Goal: Transaction & Acquisition: Obtain resource

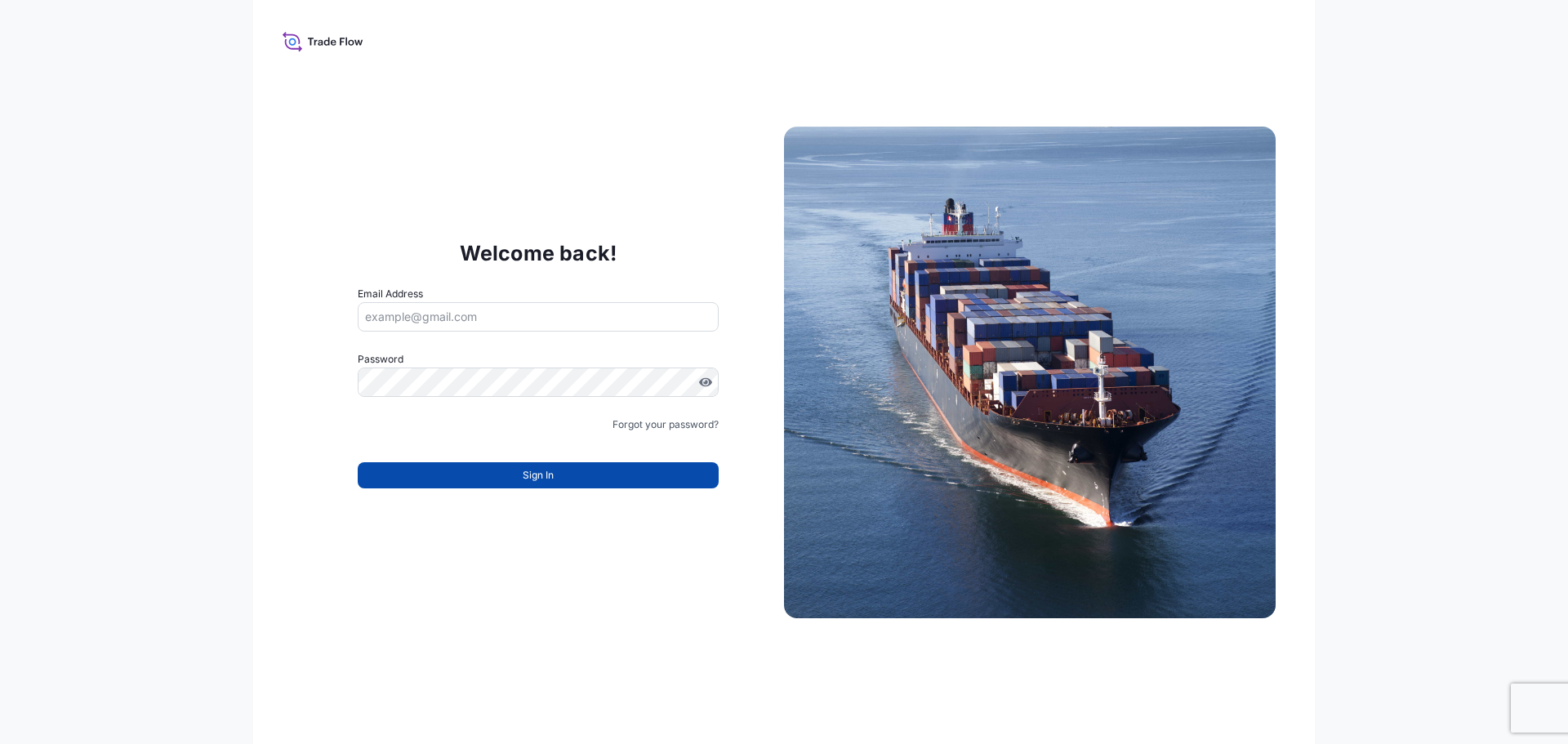
type input "[EMAIL_ADDRESS][DOMAIN_NAME]"
click at [632, 471] on button "Sign In" at bounding box center [538, 476] width 361 height 26
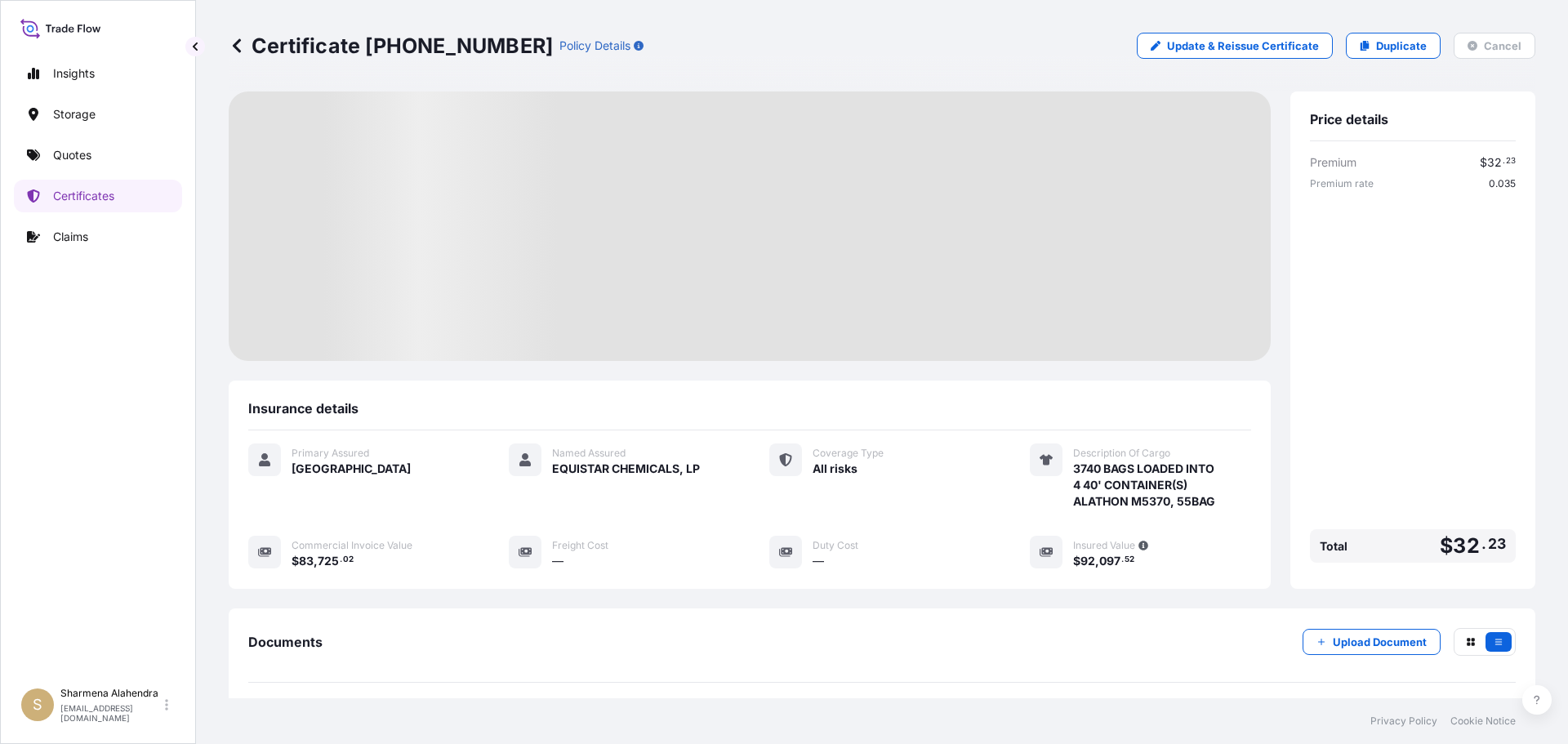
drag, startPoint x: 931, startPoint y: 49, endPoint x: 933, endPoint y: 59, distance: 10.2
click at [931, 49] on div "Certificate [PHONE_NUMBER] Policy Details Update & Reissue Certificate Duplicat…" at bounding box center [882, 46] width 1307 height 26
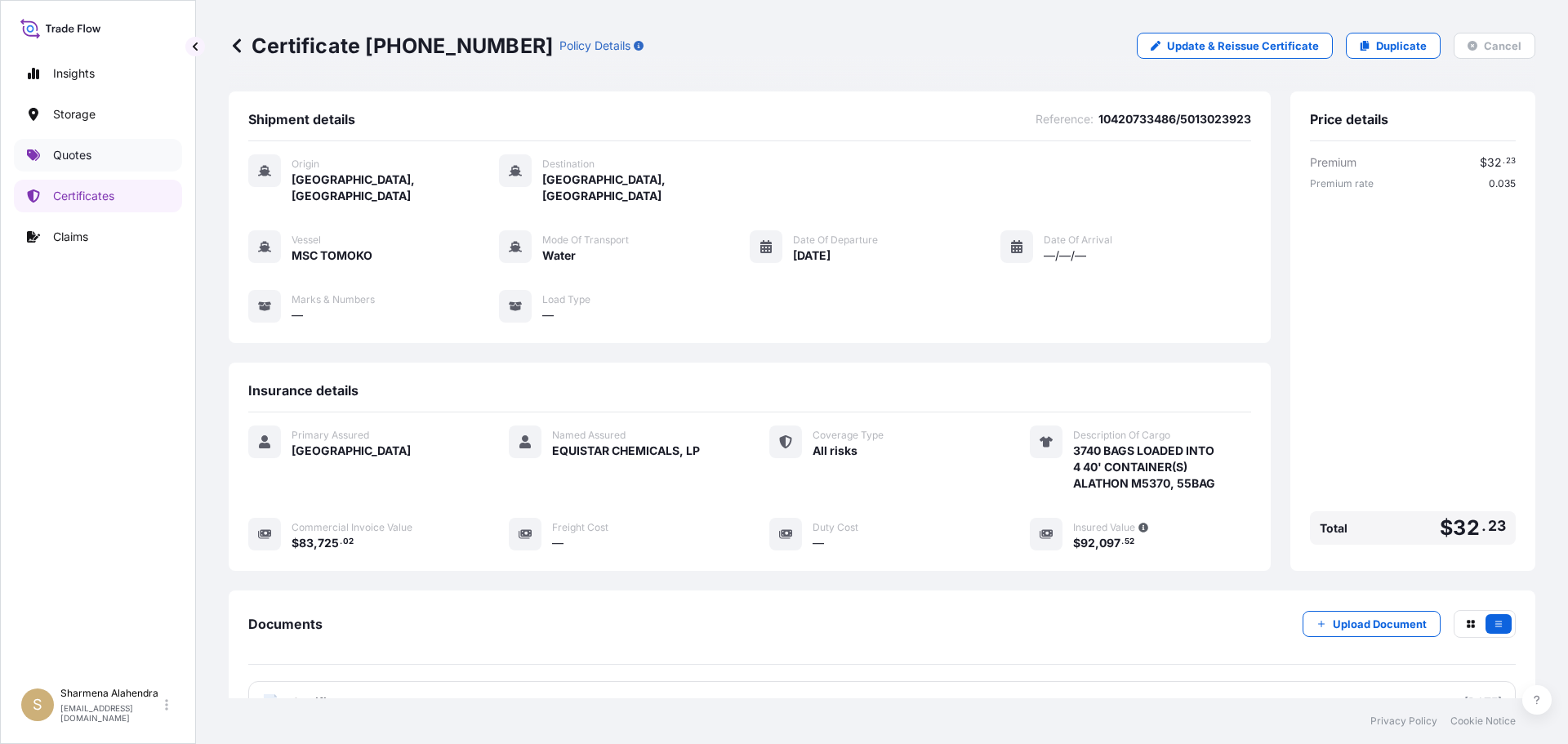
click at [58, 155] on p "Quotes" at bounding box center [72, 155] width 39 height 16
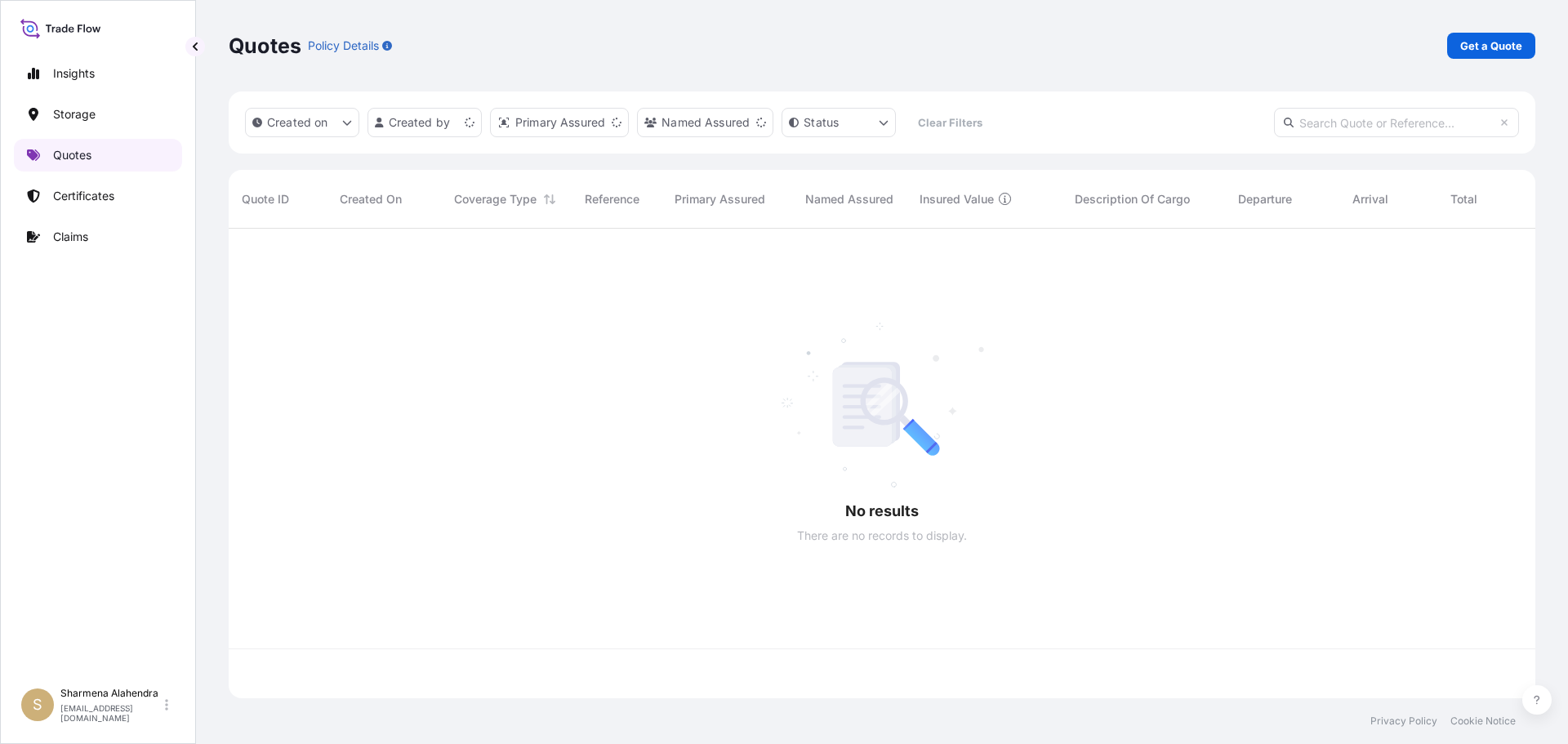
scroll to position [466, 1294]
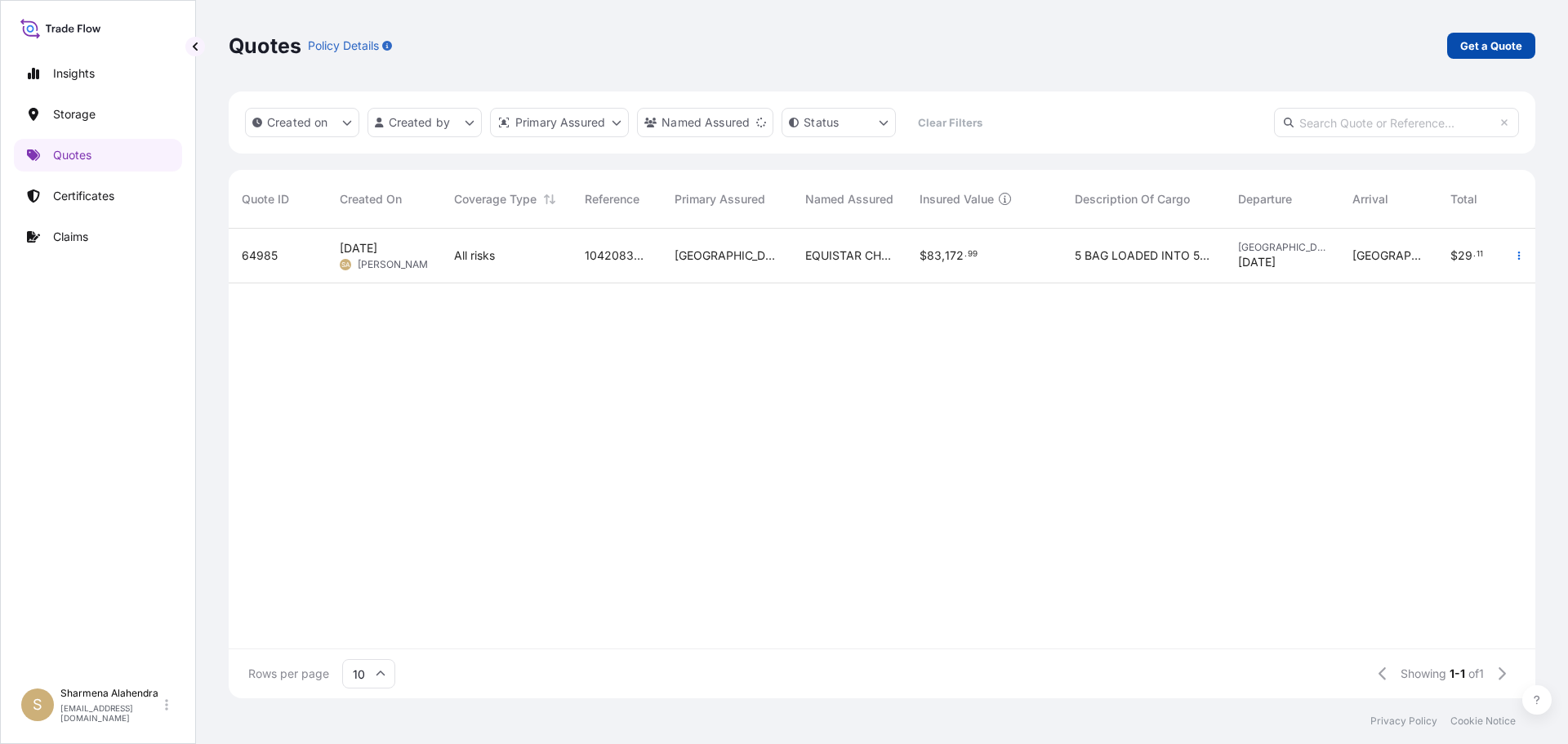
click at [1491, 42] on p "Get a Quote" at bounding box center [1492, 45] width 62 height 16
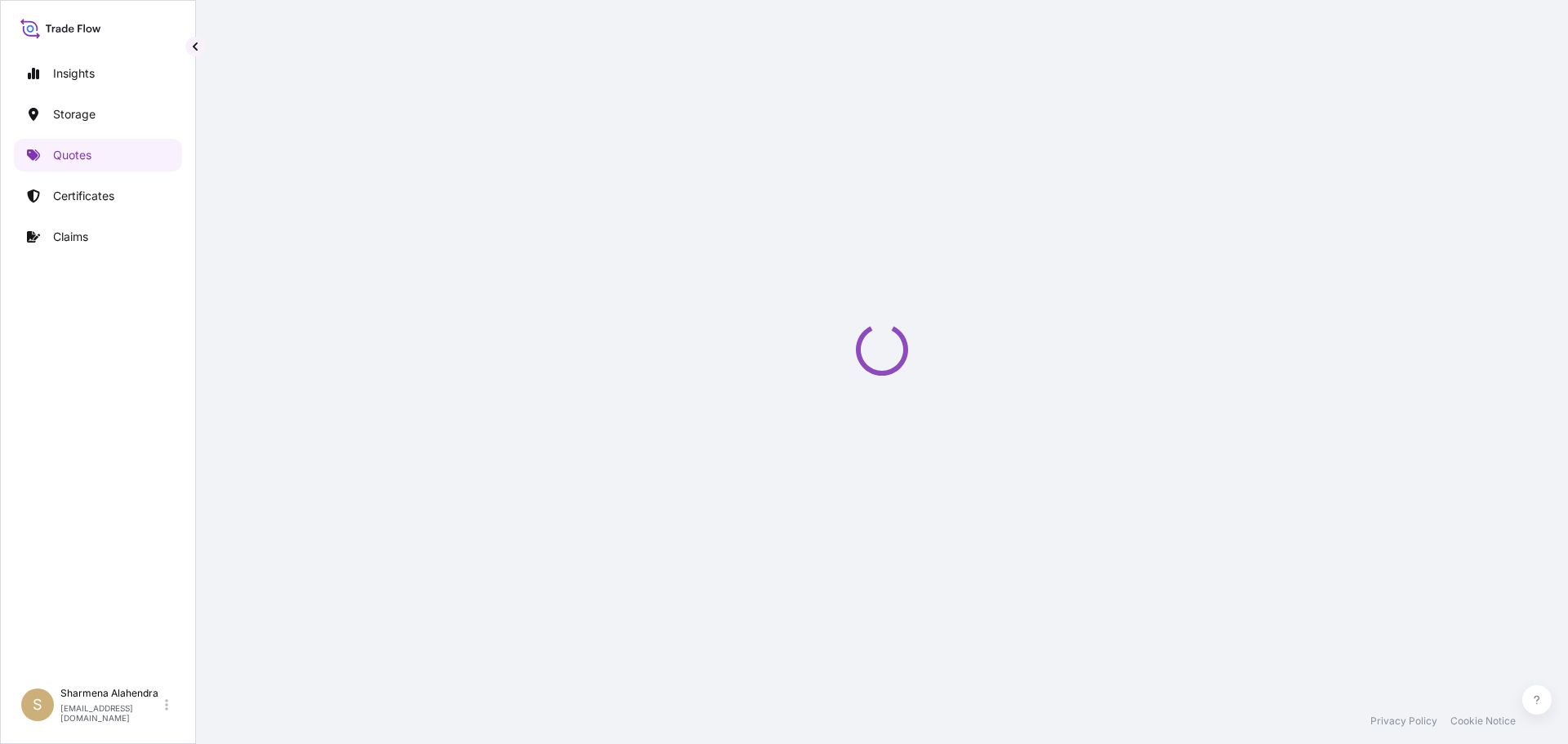
select select "Water"
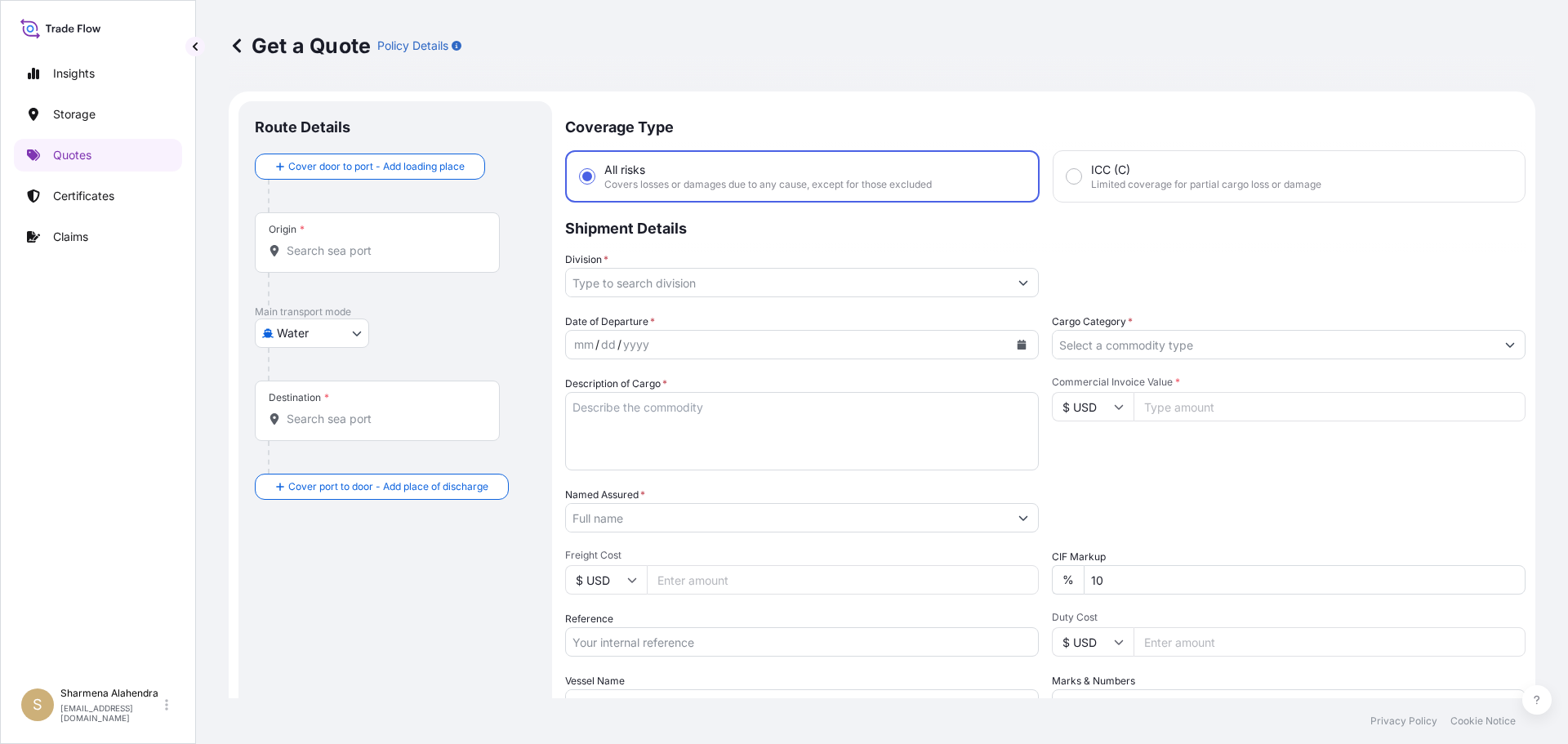
scroll to position [26, 0]
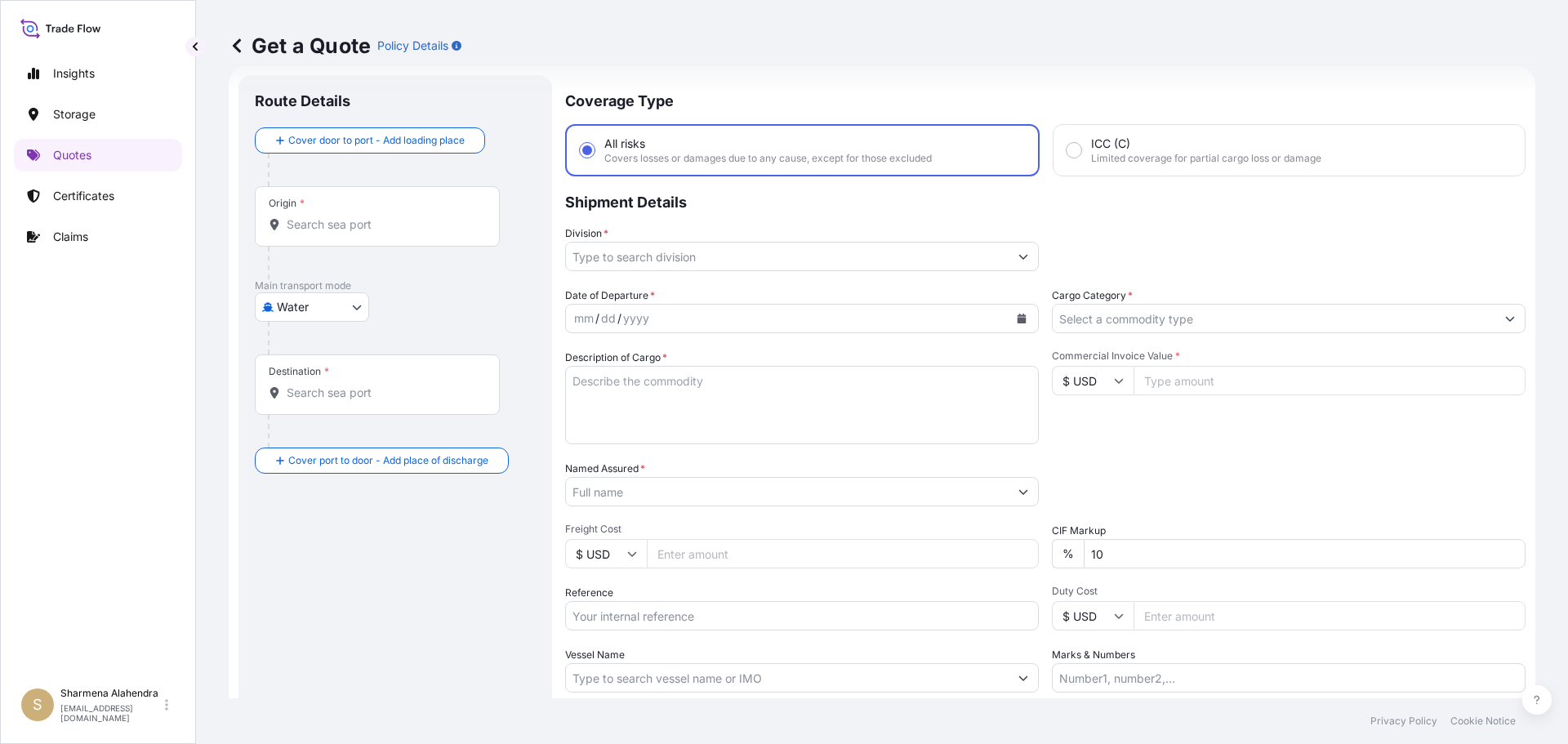
click at [364, 230] on input "Origin *" at bounding box center [383, 224] width 193 height 16
paste input "[GEOGRAPHIC_DATA], [GEOGRAPHIC_DATA]"
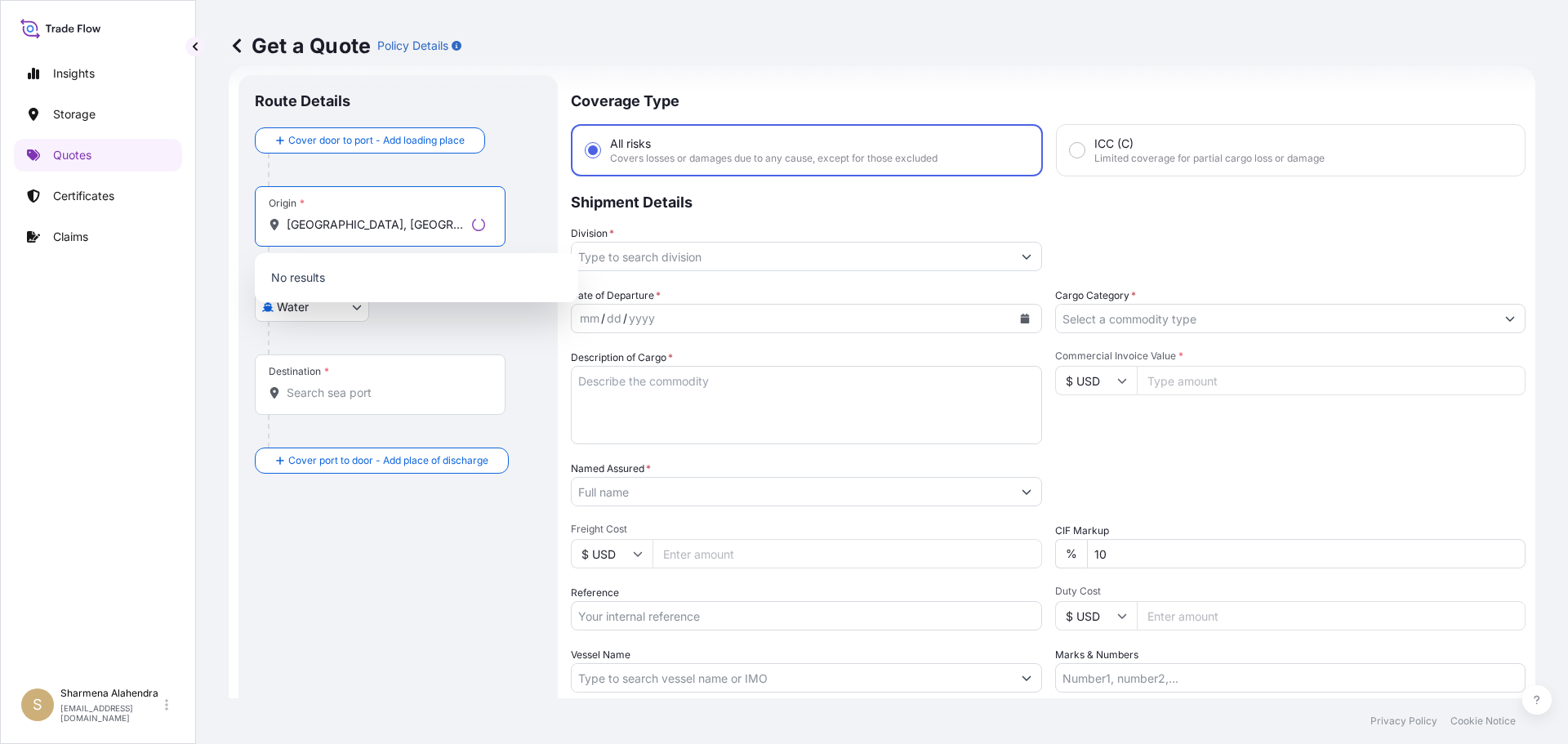
click at [365, 281] on p "No results" at bounding box center [416, 278] width 311 height 36
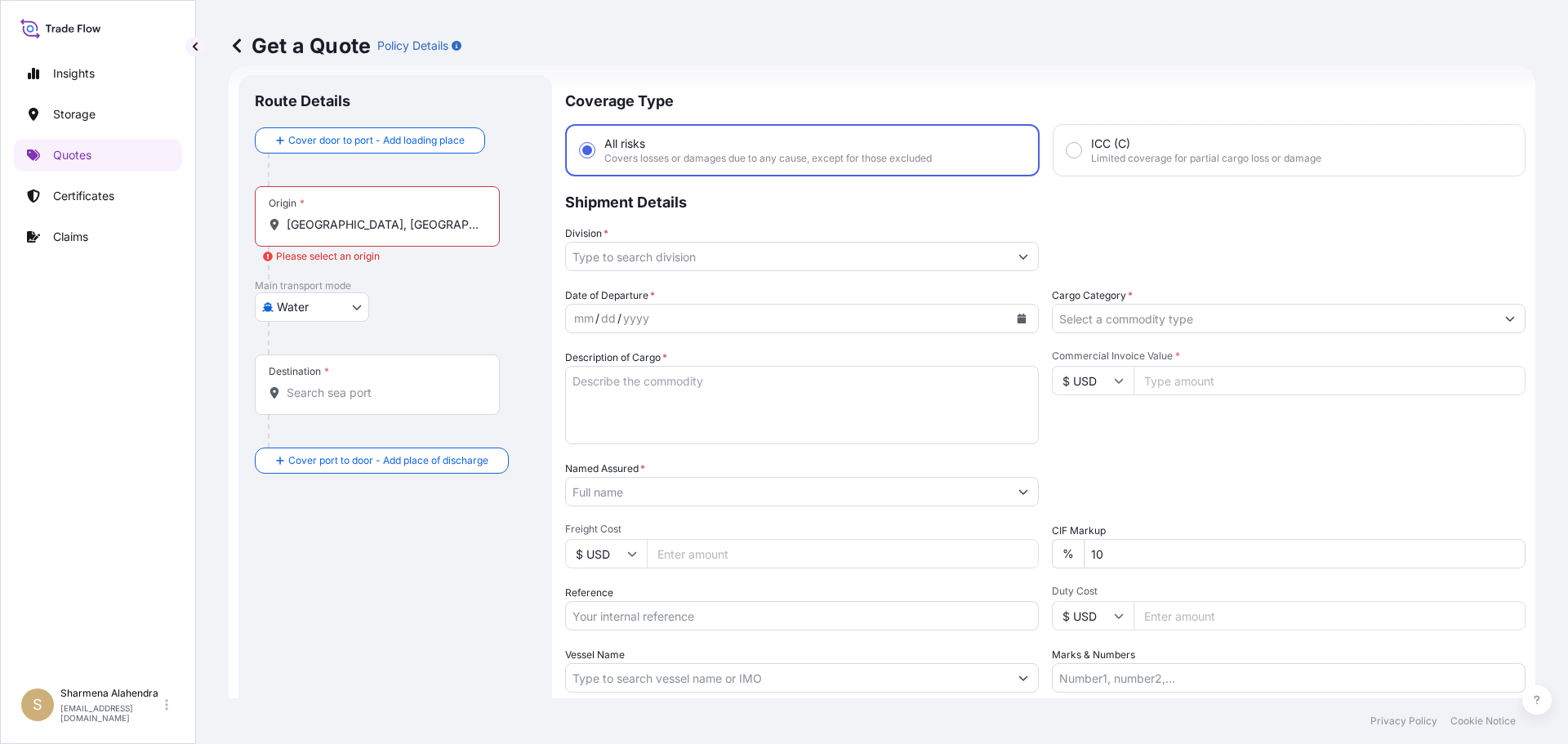
click at [373, 233] on div "Origin * [GEOGRAPHIC_DATA], [GEOGRAPHIC_DATA]" at bounding box center [378, 216] width 245 height 60
click at [373, 233] on input "[GEOGRAPHIC_DATA], [GEOGRAPHIC_DATA]" at bounding box center [383, 224] width 193 height 16
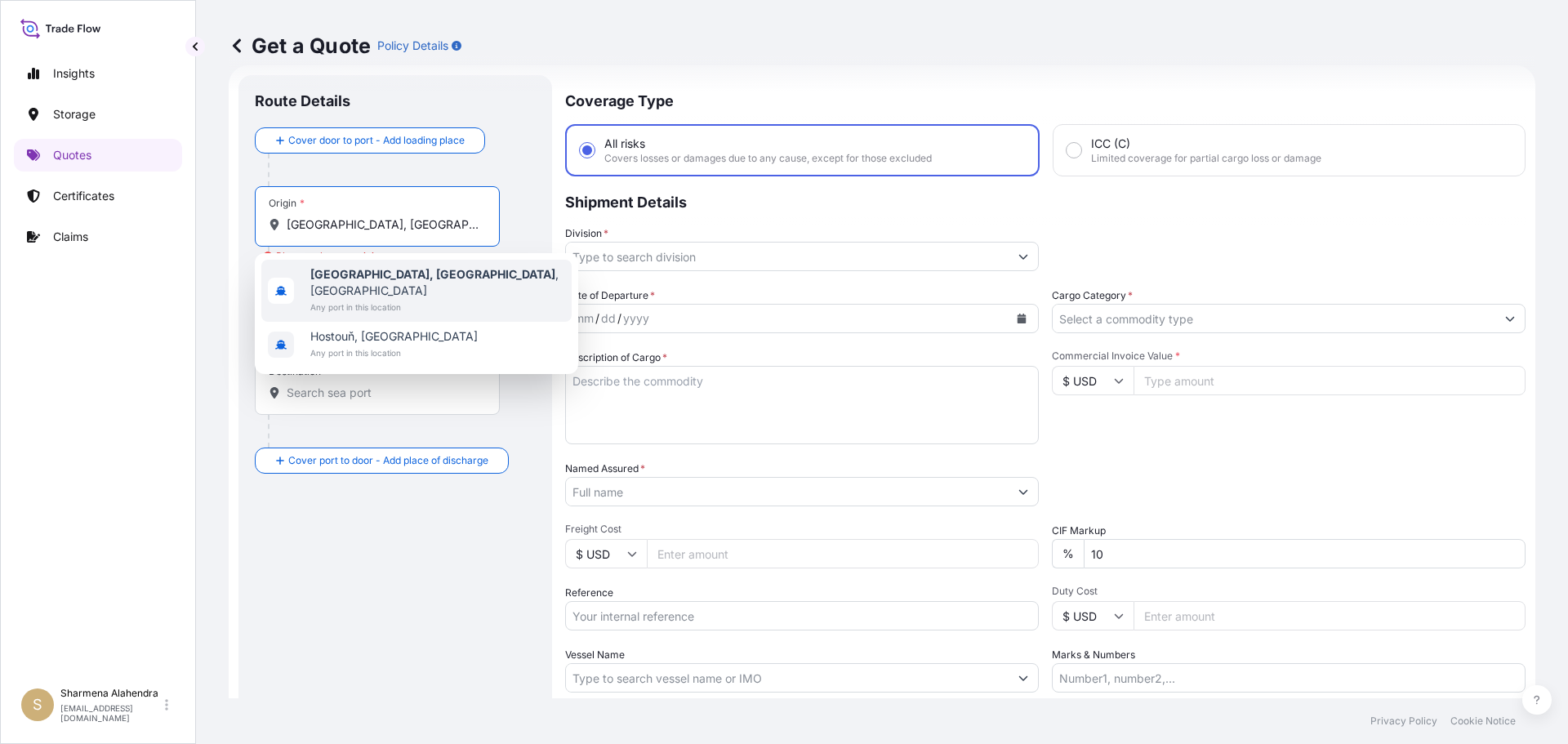
click at [360, 276] on b "[GEOGRAPHIC_DATA], [GEOGRAPHIC_DATA]" at bounding box center [433, 274] width 245 height 14
type input "[GEOGRAPHIC_DATA], [GEOGRAPHIC_DATA], [GEOGRAPHIC_DATA]"
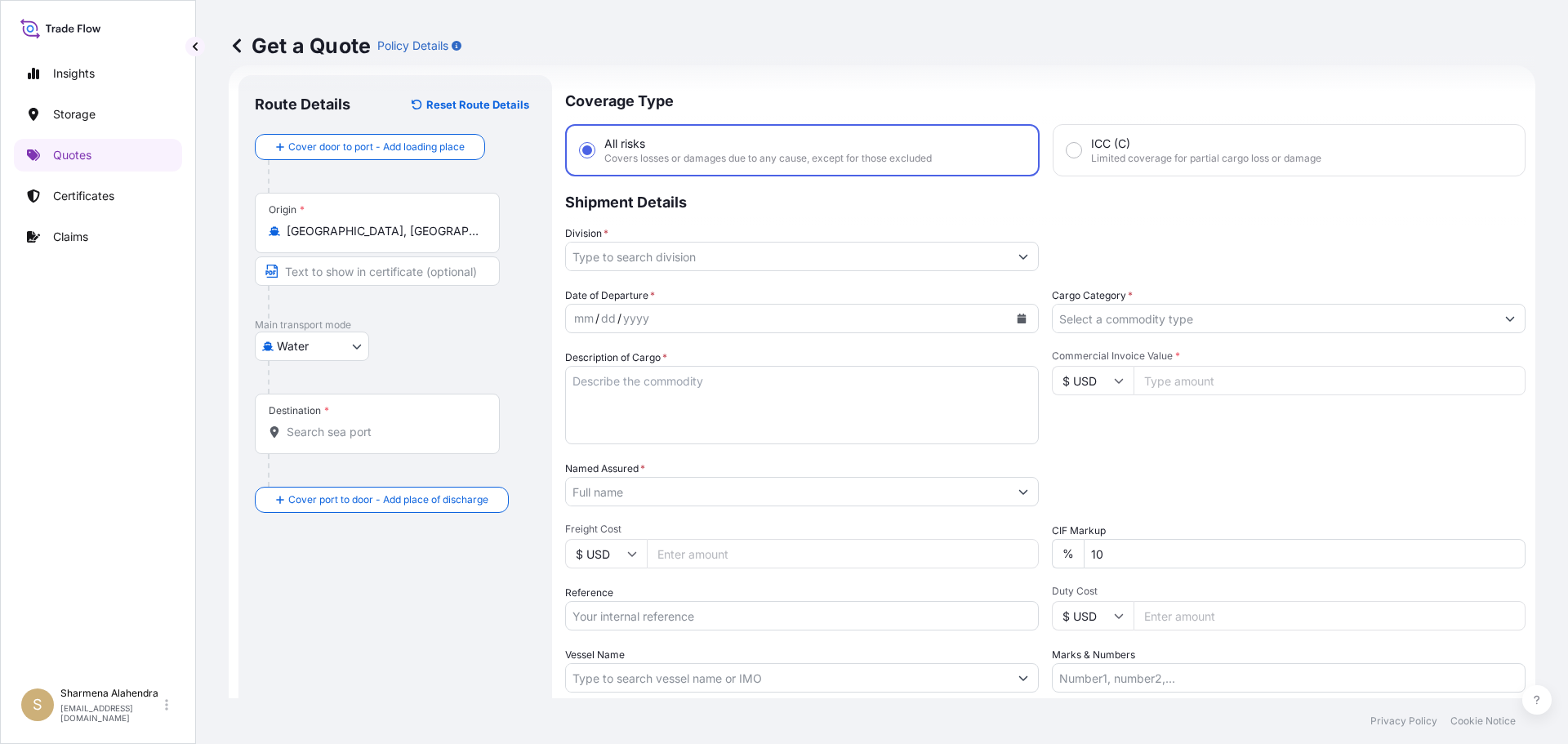
click at [847, 90] on div "Get a Quote Policy Details" at bounding box center [882, 45] width 1307 height 92
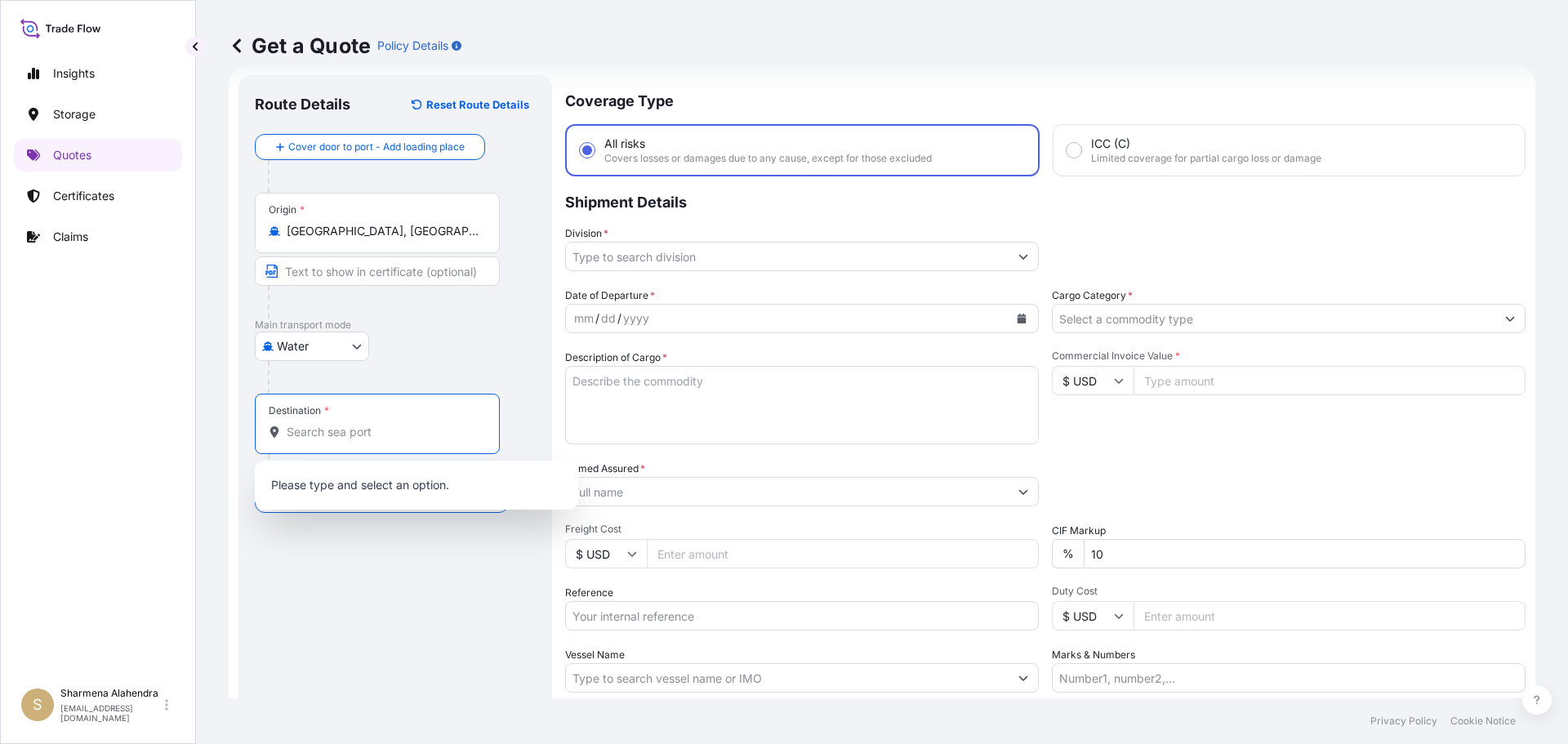
click at [332, 431] on input "Destination *" at bounding box center [383, 431] width 193 height 16
paste input "[GEOGRAPHIC_DATA], [GEOGRAPHIC_DATA]"
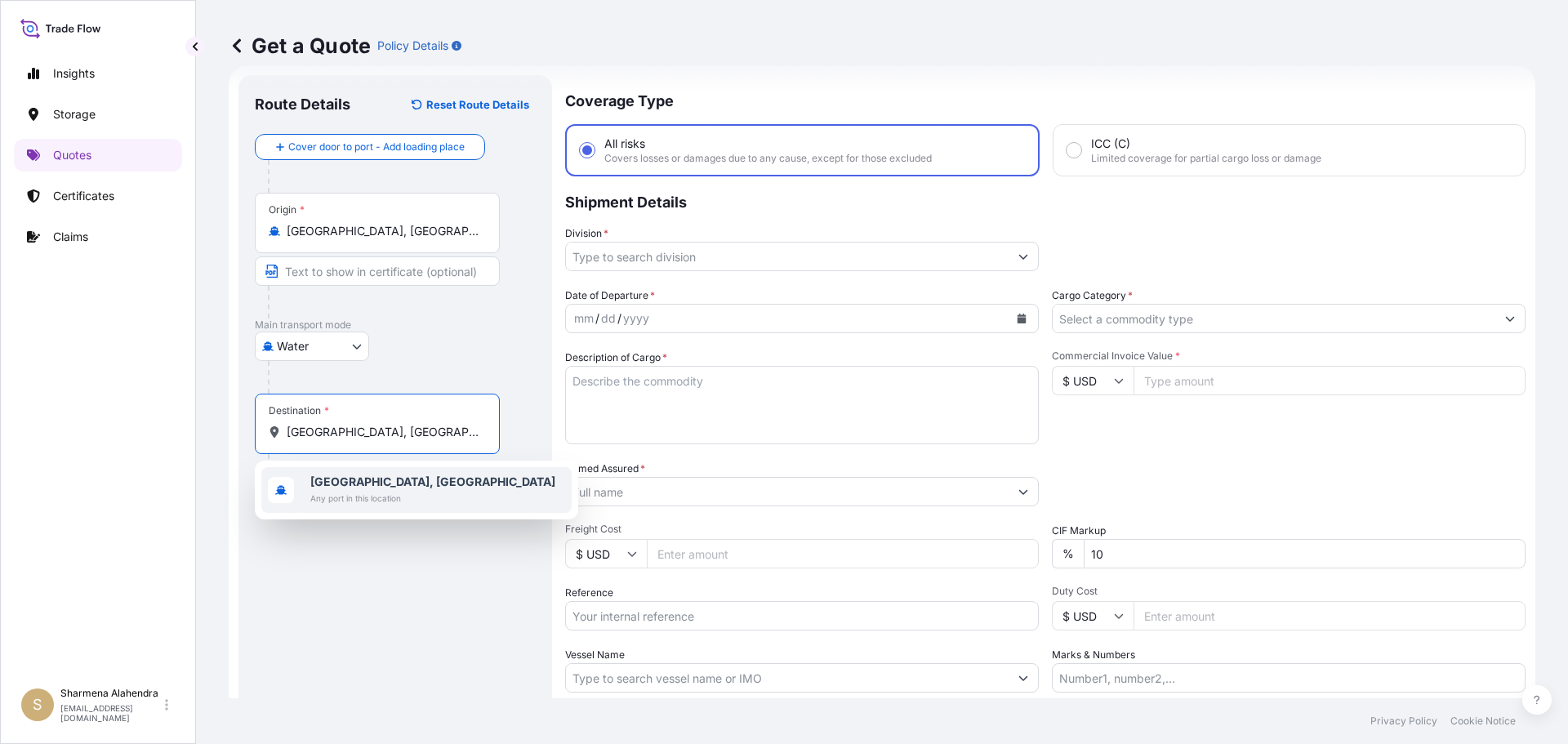
click at [354, 482] on b "[GEOGRAPHIC_DATA], [GEOGRAPHIC_DATA]" at bounding box center [433, 482] width 245 height 14
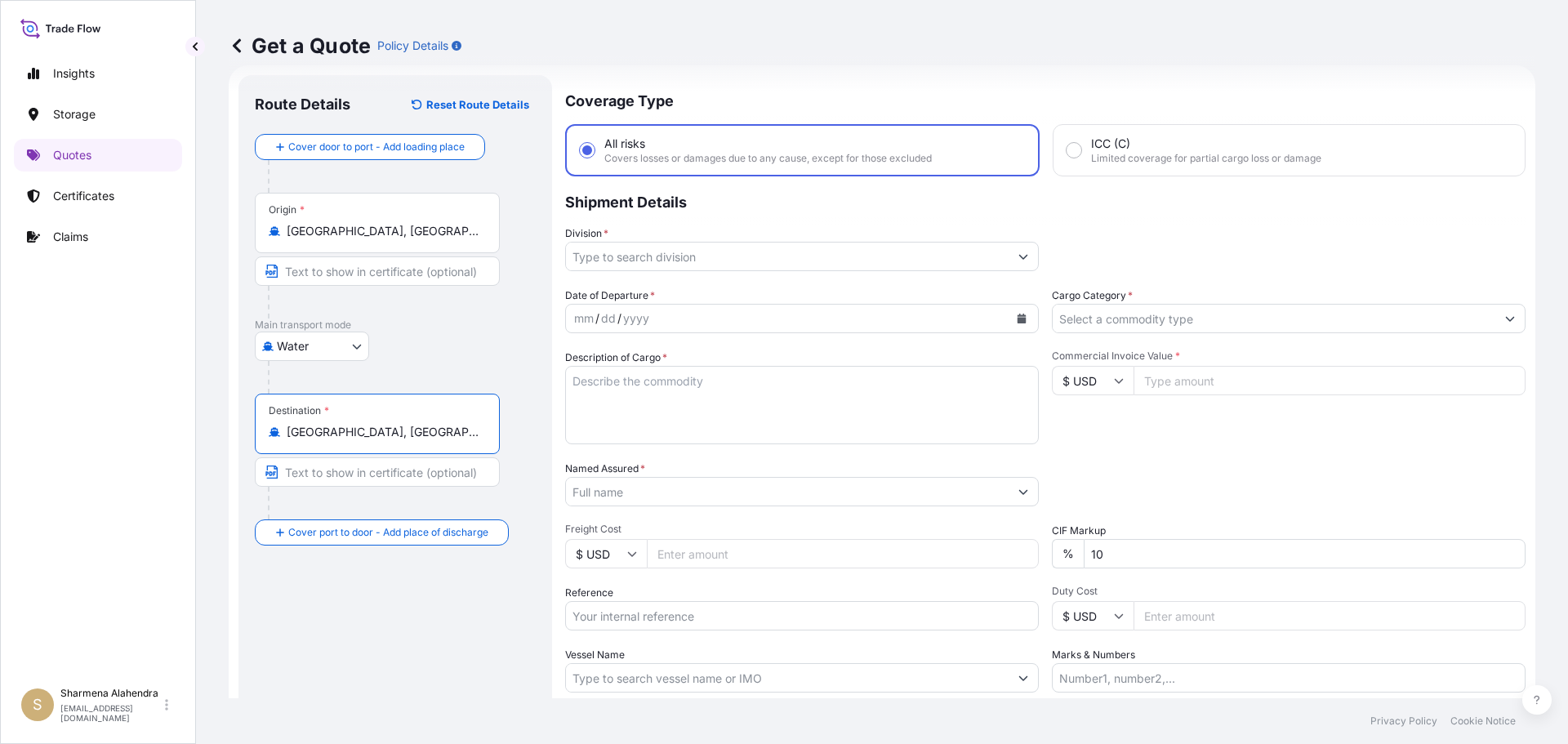
type input "[GEOGRAPHIC_DATA], [GEOGRAPHIC_DATA]"
click at [799, 262] on input "Division *" at bounding box center [787, 256] width 443 height 29
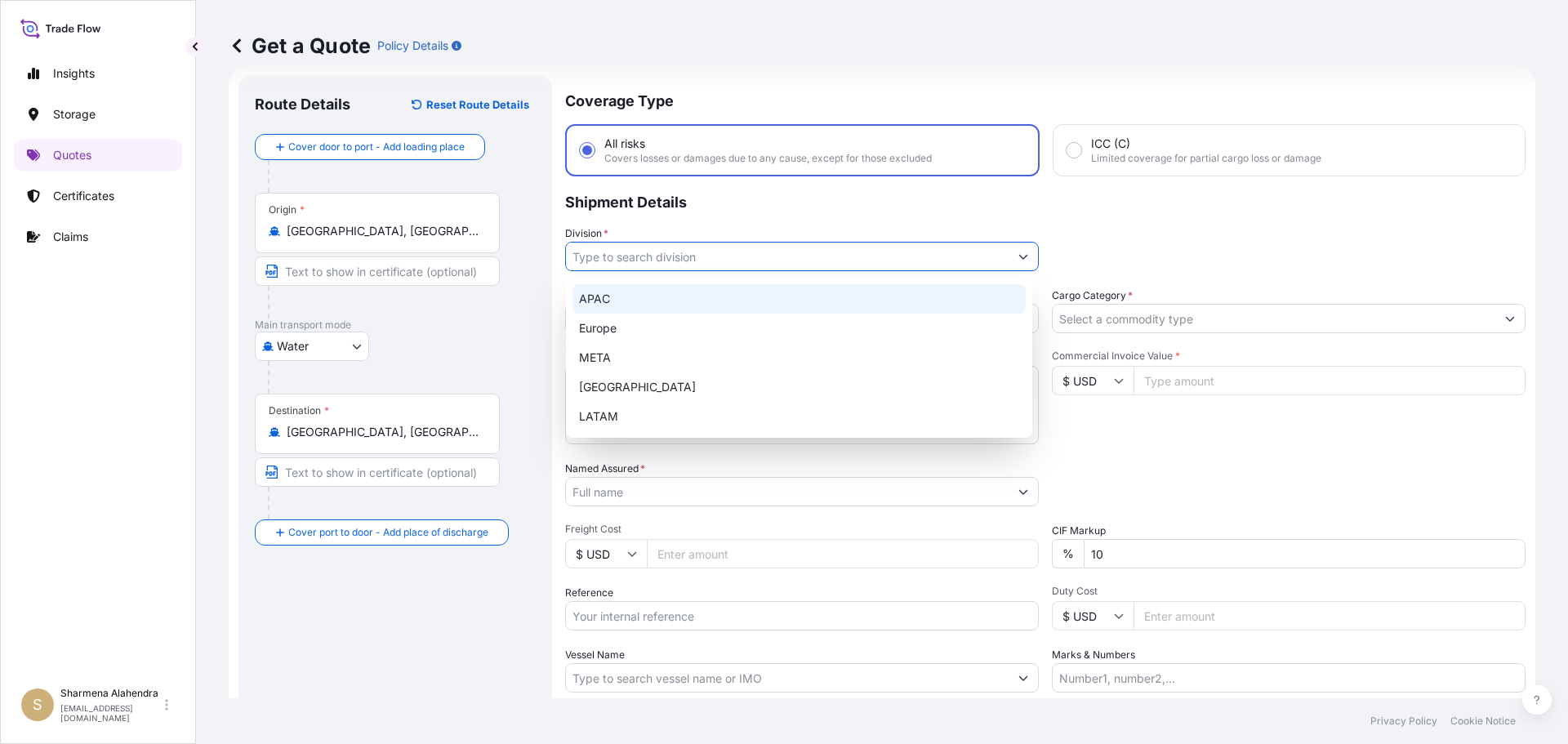
click at [620, 294] on div "APAC" at bounding box center [799, 298] width 453 height 29
type input "APAC"
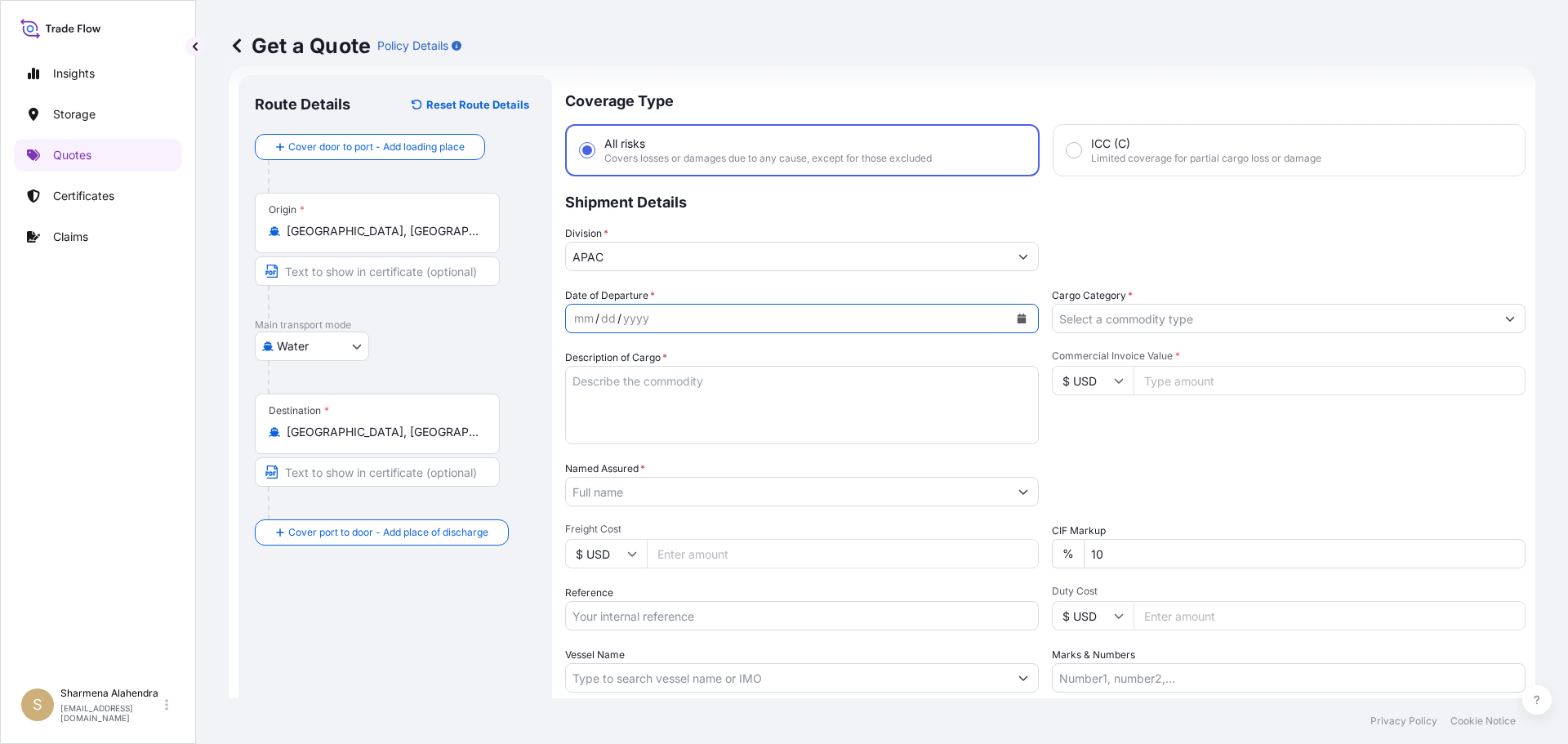
click at [1008, 324] on button "Calendar" at bounding box center [1021, 319] width 26 height 26
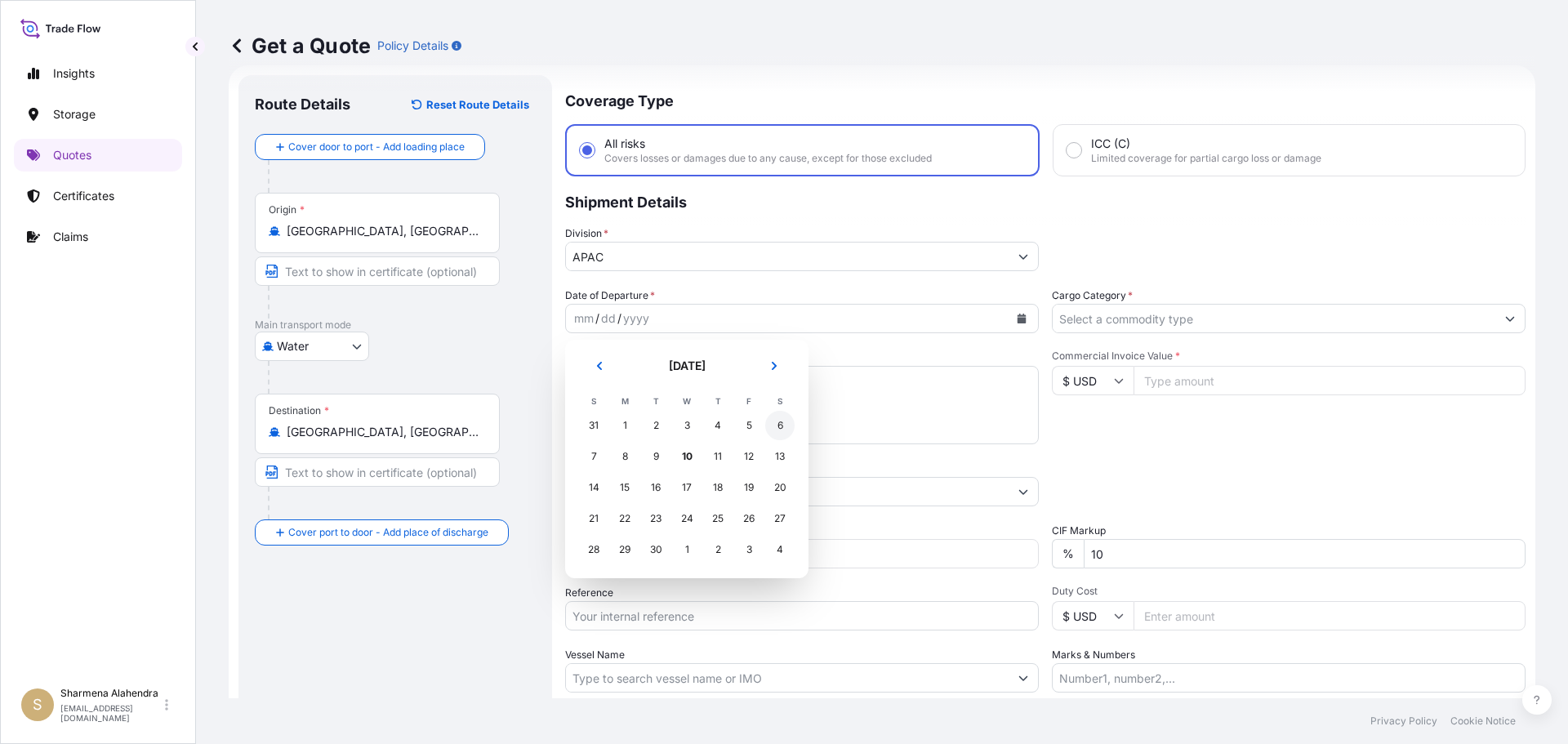
click at [778, 427] on div "6" at bounding box center [780, 425] width 29 height 29
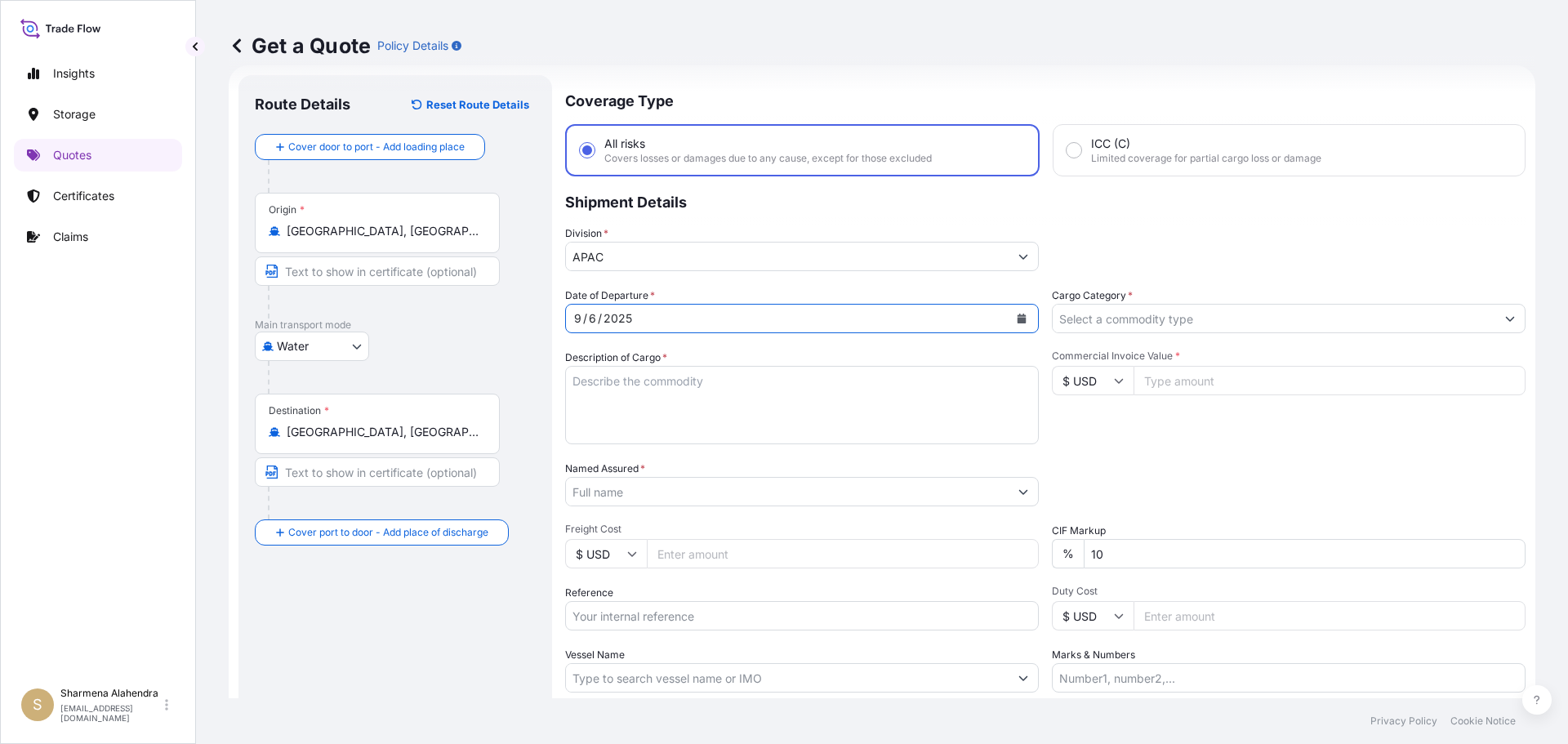
click at [784, 421] on textarea "Description of Cargo *" at bounding box center [802, 405] width 474 height 78
click at [912, 426] on textarea "Description of Cargo *" at bounding box center [802, 405] width 474 height 78
paste textarea "BAGS LOADED INTO 4 40' CONTAINER(S) ALATHON M5370, 55BAG"
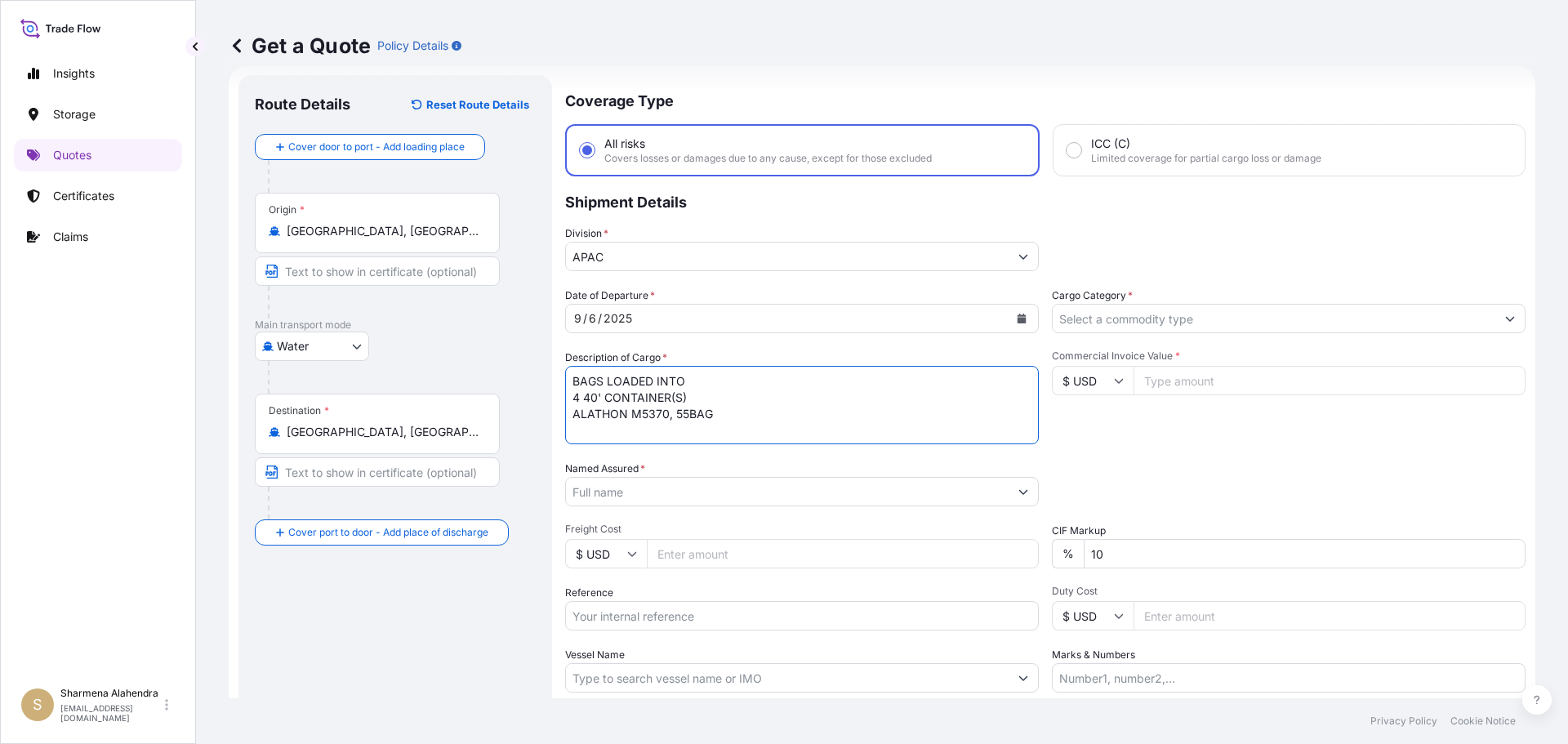
click at [573, 379] on textarea "BAGS LOADED INTO 4 40' CONTAINER(S) ALATHON M5370, 55BAG" at bounding box center [802, 405] width 474 height 78
type textarea "3740 BAGS LOADED INTO 4 40' CONTAINER(S) ALATHON M5370, 55BAG"
click at [904, 486] on input "Named Assured *" at bounding box center [787, 491] width 443 height 29
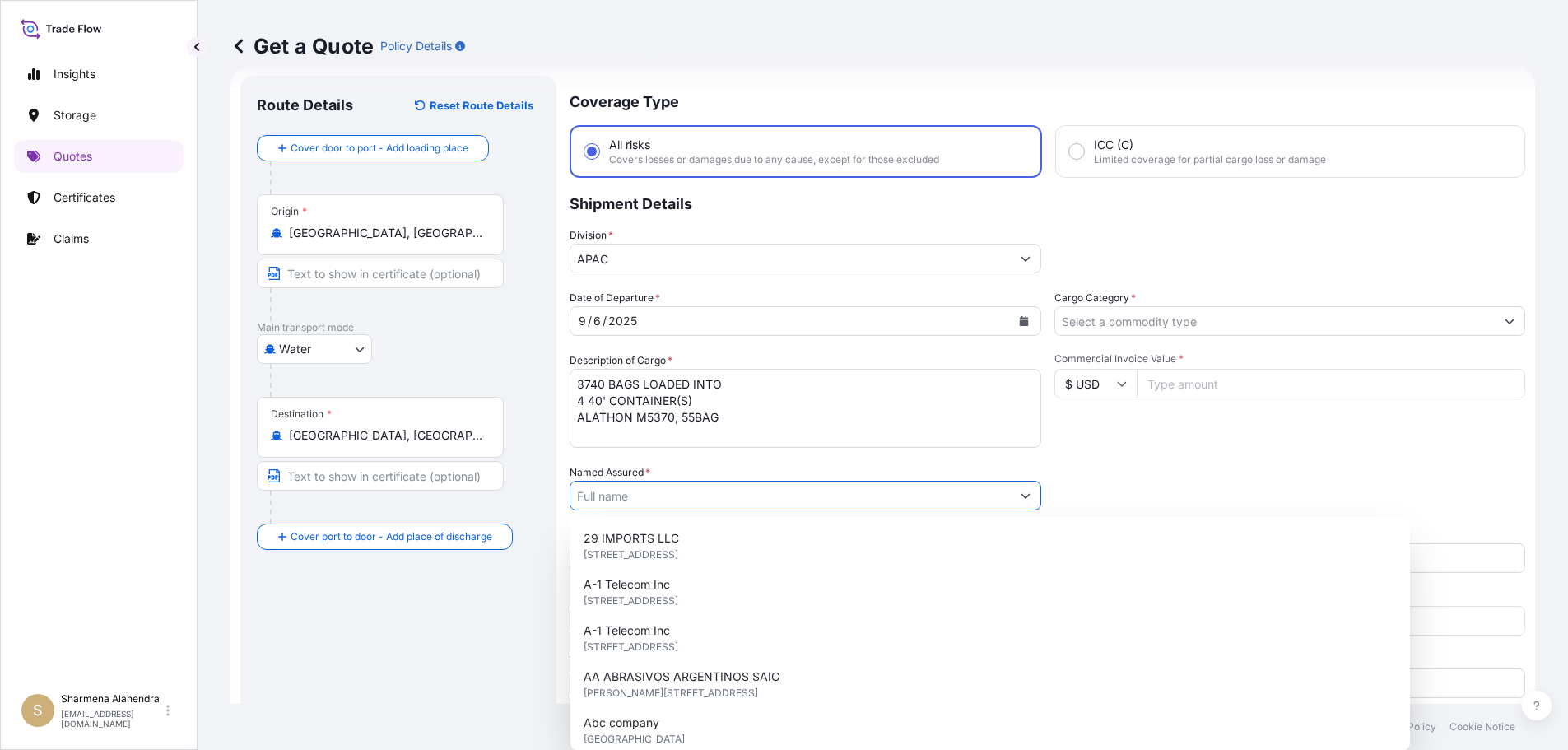
paste input "EQUISTAR CHEMICALS, LP"
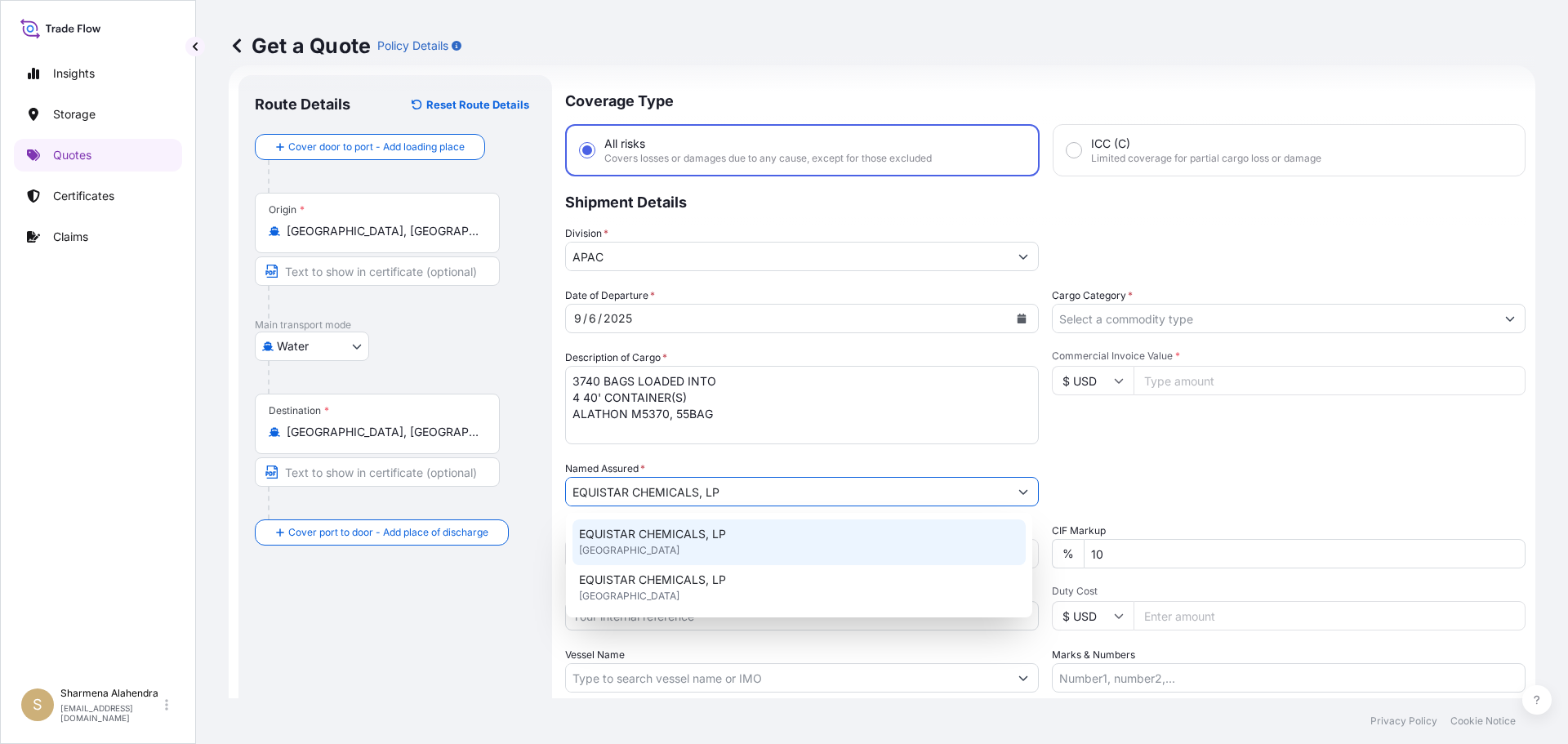
click at [651, 543] on span "[GEOGRAPHIC_DATA]" at bounding box center [629, 550] width 100 height 16
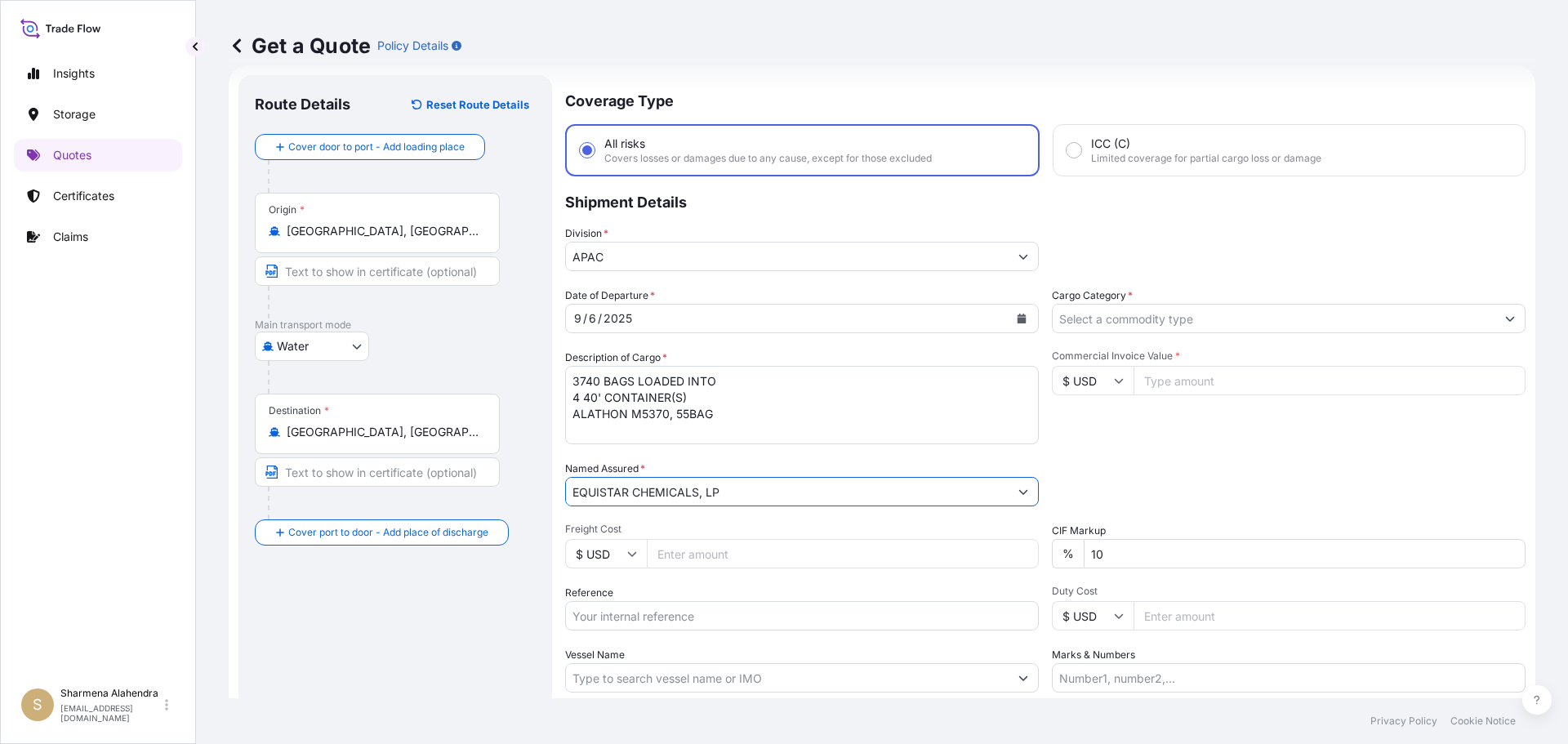
type input "EQUISTAR CHEMICALS, LP"
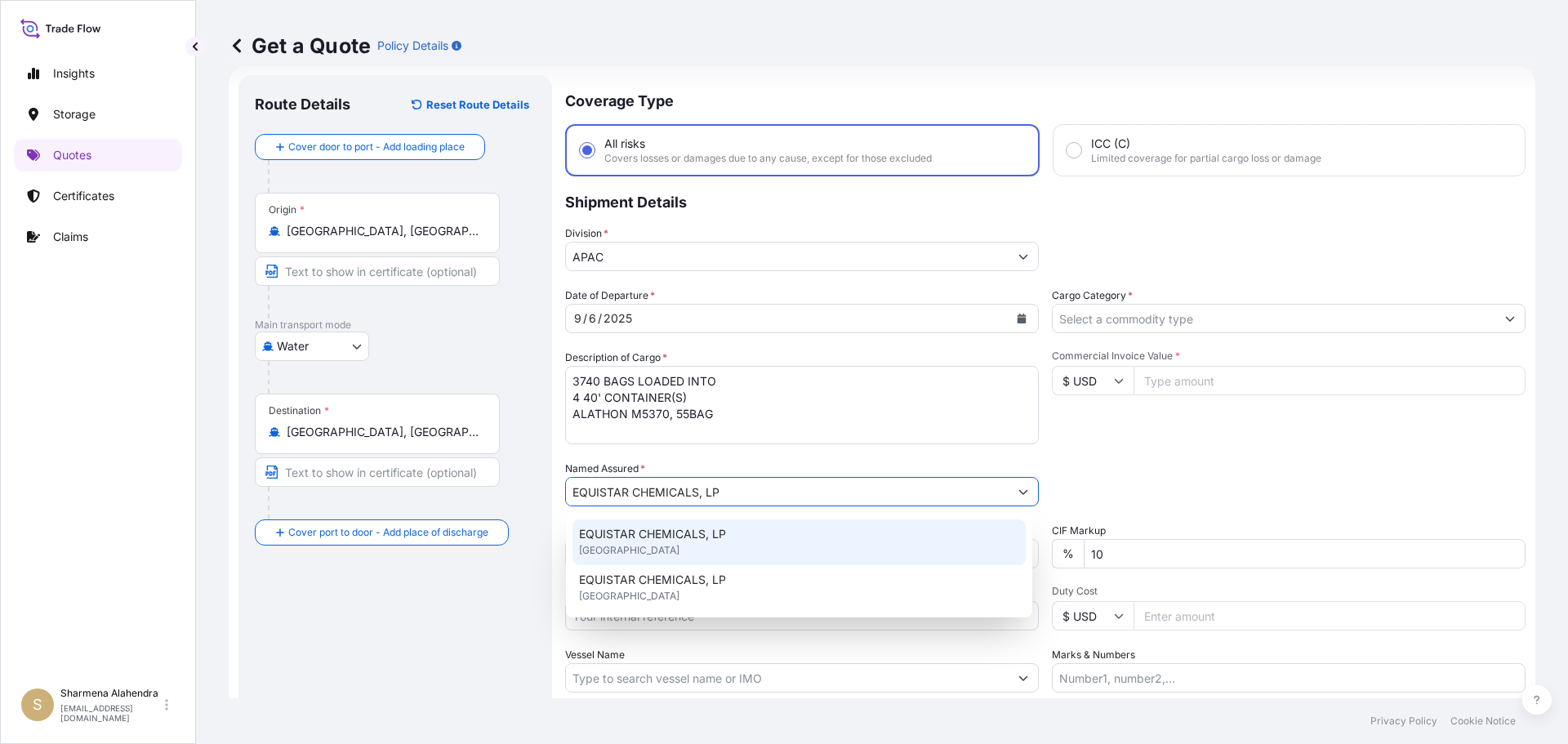
click at [676, 547] on div "EQUISTAR CHEMICALS, LP [GEOGRAPHIC_DATA]" at bounding box center [799, 542] width 453 height 45
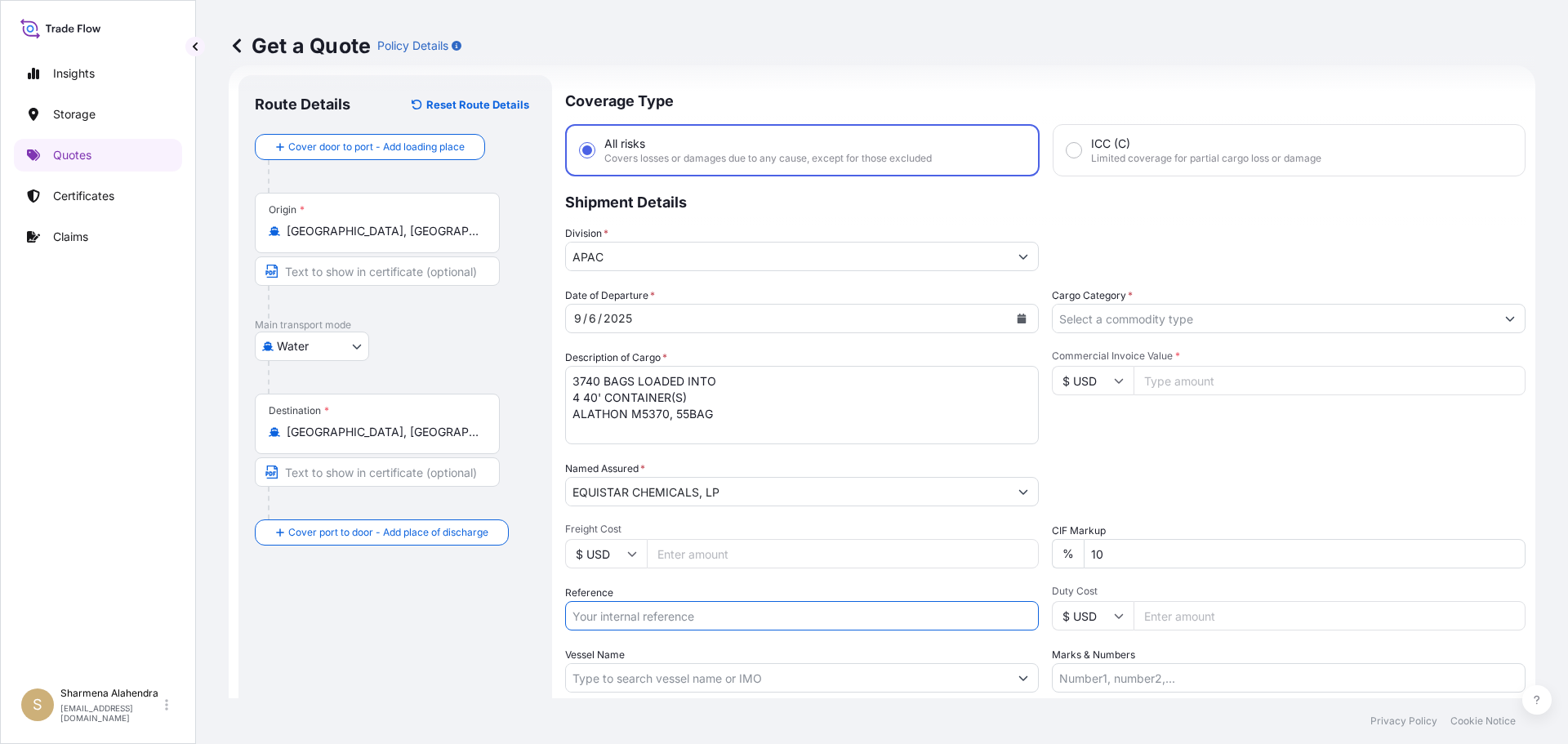
click at [662, 614] on input "Reference" at bounding box center [802, 616] width 474 height 29
paste input "10420860412"
paste input "5013177967"
type input "10420860412/5013177967"
click at [705, 673] on input "Vessel Name" at bounding box center [787, 677] width 443 height 29
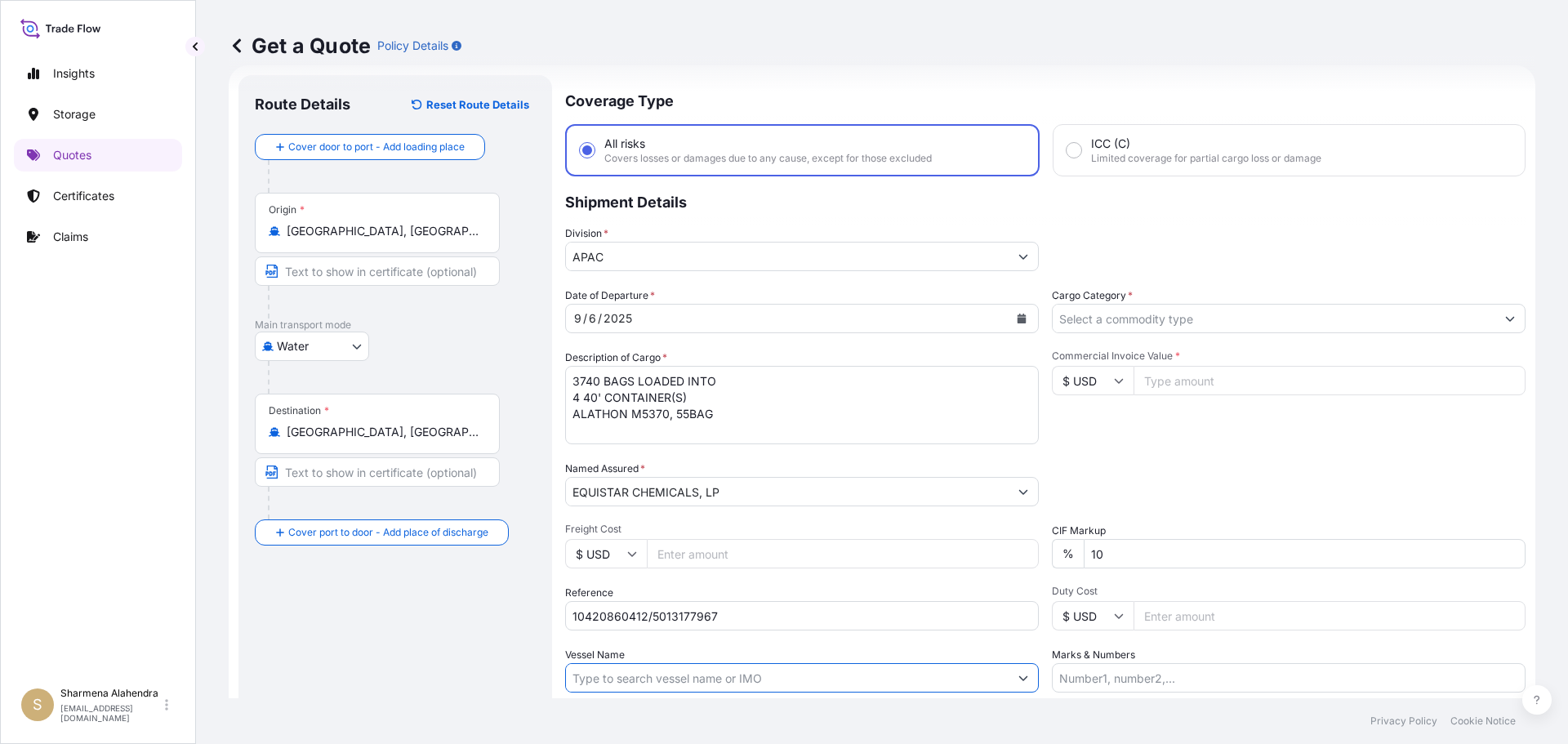
click at [842, 684] on input "Vessel Name" at bounding box center [787, 677] width 443 height 29
paste input "MSC [GEOGRAPHIC_DATA]"
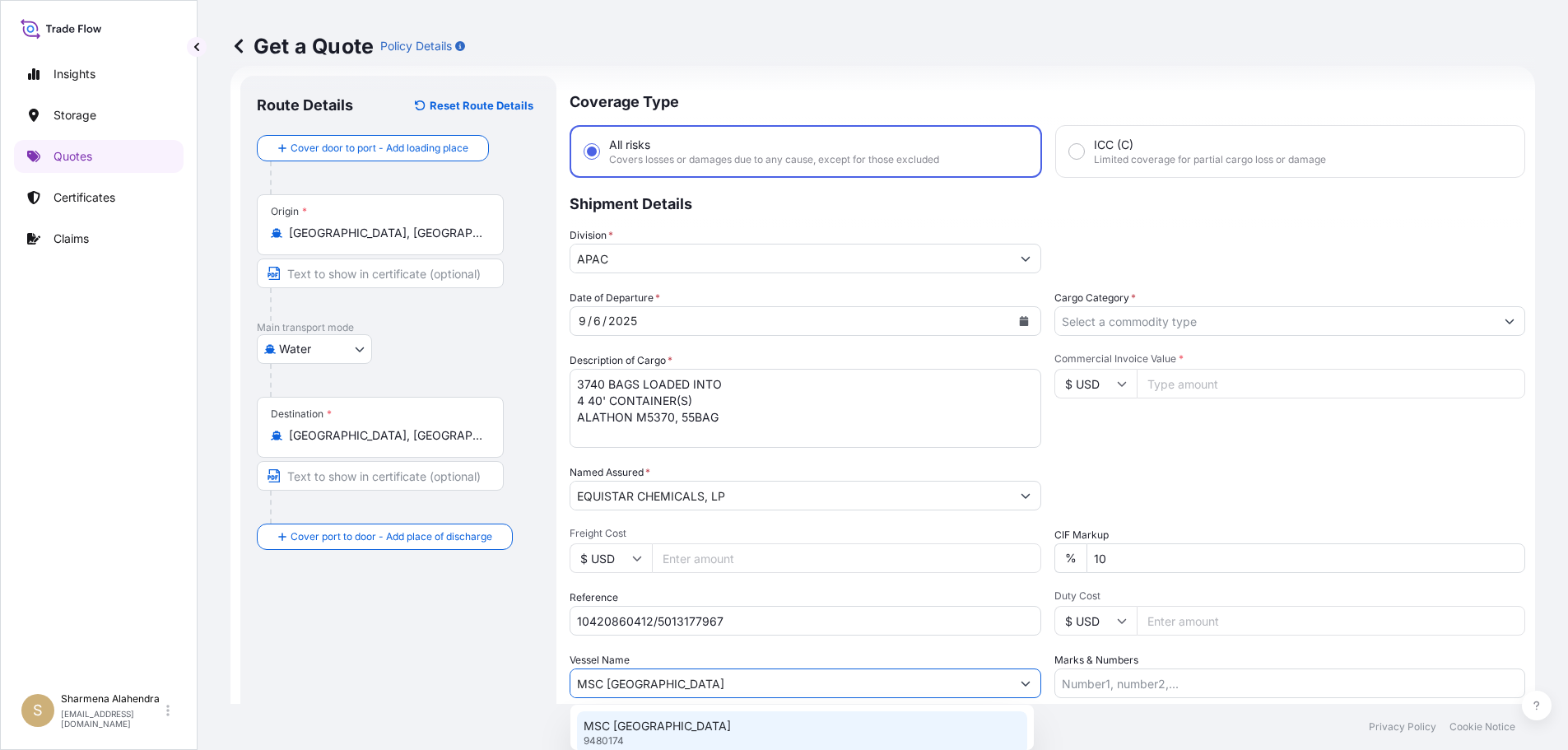
click at [630, 723] on p "MSC [GEOGRAPHIC_DATA]" at bounding box center [657, 725] width 147 height 16
type input "MSC [GEOGRAPHIC_DATA]"
click at [1152, 325] on input "Cargo Category *" at bounding box center [1284, 321] width 446 height 30
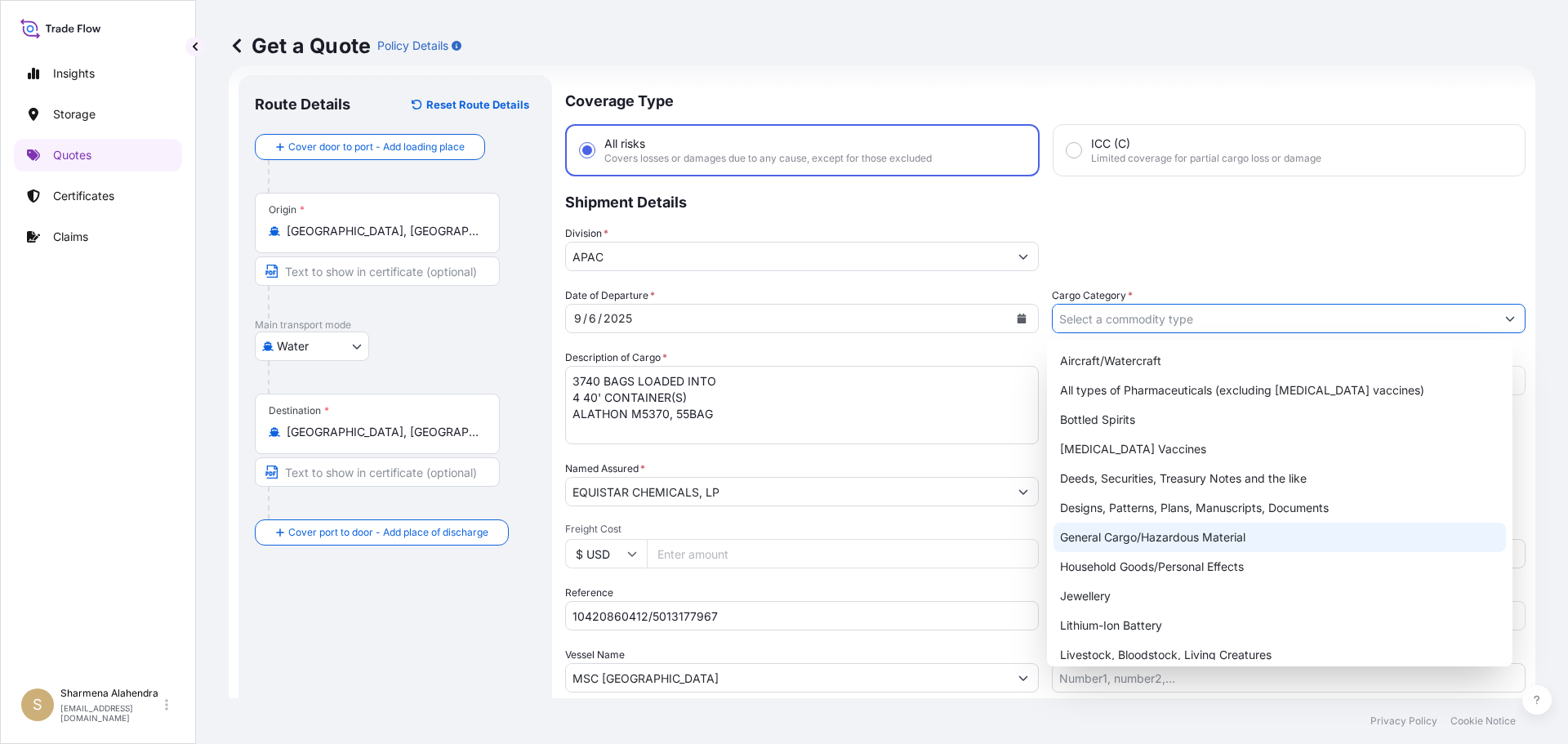
click at [1111, 541] on div "General Cargo/Hazardous Material" at bounding box center [1280, 537] width 453 height 29
type input "General Cargo/Hazardous Material"
click at [1118, 536] on div "General Cargo/Hazardous Material" at bounding box center [1280, 537] width 453 height 29
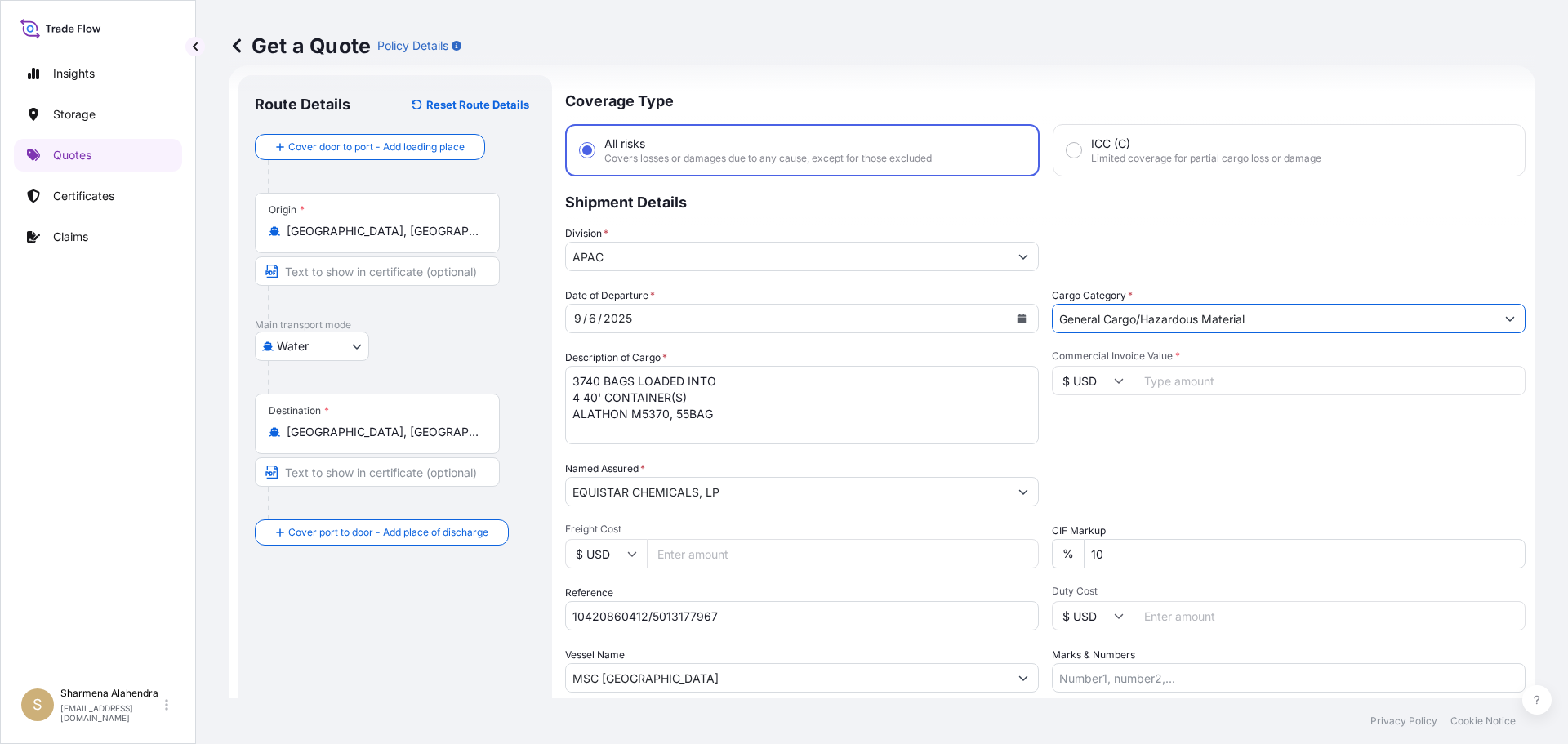
click at [1190, 378] on input "Commercial Invoice Value *" at bounding box center [1329, 380] width 392 height 29
paste input "76500"
type input "76500.00"
click at [1208, 430] on div "Commercial Invoice Value * $ USD 76500.00" at bounding box center [1289, 397] width 474 height 94
click at [1293, 445] on div "Date of Departure * [DATE] Cargo Category * General Cargo/Hazardous Material De…" at bounding box center [1045, 490] width 960 height 405
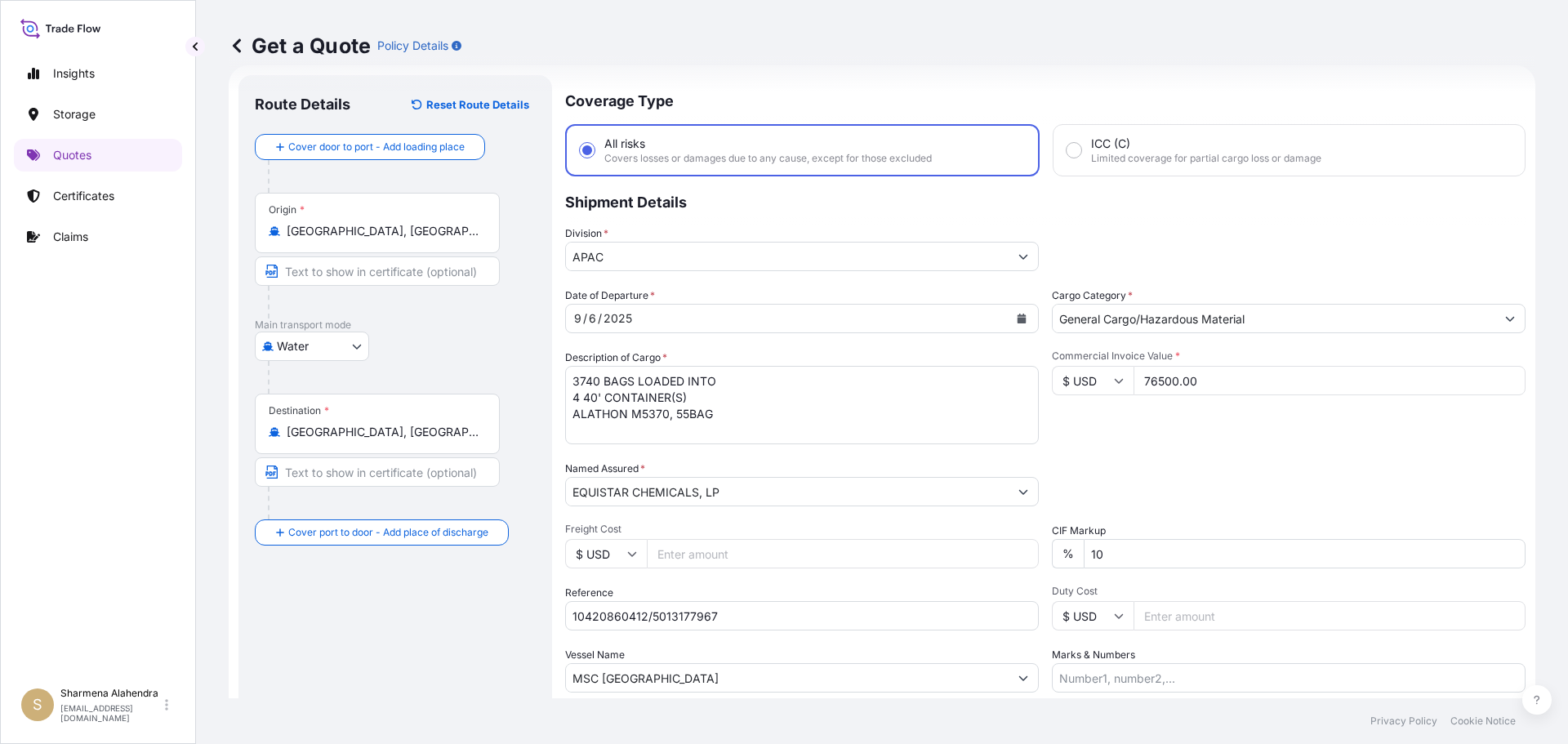
scroll to position [152, 0]
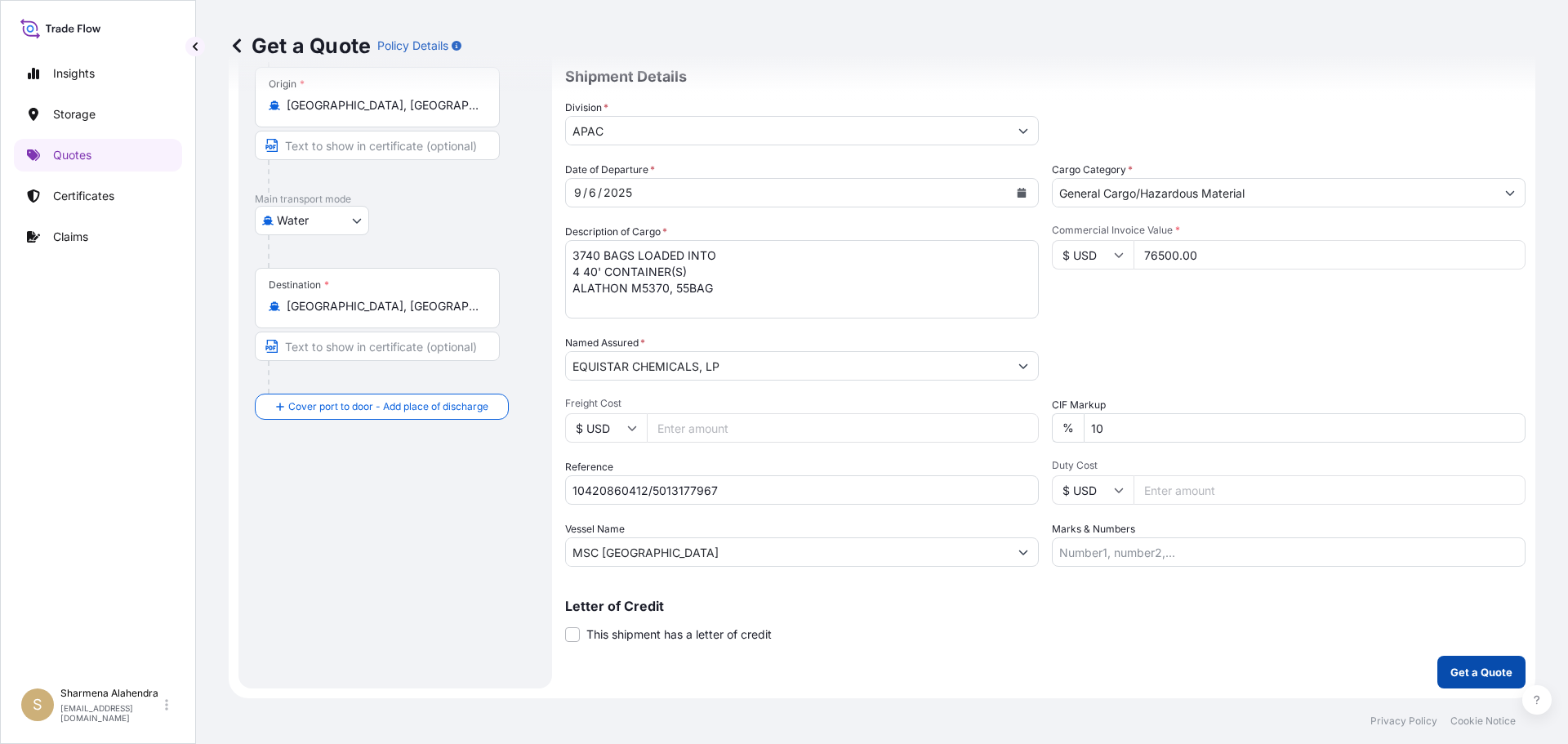
click at [1450, 669] on p "Get a Quote" at bounding box center [1481, 671] width 62 height 16
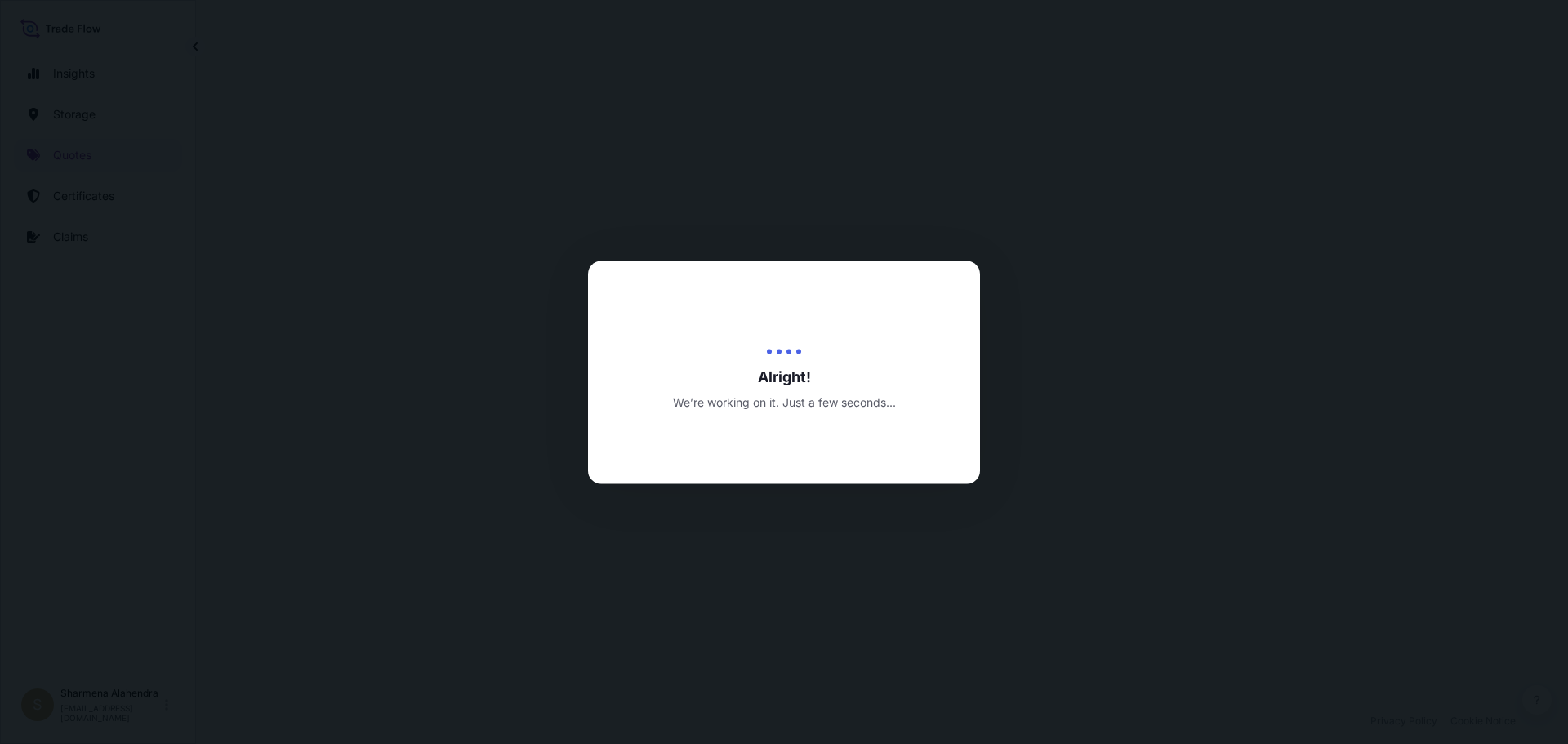
scroll to position [785, 0]
select select "Water"
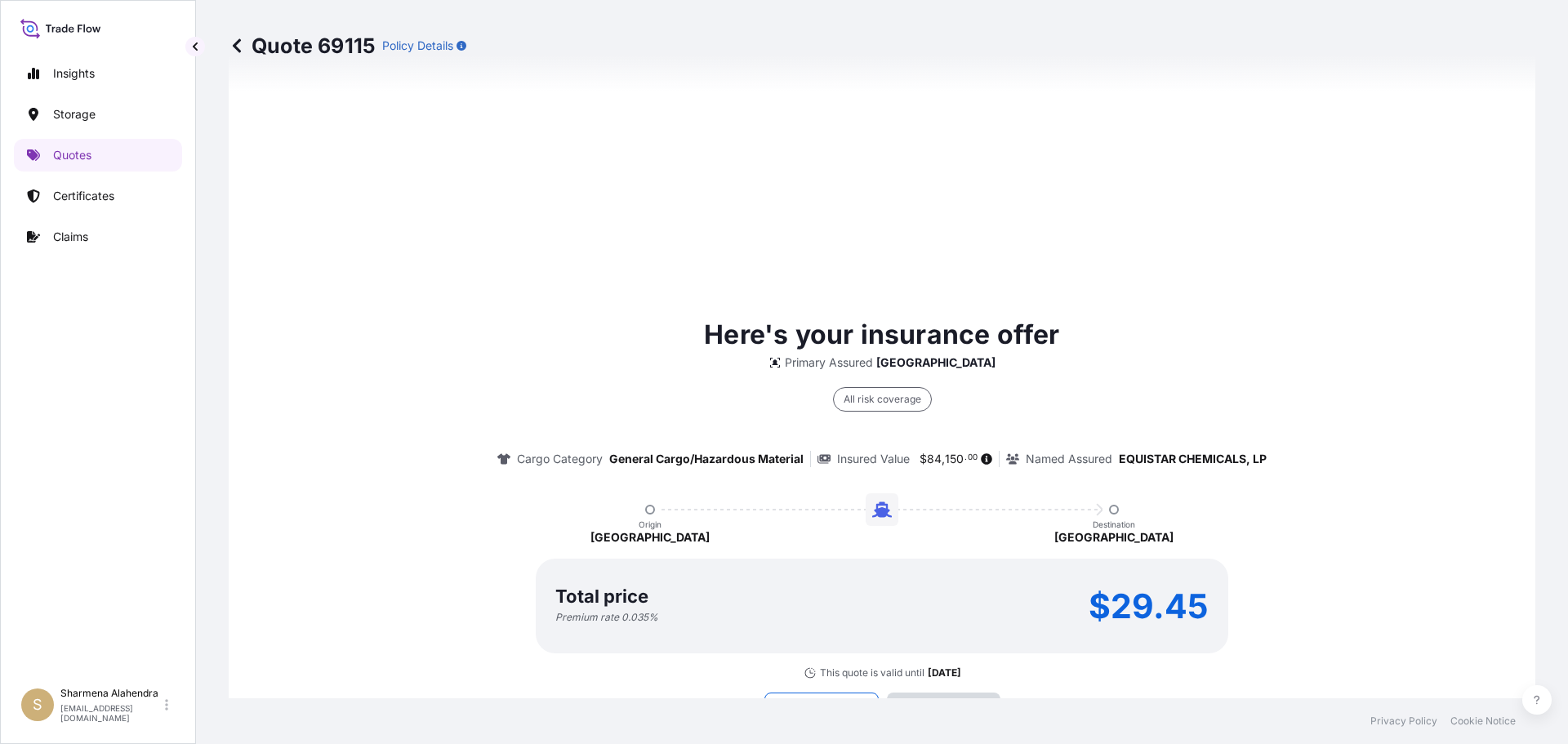
scroll to position [2335, 0]
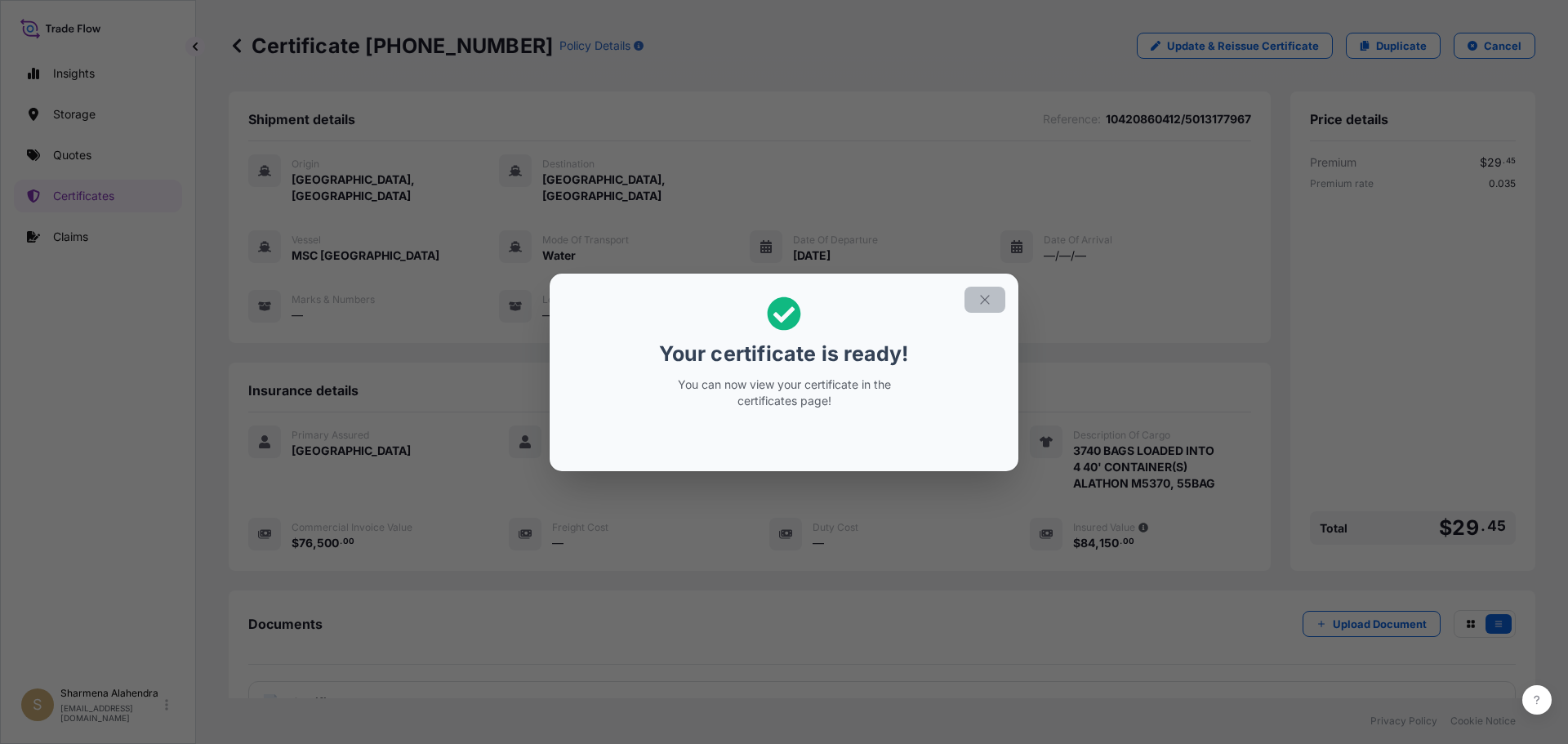
click at [986, 306] on icon "button" at bounding box center [986, 300] width 15 height 15
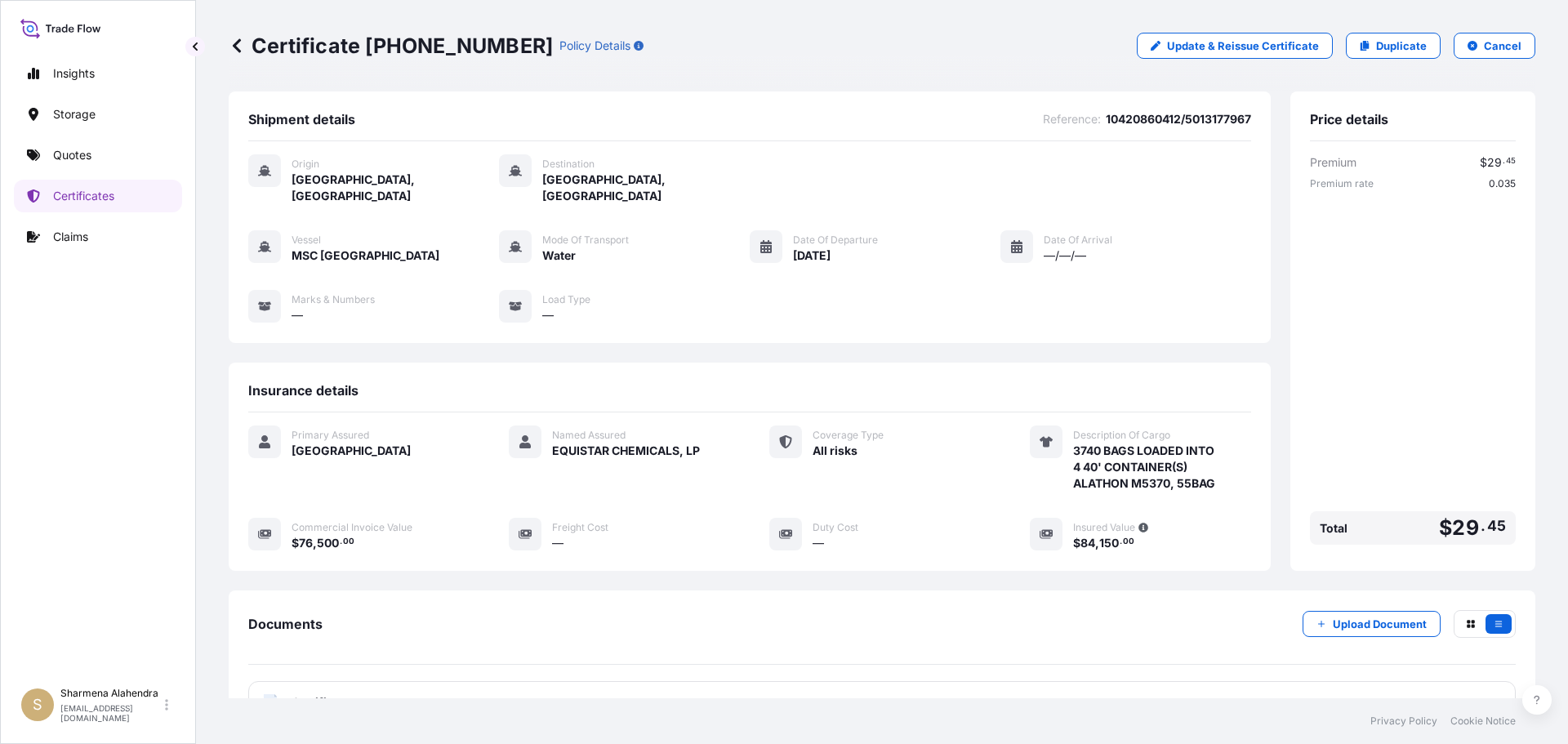
scroll to position [130, 0]
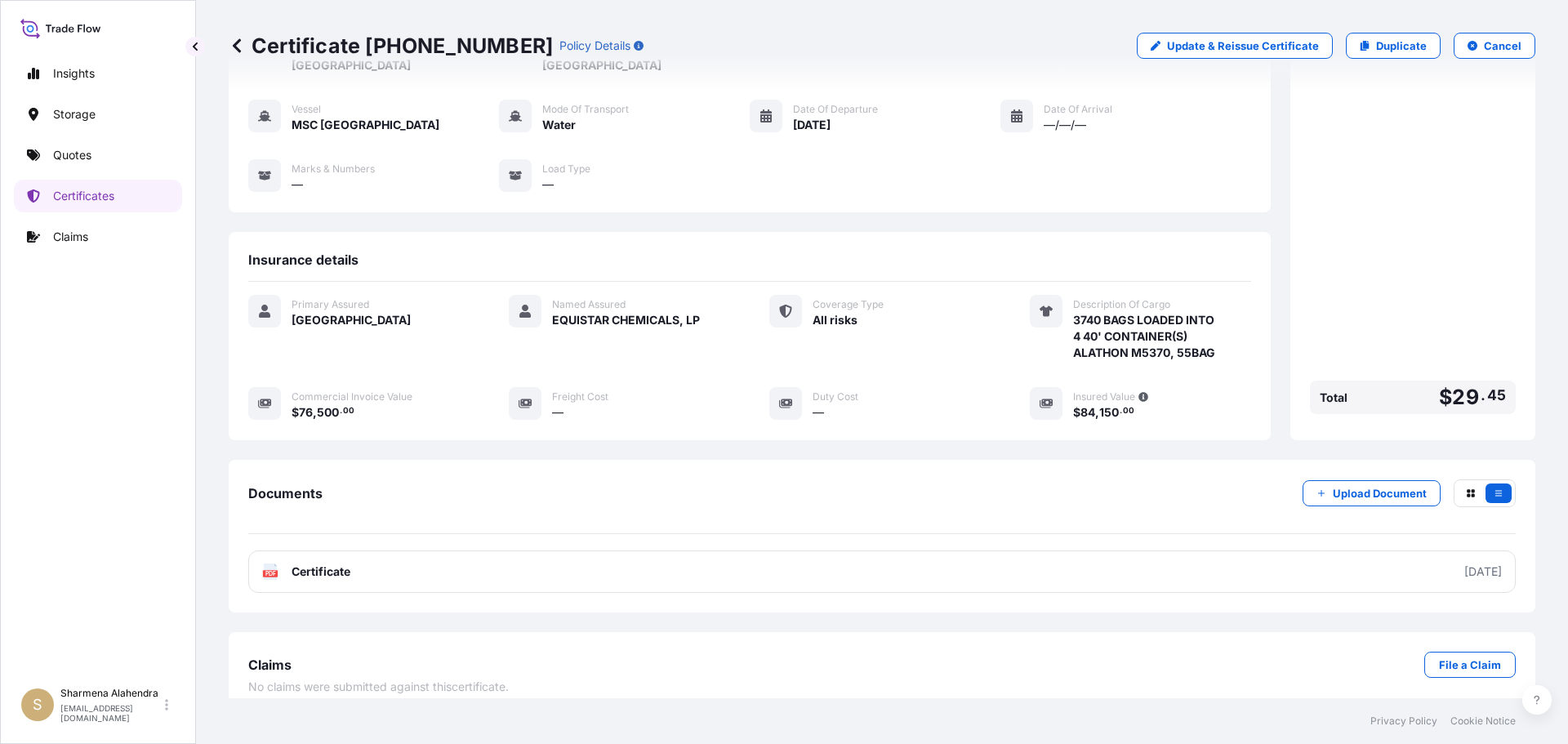
click at [793, 551] on link "PDF Certificate [DATE]" at bounding box center [882, 571] width 1268 height 42
click at [108, 152] on link "Quotes" at bounding box center [98, 155] width 168 height 33
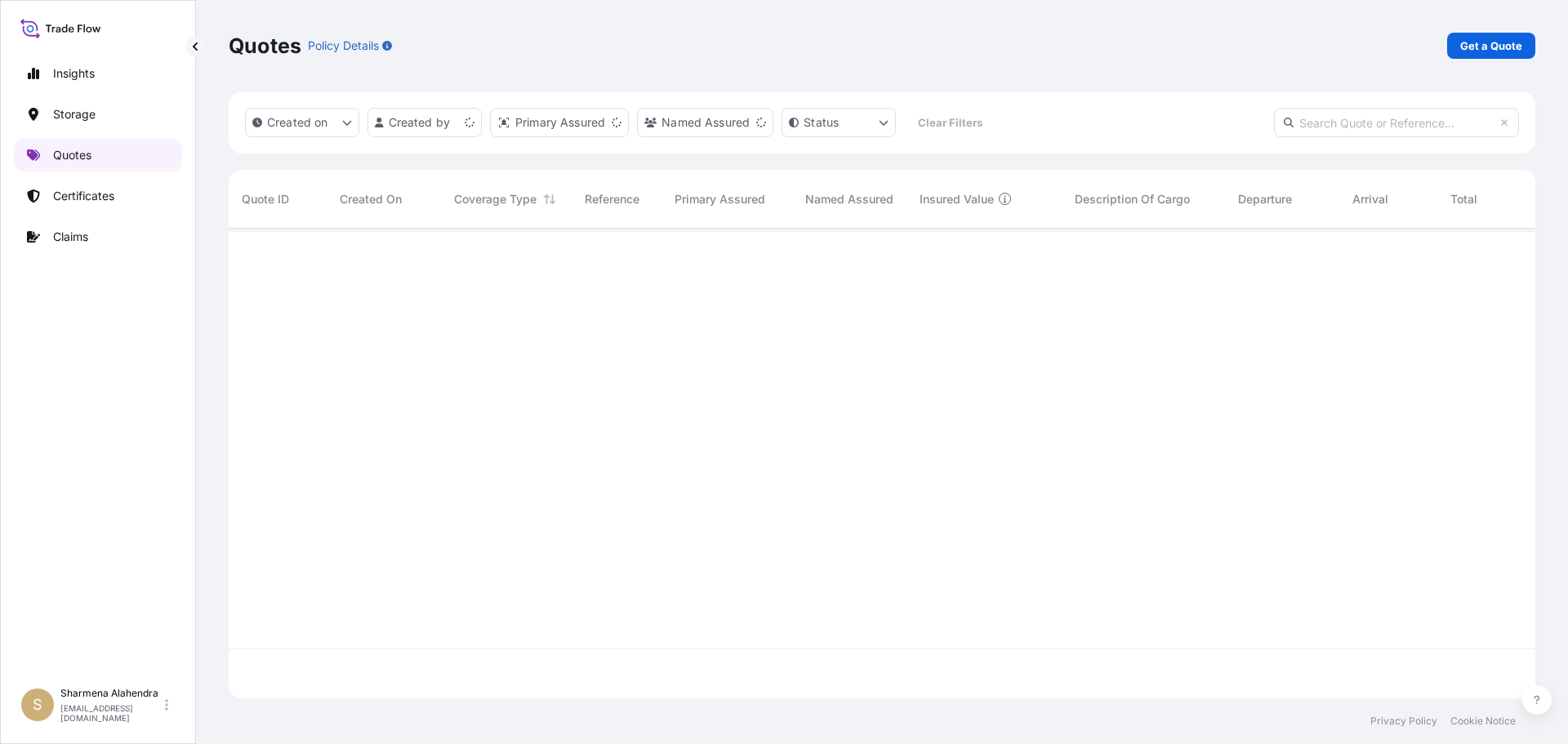
scroll to position [466, 1294]
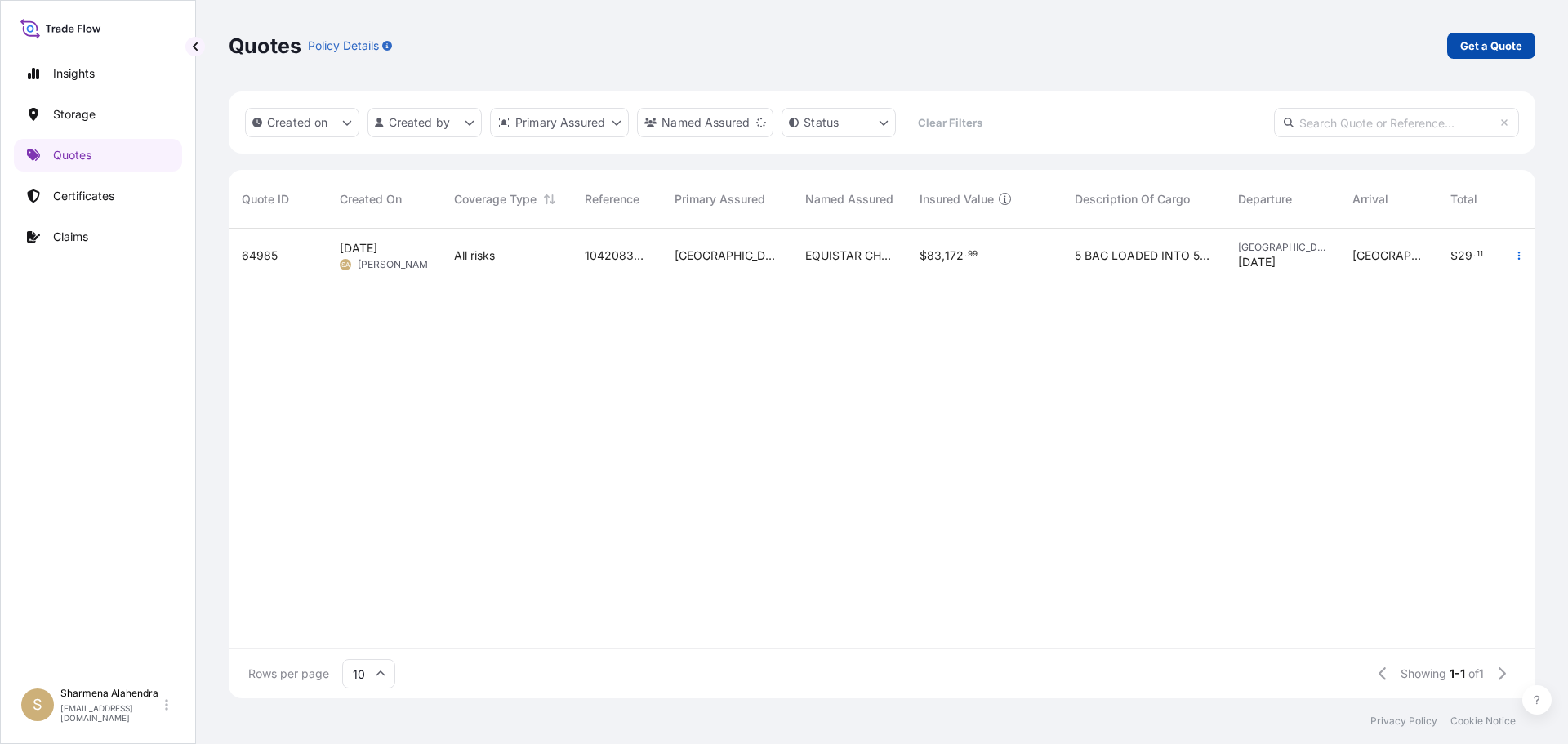
click at [1472, 50] on p "Get a Quote" at bounding box center [1492, 45] width 62 height 16
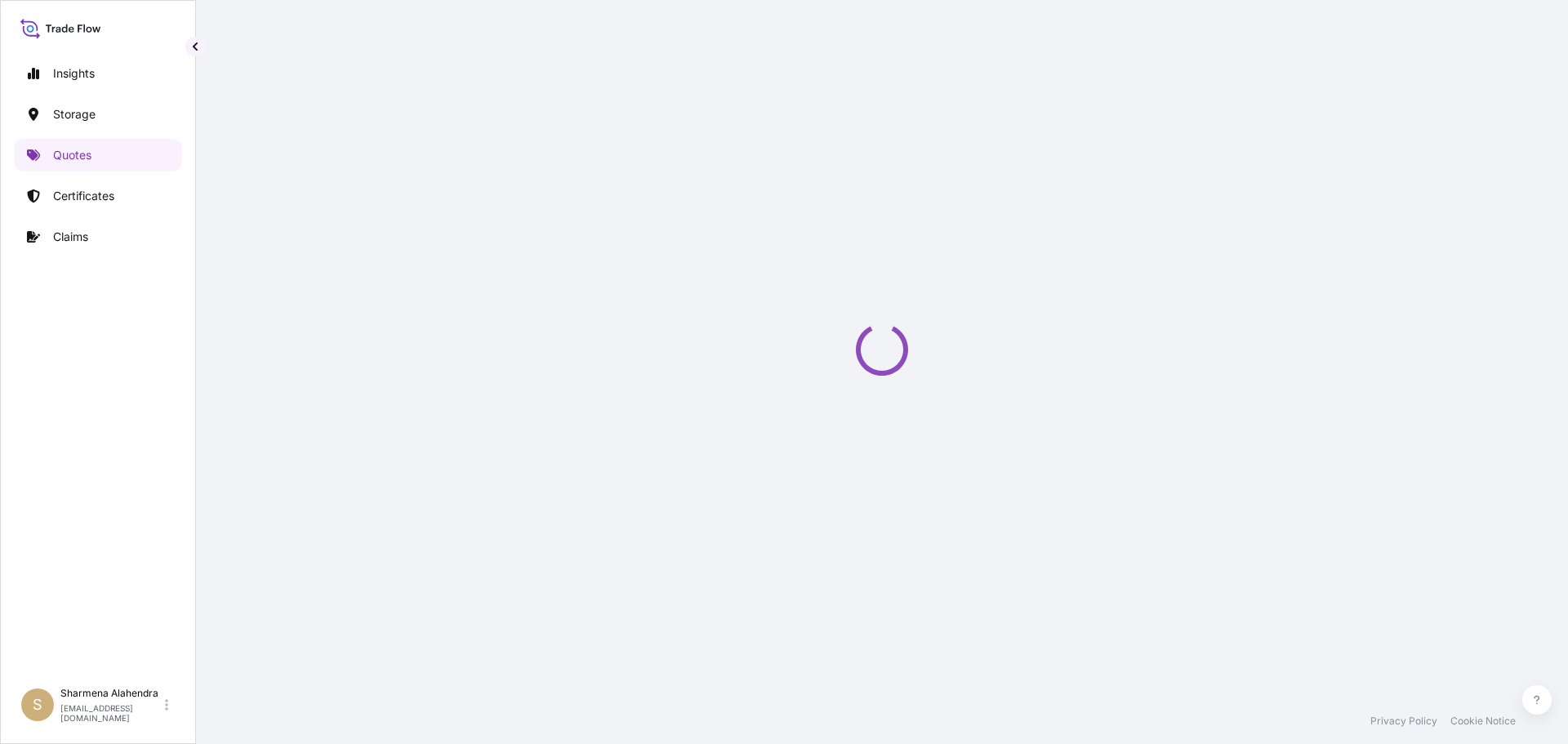
select select "Water"
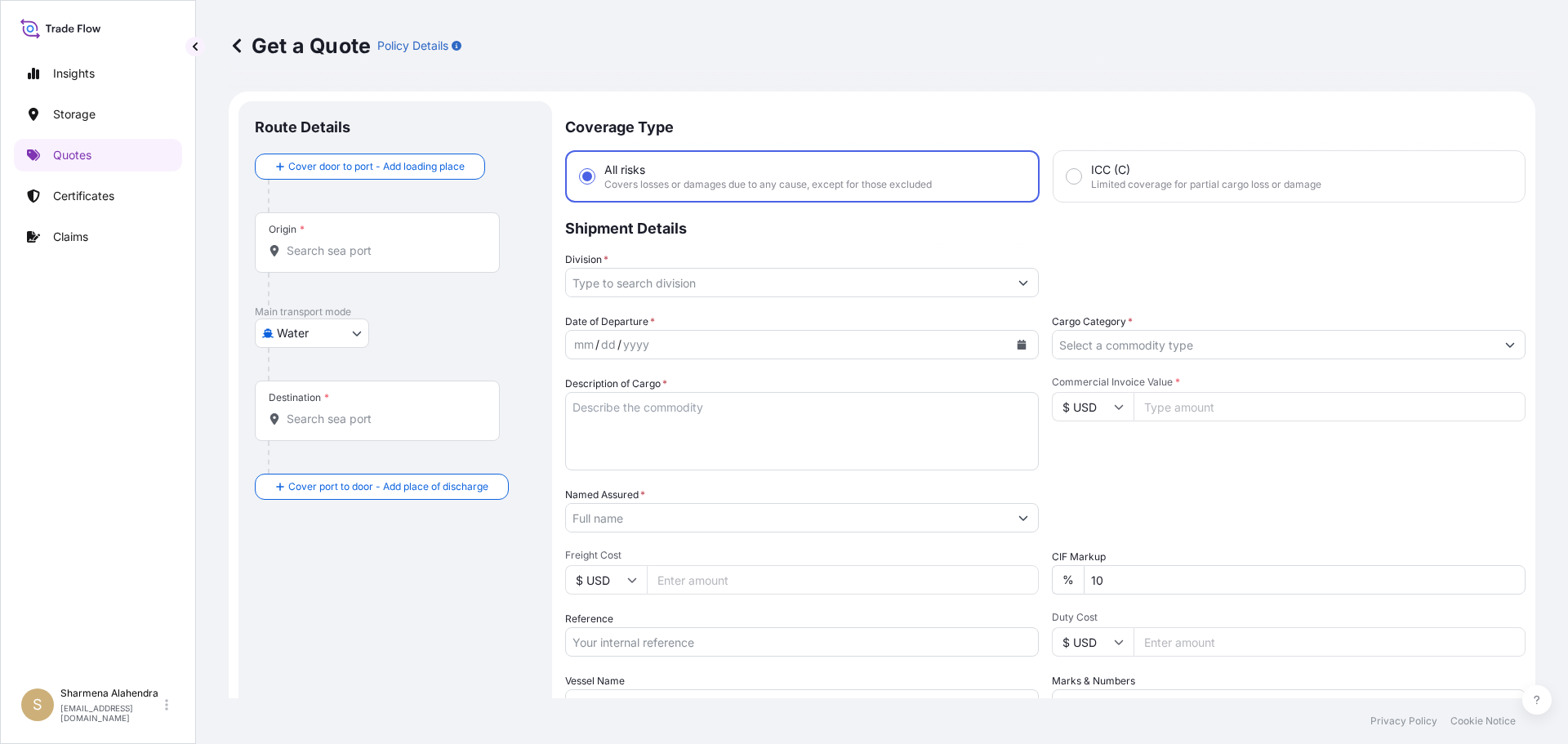
scroll to position [26, 0]
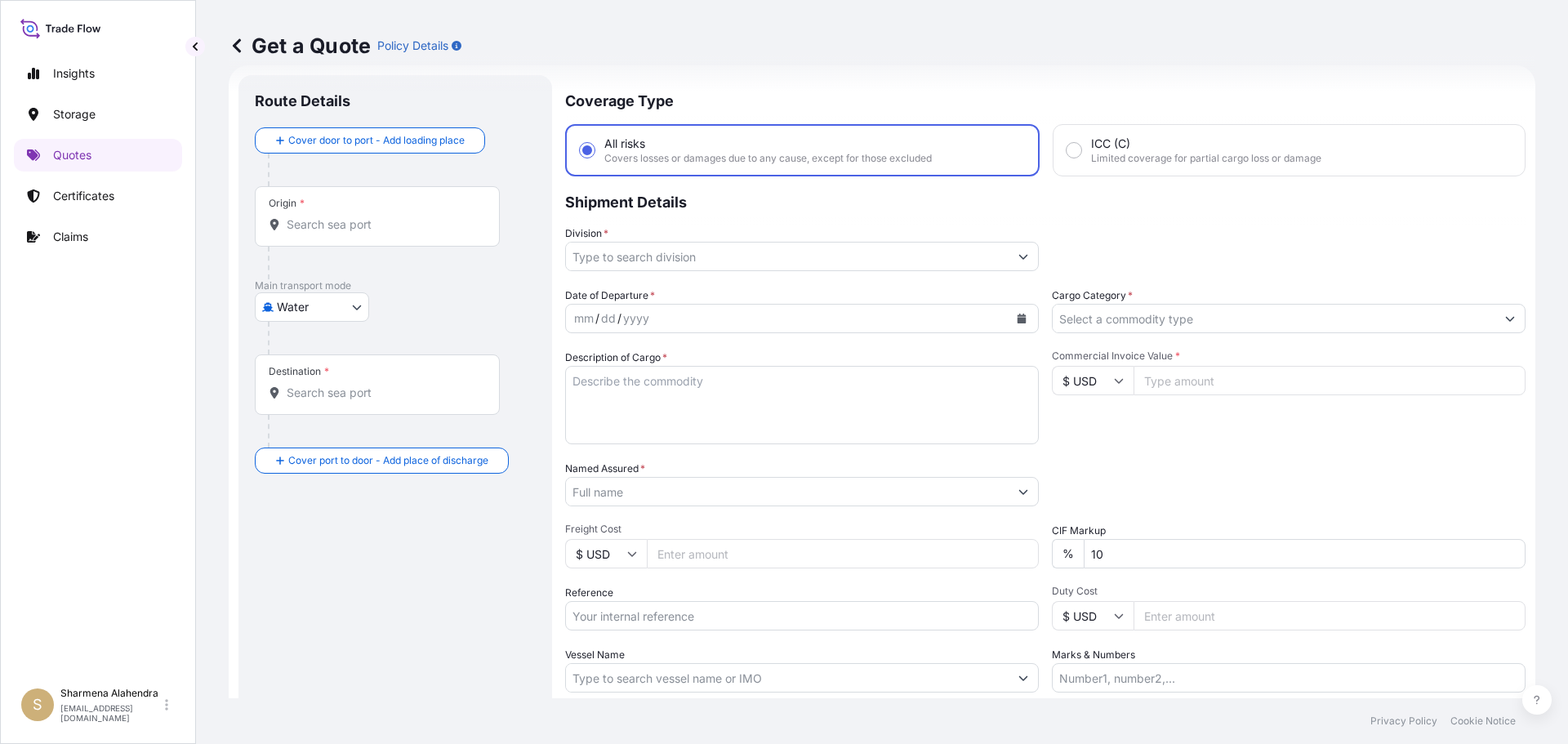
click at [355, 238] on div "Origin *" at bounding box center [378, 216] width 245 height 60
click at [355, 233] on input "Origin *" at bounding box center [383, 224] width 193 height 16
paste input "[GEOGRAPHIC_DATA], [GEOGRAPHIC_DATA]"
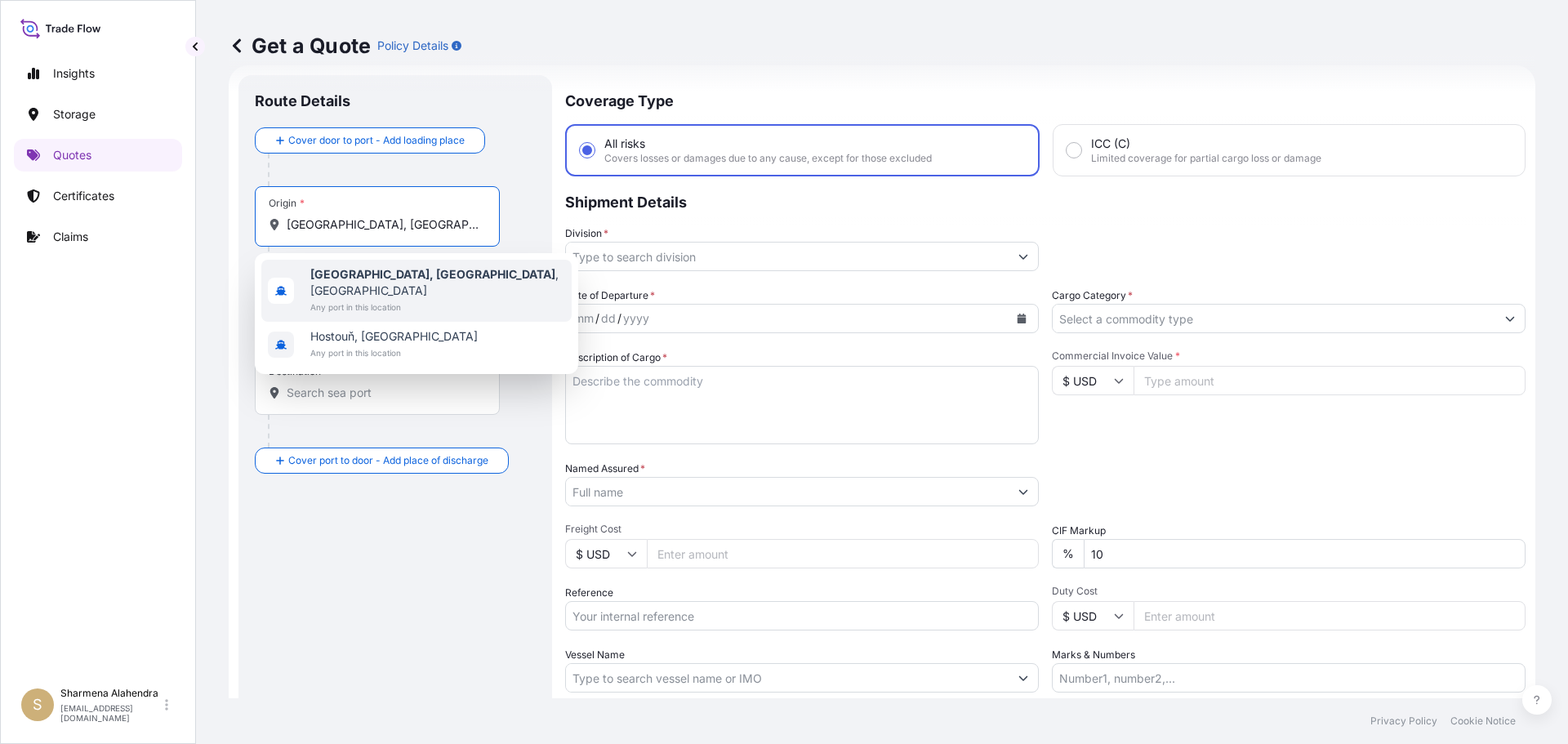
click at [396, 272] on span "[GEOGRAPHIC_DATA], [GEOGRAPHIC_DATA] , [GEOGRAPHIC_DATA]" at bounding box center [438, 282] width 255 height 33
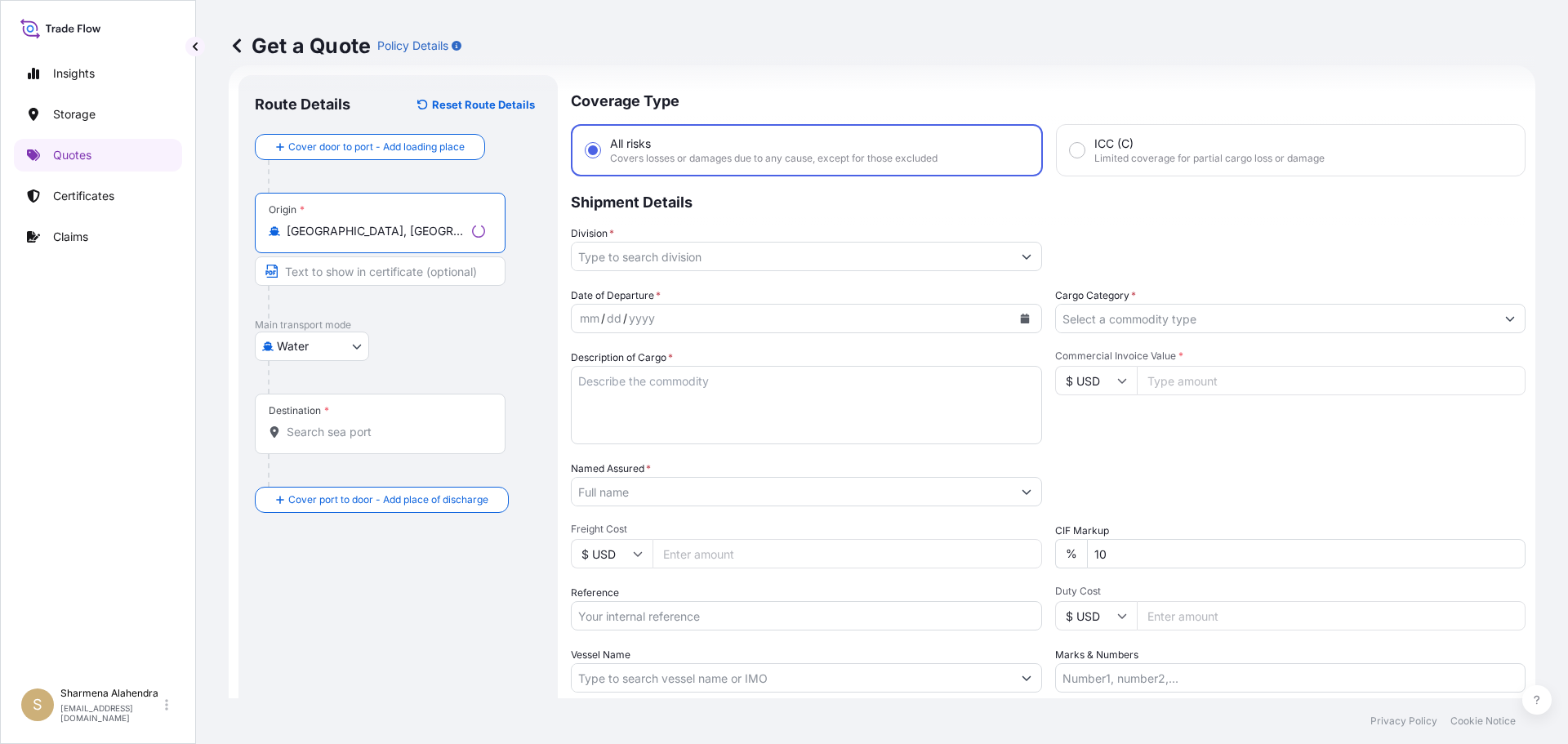
type input "[GEOGRAPHIC_DATA], [GEOGRAPHIC_DATA], [GEOGRAPHIC_DATA]"
click at [854, 98] on p "Coverage Type" at bounding box center [1045, 100] width 960 height 49
click at [342, 431] on input "Destination *" at bounding box center [383, 431] width 193 height 16
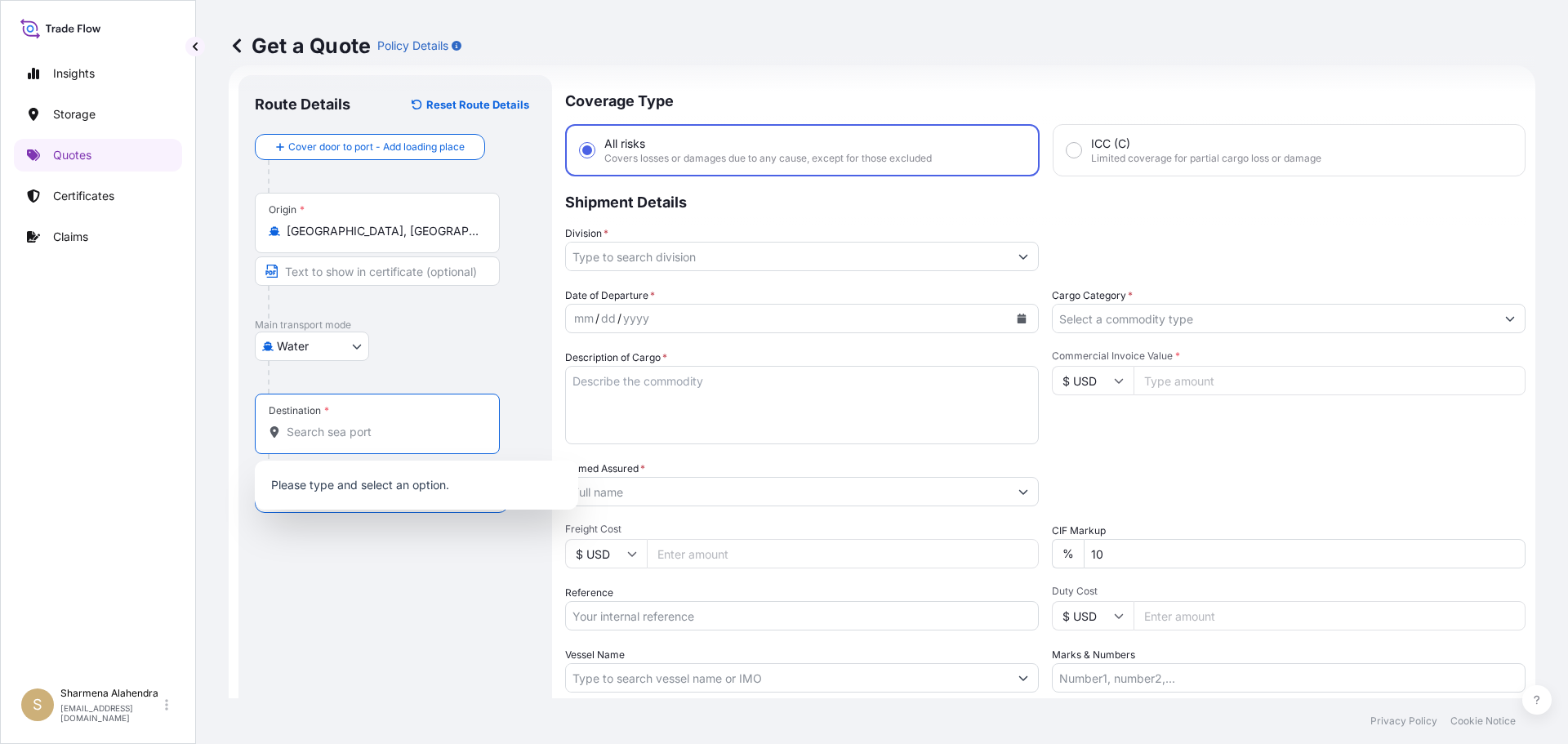
paste input "[GEOGRAPHIC_DATA], [GEOGRAPHIC_DATA]"
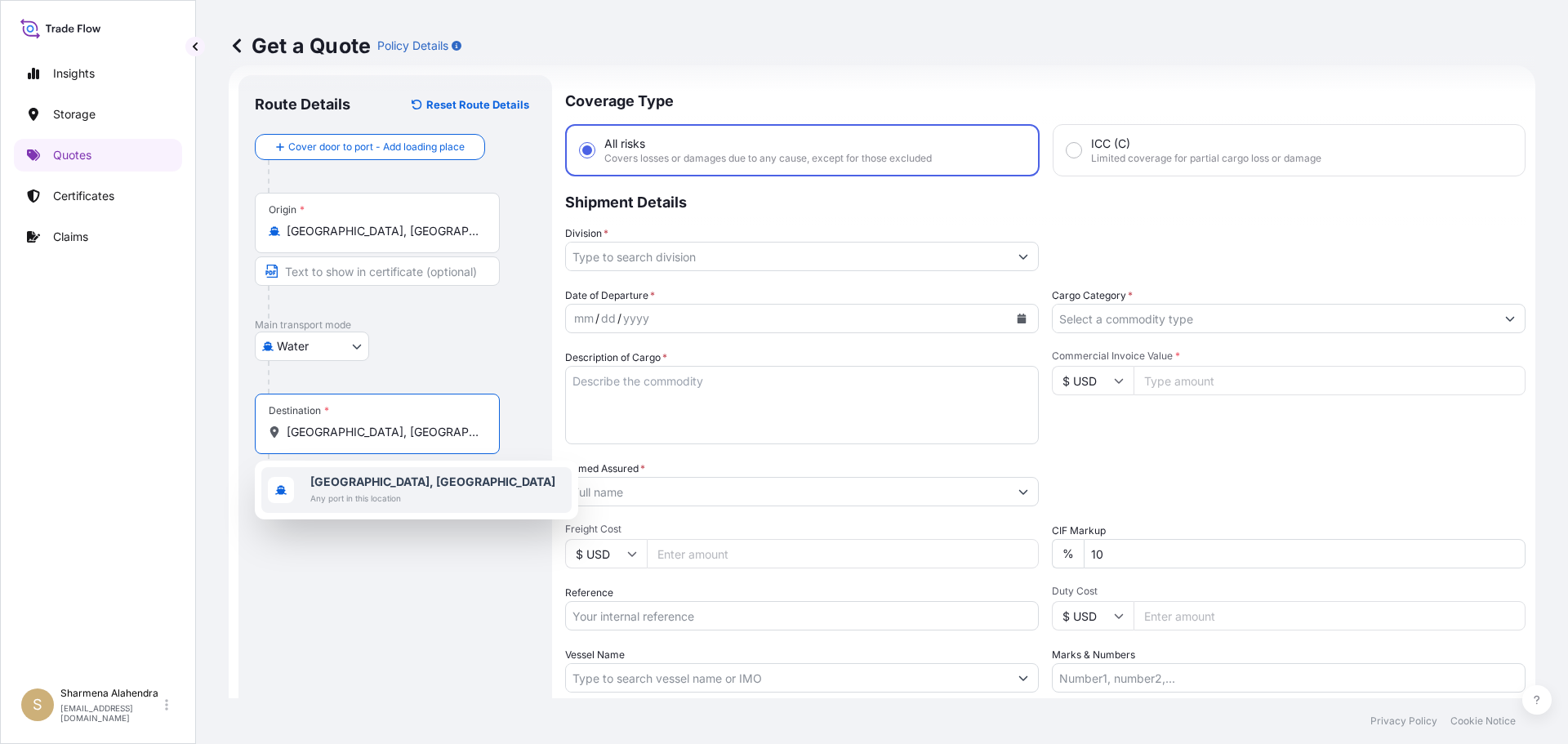
click at [392, 482] on span "[GEOGRAPHIC_DATA], [GEOGRAPHIC_DATA]" at bounding box center [433, 482] width 245 height 16
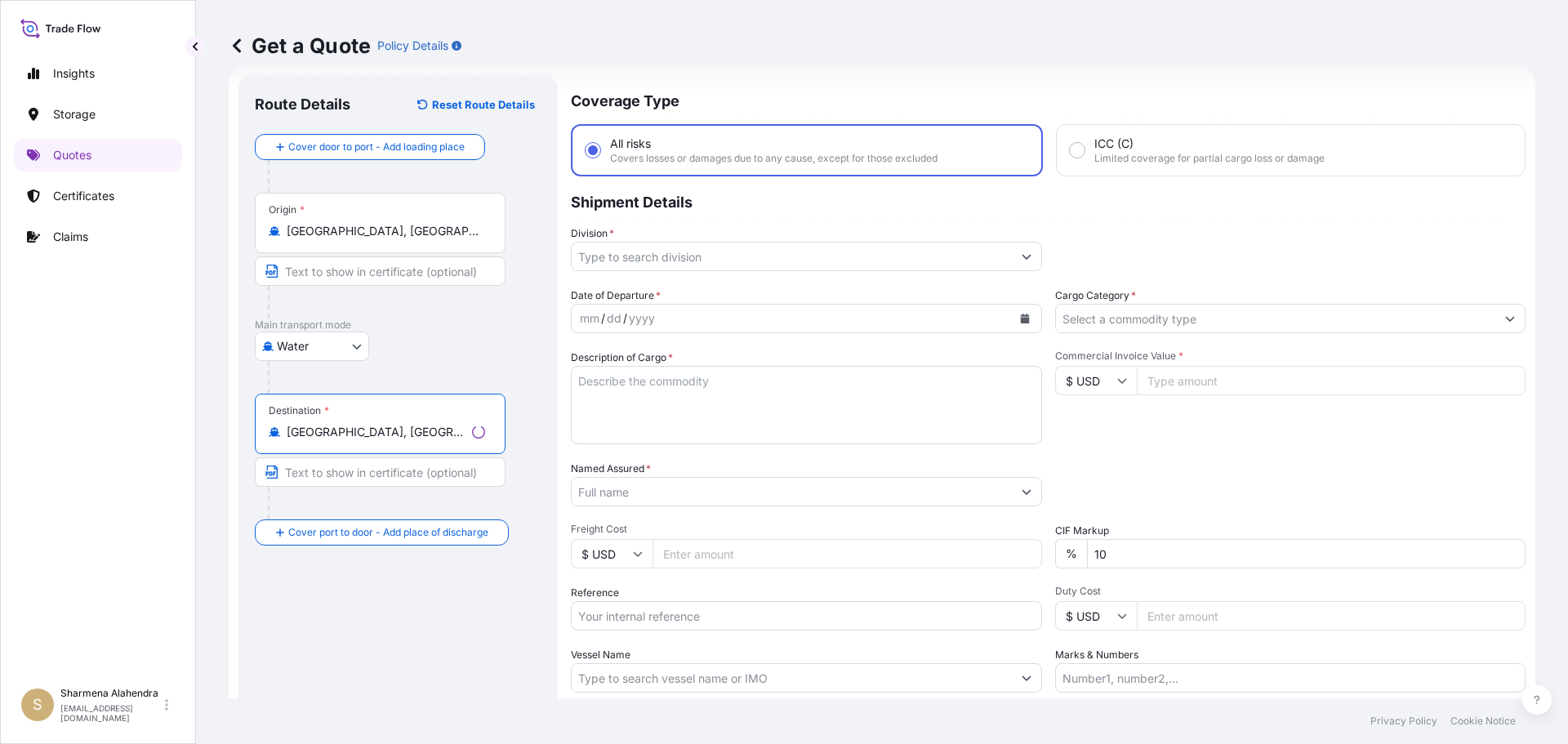
type input "[GEOGRAPHIC_DATA], [GEOGRAPHIC_DATA]"
click at [788, 262] on input "Division *" at bounding box center [792, 256] width 440 height 29
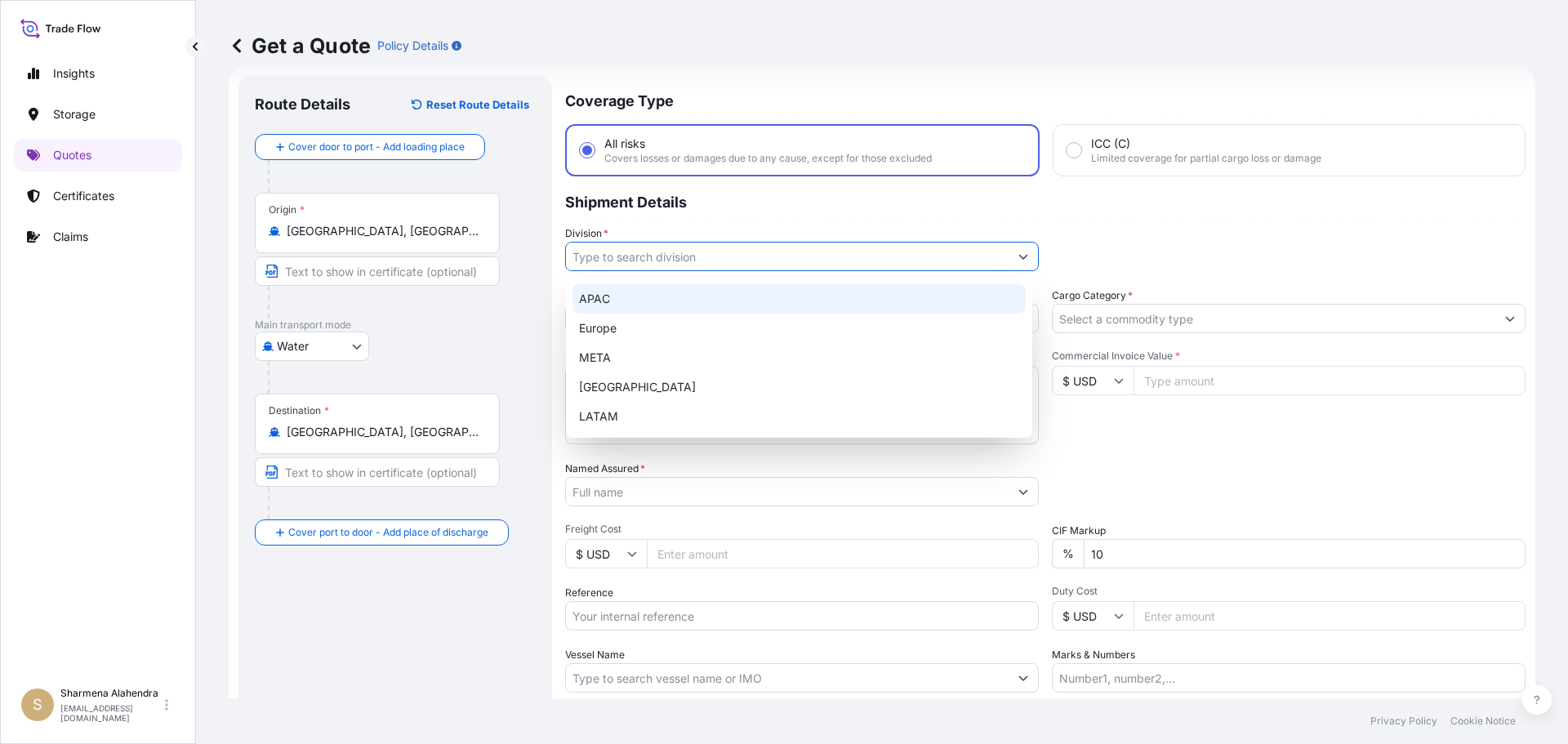
click at [622, 290] on div "APAC" at bounding box center [799, 298] width 453 height 29
type input "APAC"
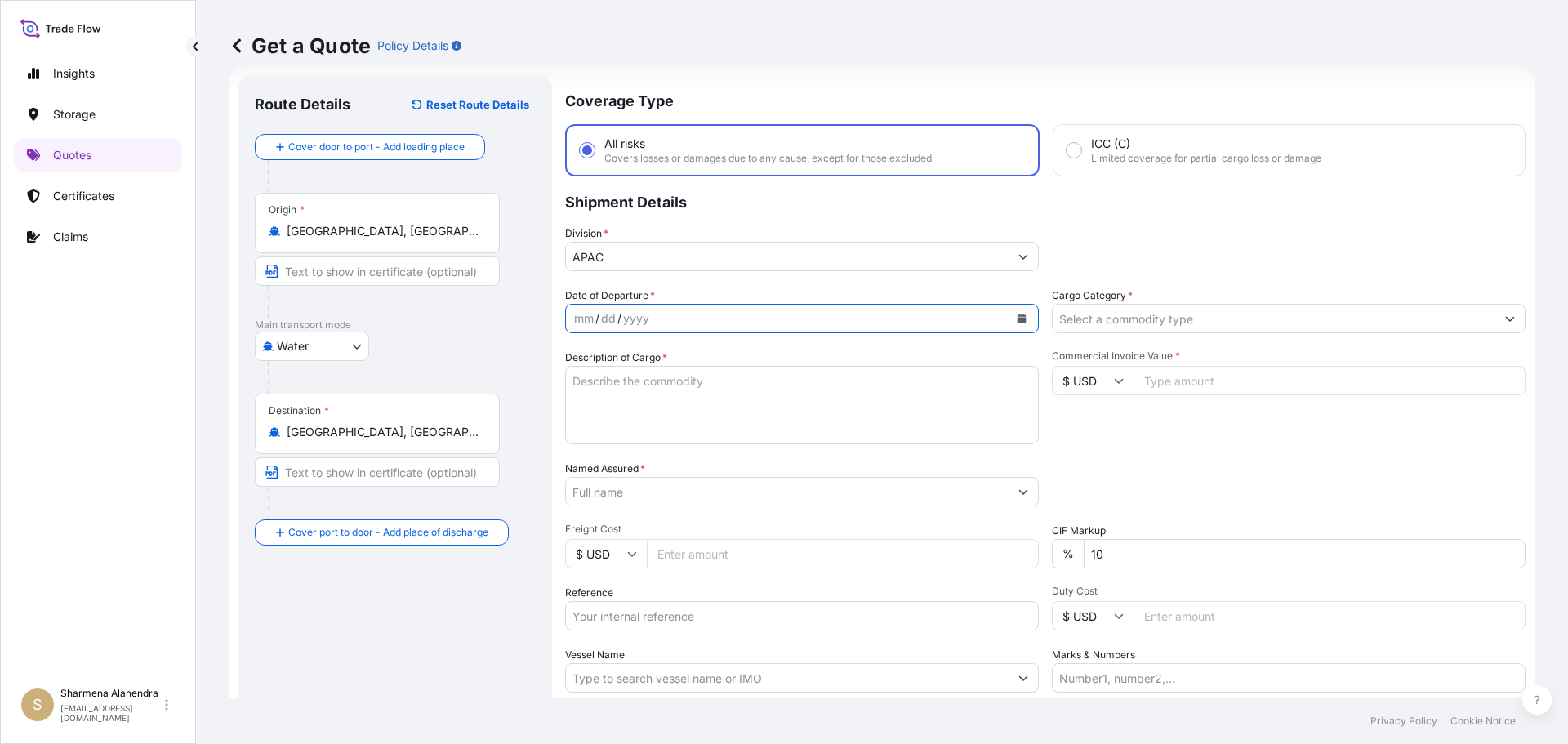
click at [1017, 314] on icon "Calendar" at bounding box center [1021, 318] width 9 height 9
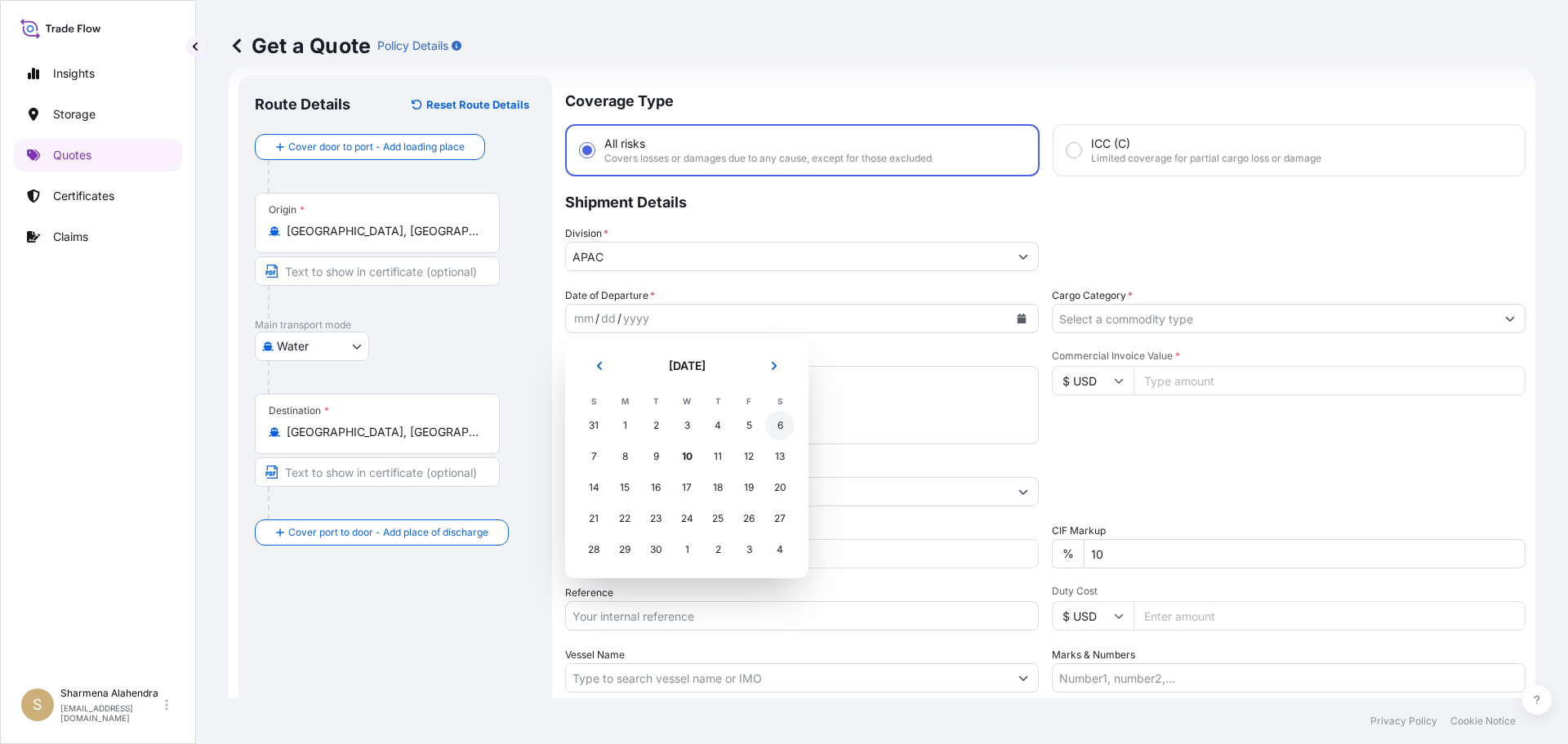
click at [780, 427] on div "6" at bounding box center [780, 425] width 29 height 29
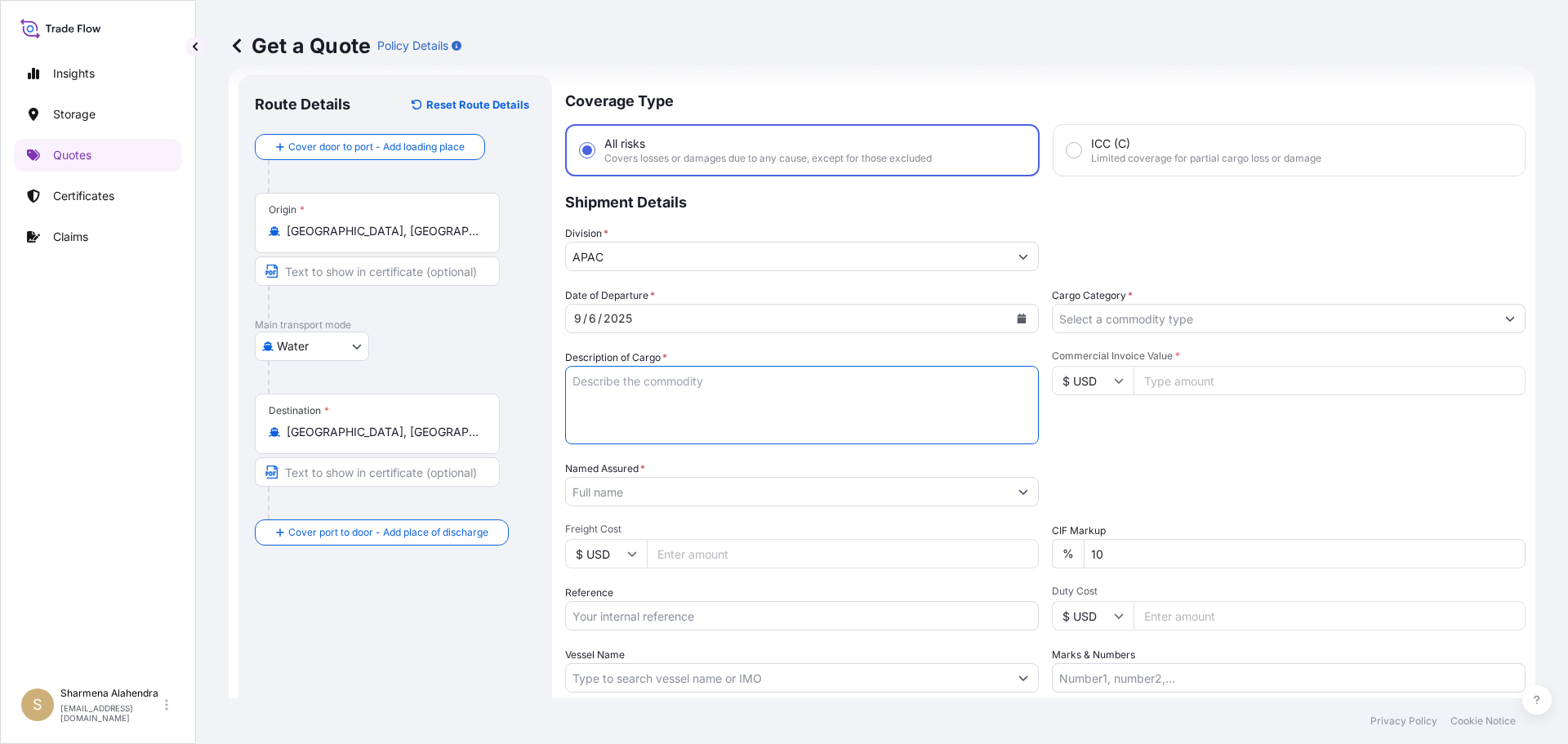
click at [866, 400] on textarea "Description of Cargo *" at bounding box center [802, 405] width 474 height 78
click at [866, 395] on textarea "Description of Cargo *" at bounding box center [802, 405] width 474 height 78
paste textarea "BAGS LOADED INTO 5 40' CONTAINER(S) LH735200, BG25HT-IC"
click at [566, 380] on textarea "BAGS LOADED INTO 5 40' CONTAINER(S) LH735200, BG25HT-IC" at bounding box center [802, 405] width 474 height 78
type textarea "4675 BAGS LOADED INTO 5 40' CONTAINER(S) LH735200, BG25HT-IC"
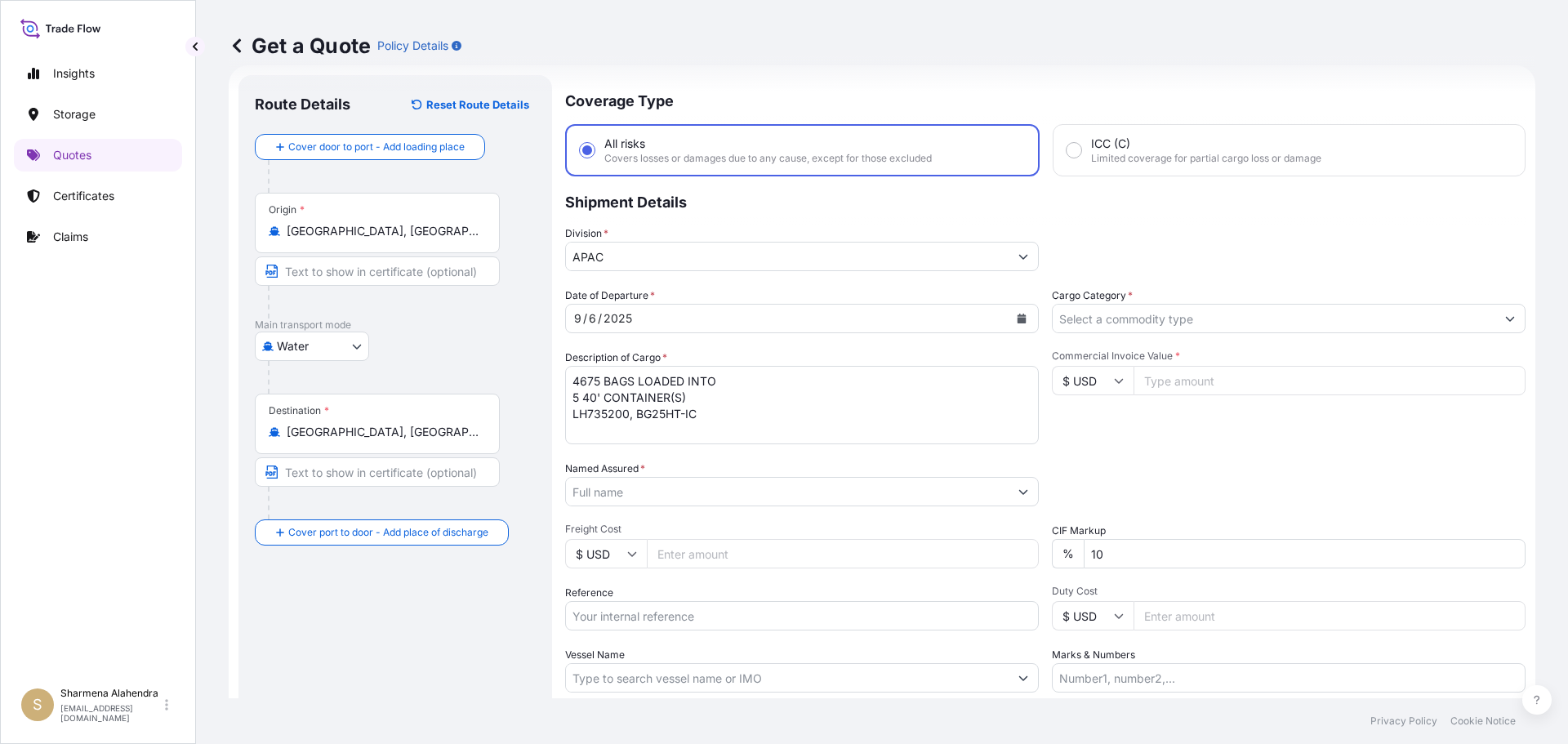
click at [841, 489] on input "Named Assured *" at bounding box center [787, 491] width 443 height 29
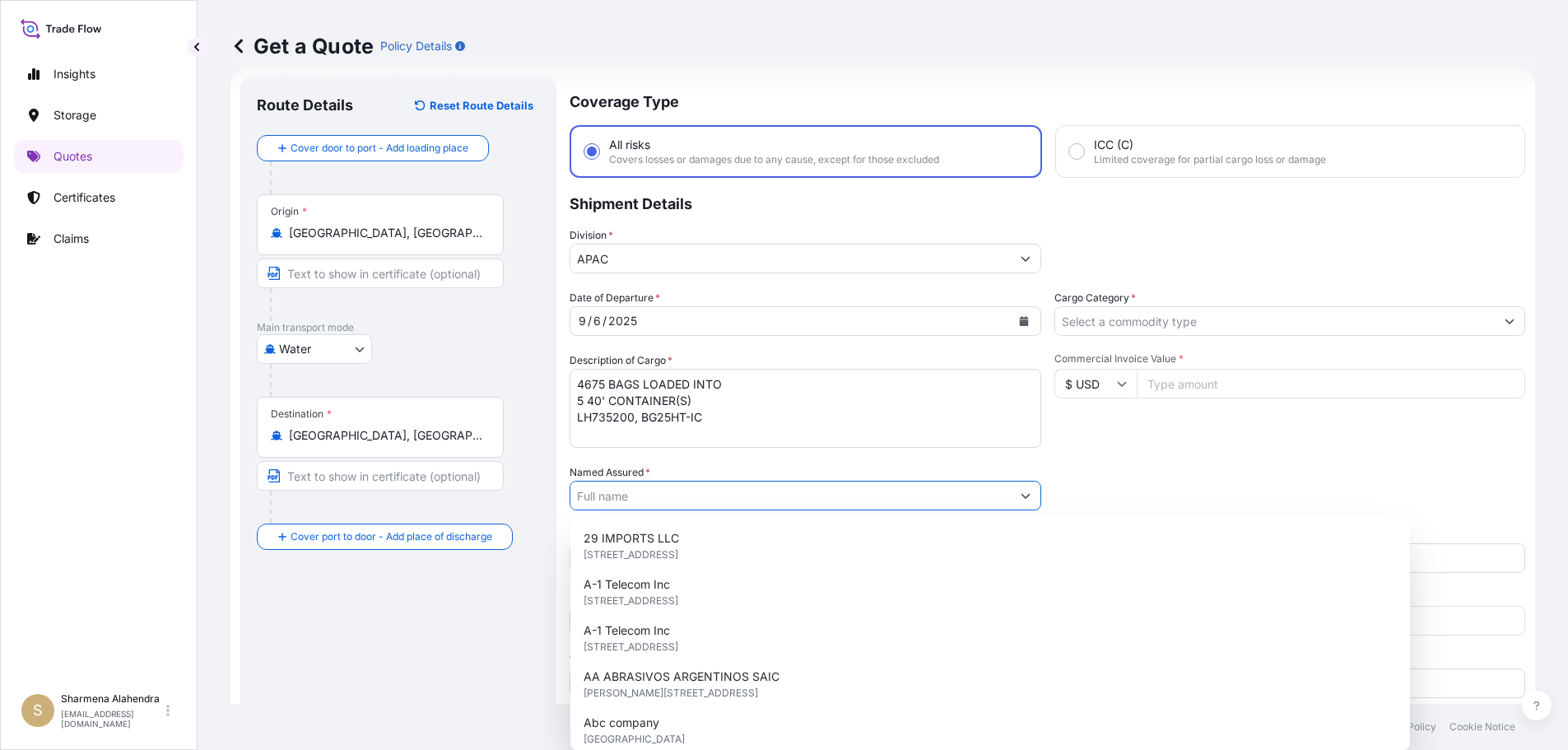
paste input "EQUISTAR CHEMICALS, LP"
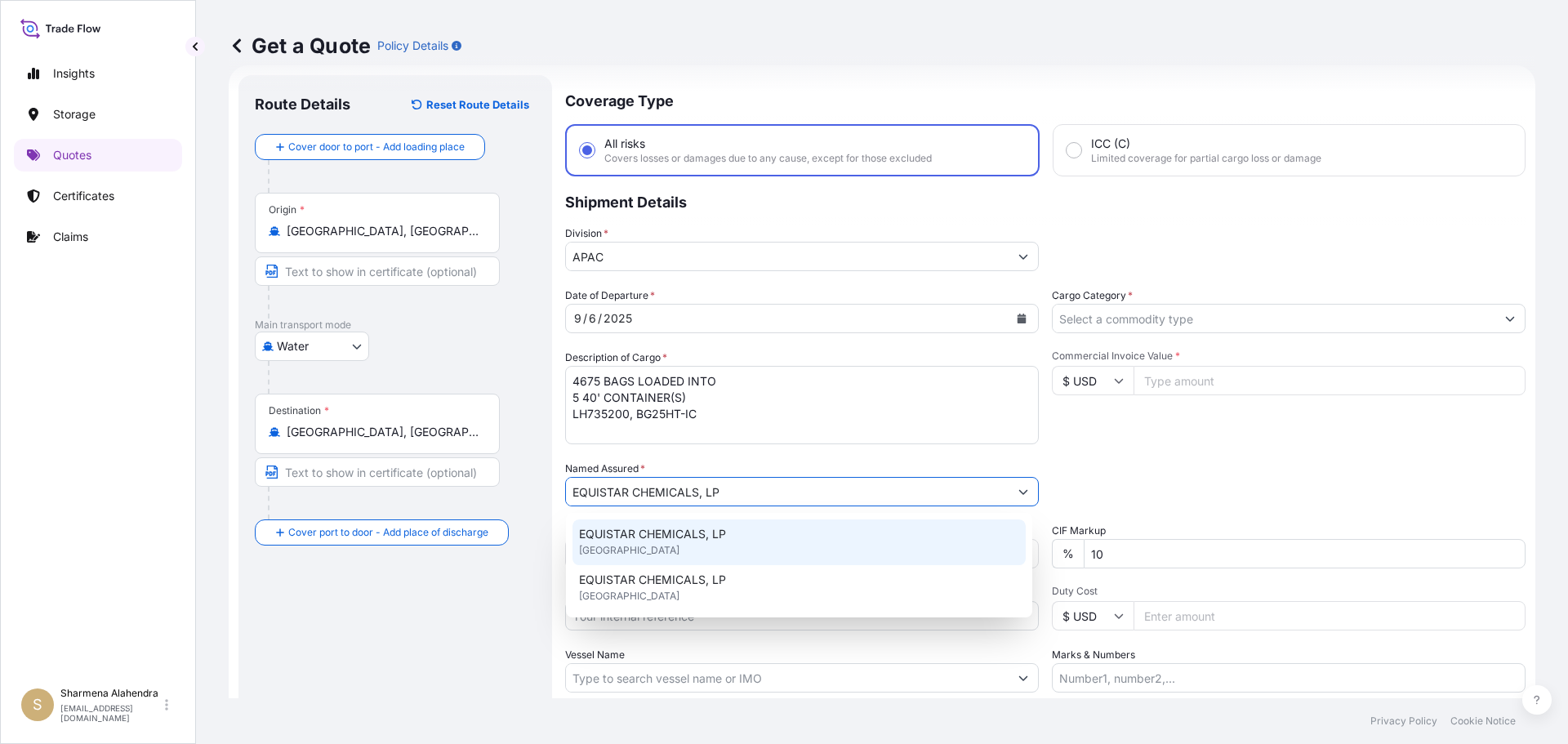
click at [665, 540] on span "EQUISTAR CHEMICALS, LP" at bounding box center [652, 533] width 147 height 16
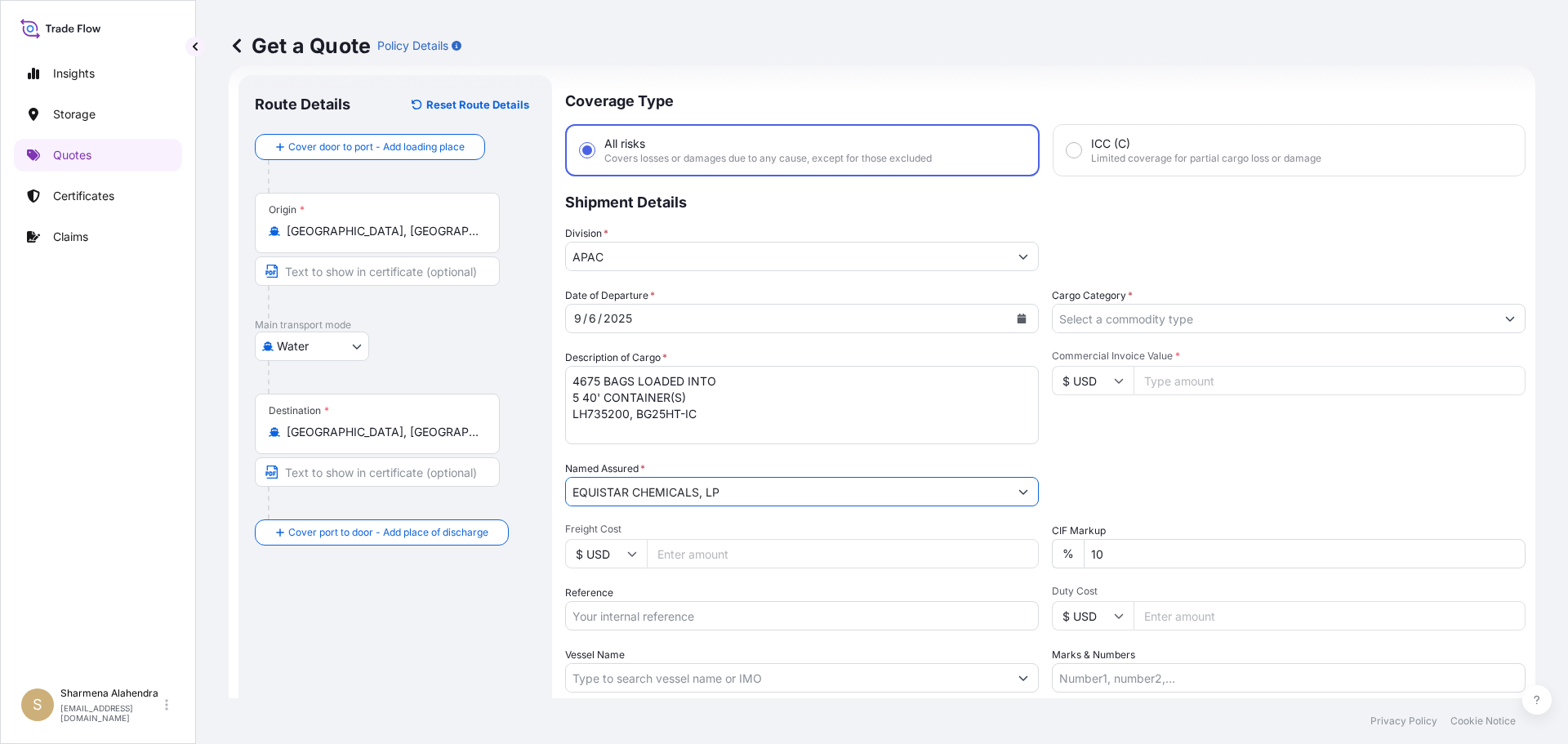
type input "EQUISTAR CHEMICALS, LP"
click at [694, 619] on input "Reference" at bounding box center [802, 616] width 474 height 29
paste input "10420868587"
paste input "5013151719"
type input "10420868587/5013151719"
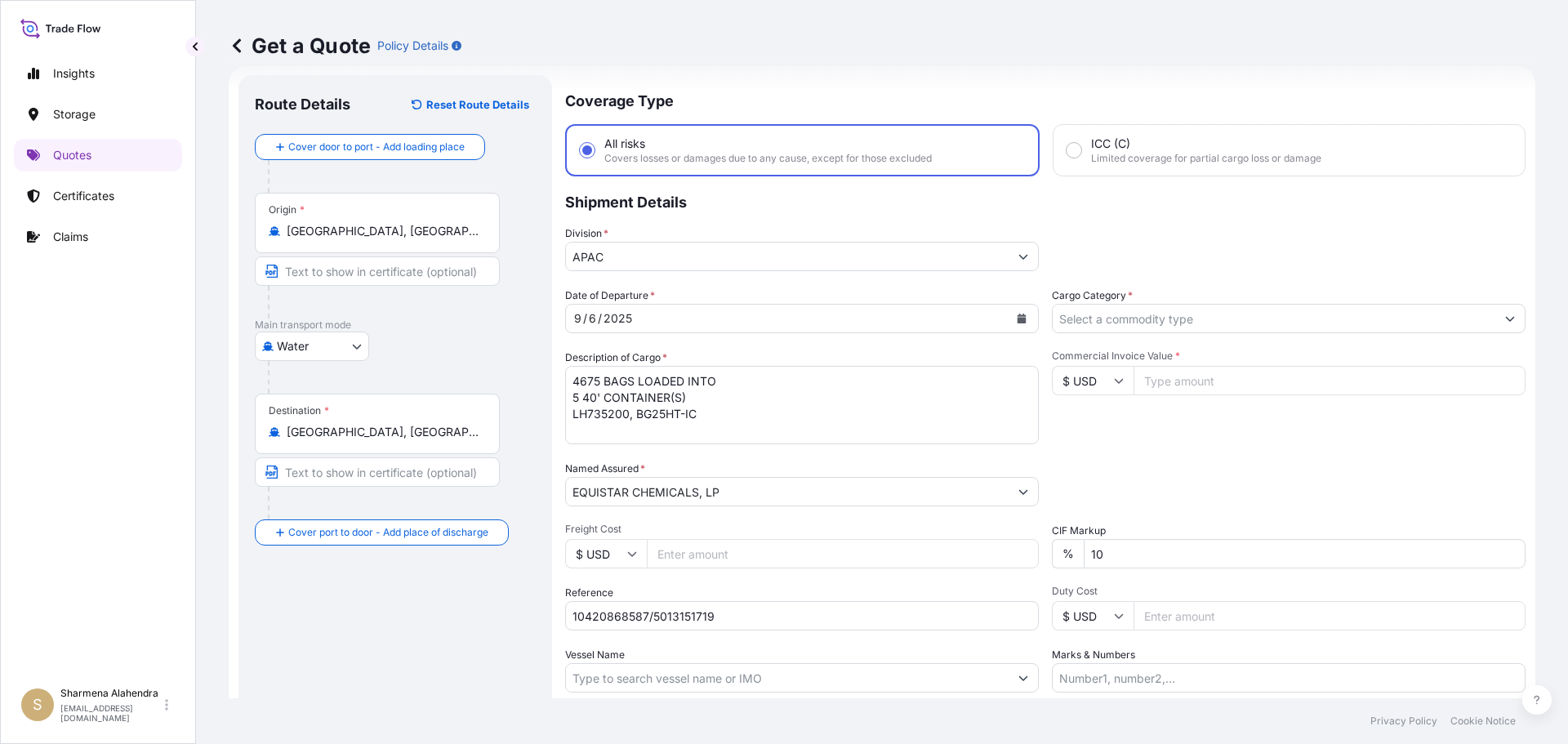
click at [808, 678] on input "Vessel Name" at bounding box center [787, 677] width 443 height 29
paste input "MSC [GEOGRAPHIC_DATA]"
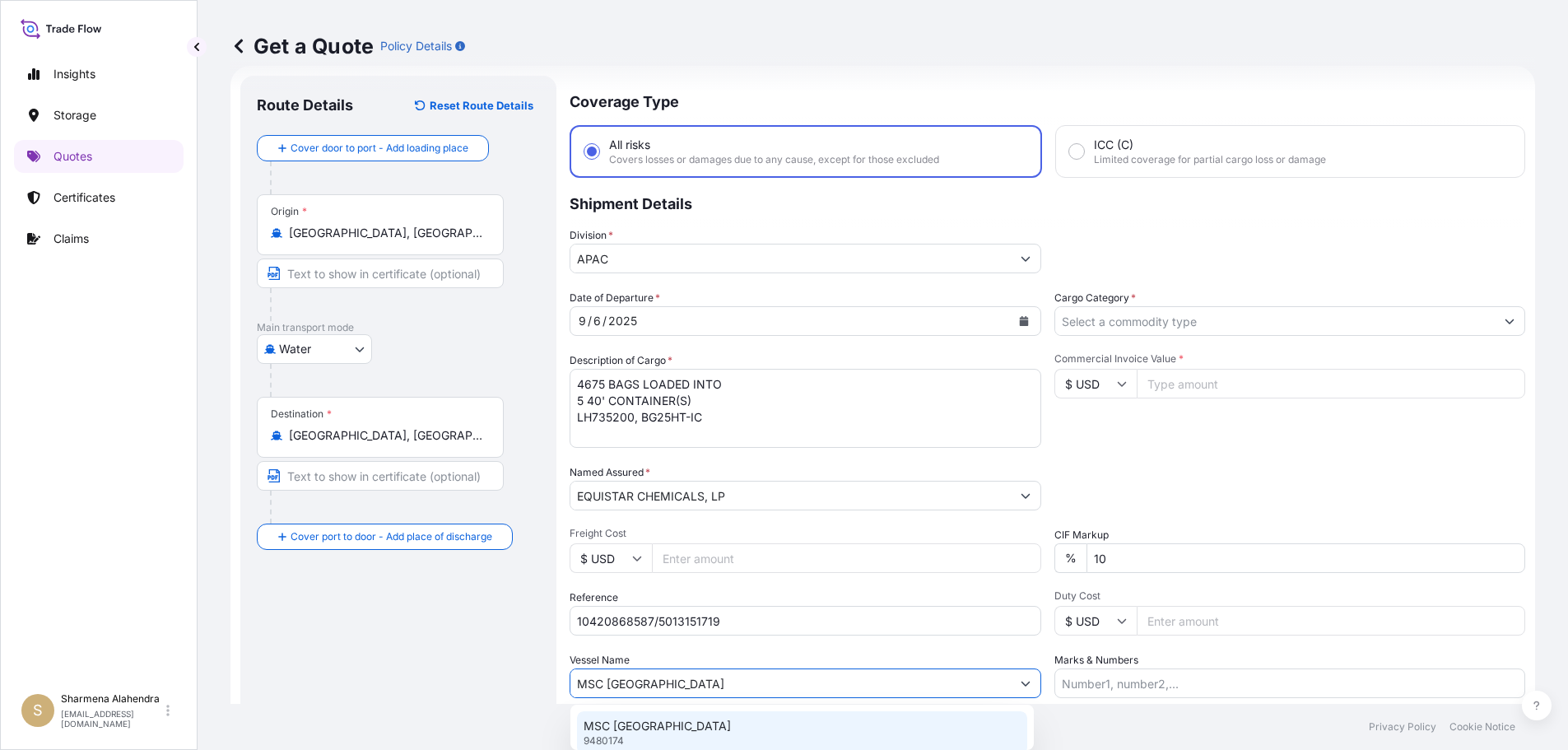
click at [715, 720] on div "MSC [GEOGRAPHIC_DATA] 9480174" at bounding box center [801, 732] width 450 height 43
type input "MSC [GEOGRAPHIC_DATA]"
click at [1179, 326] on input "Cargo Category *" at bounding box center [1284, 321] width 446 height 30
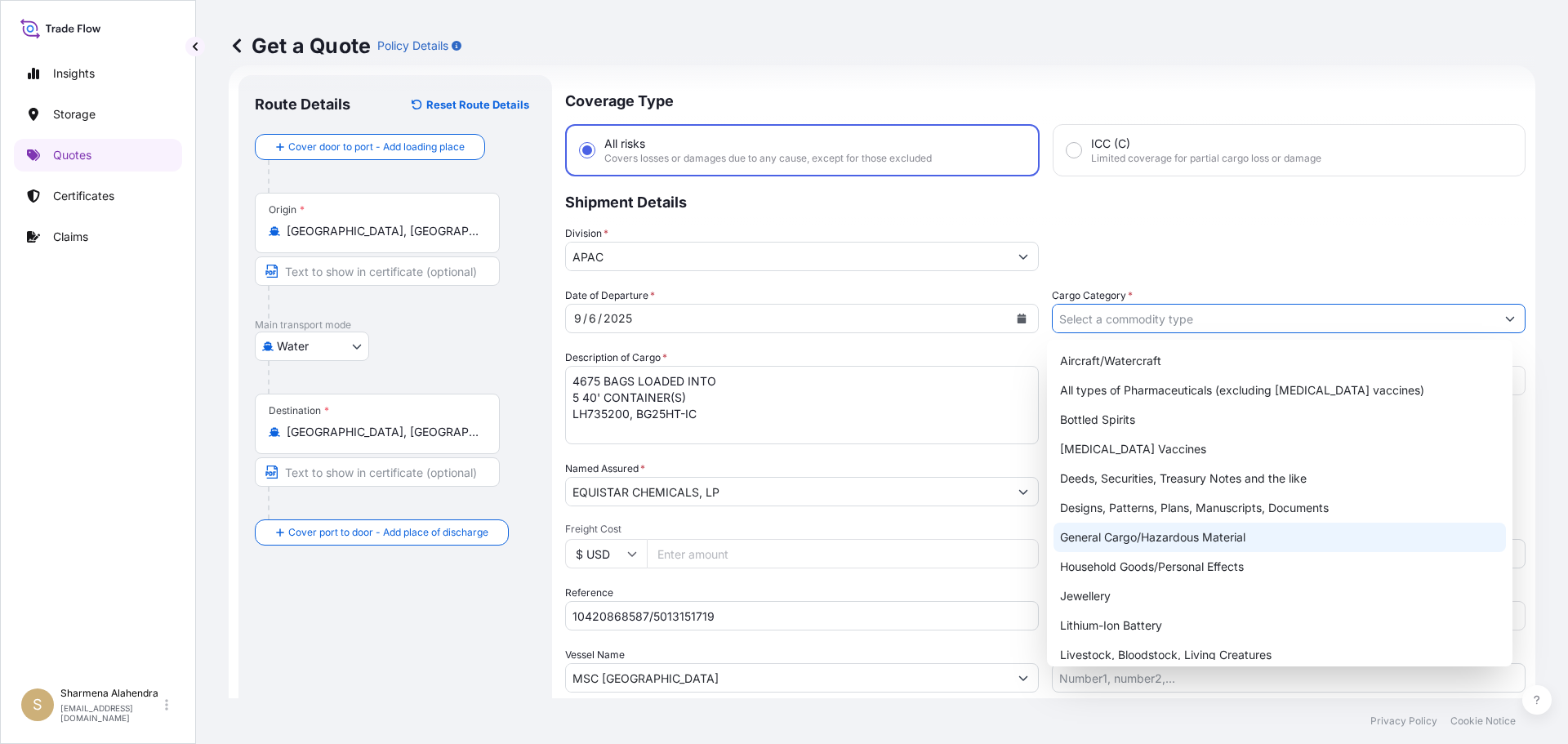
click at [1104, 539] on div "General Cargo/Hazardous Material" at bounding box center [1280, 537] width 453 height 29
type input "General Cargo/Hazardous Material"
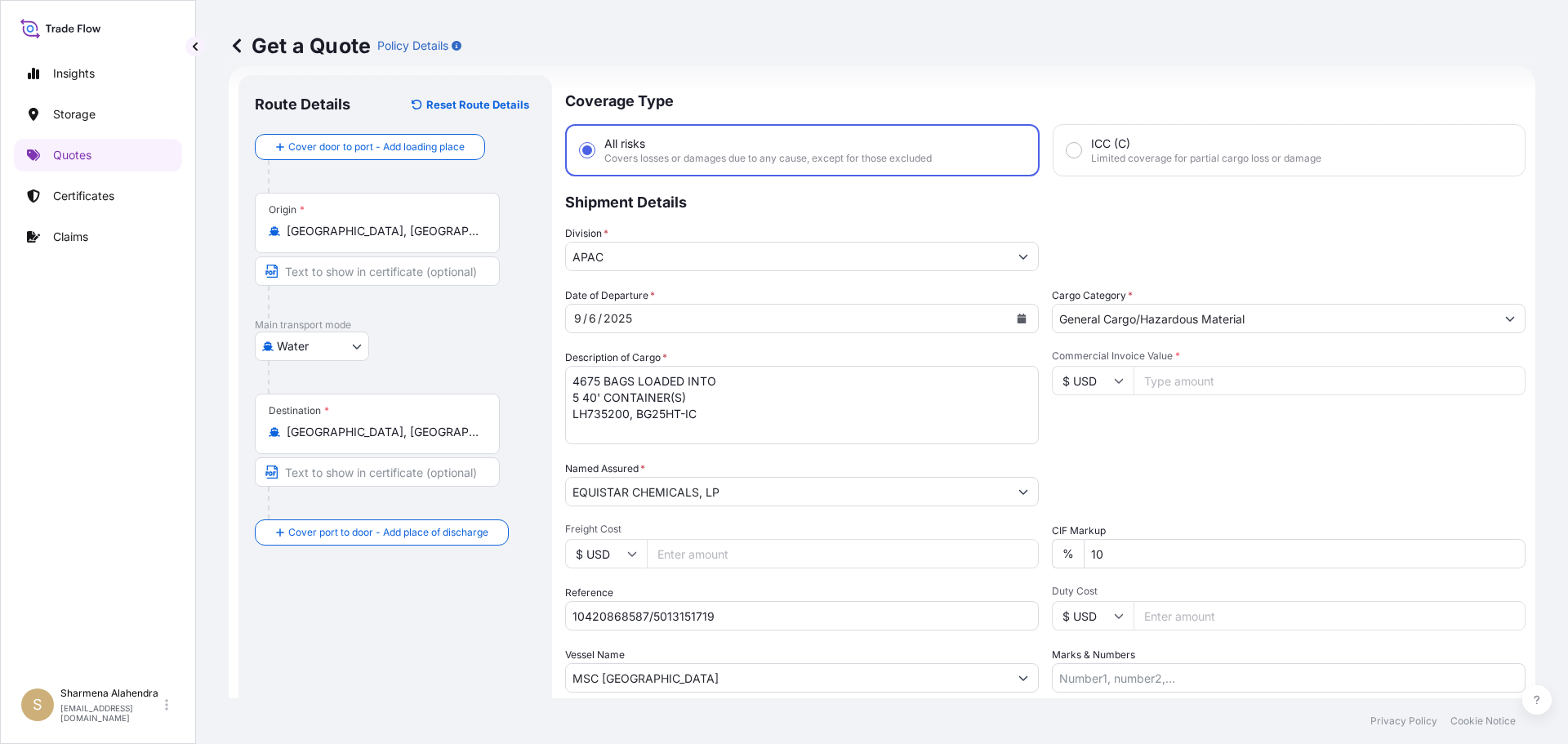
click at [432, 607] on div "Route Details Reset Route Details Cover door to port - Add loading place Place …" at bounding box center [396, 445] width 281 height 706
click at [1172, 379] on input "Commercial Invoice Value *" at bounding box center [1329, 380] width 392 height 29
paste input "91375"
type input "91375.00"
click at [1178, 482] on div "Packing Category Type to search a container mode Please select a primary mode o…" at bounding box center [1289, 483] width 474 height 45
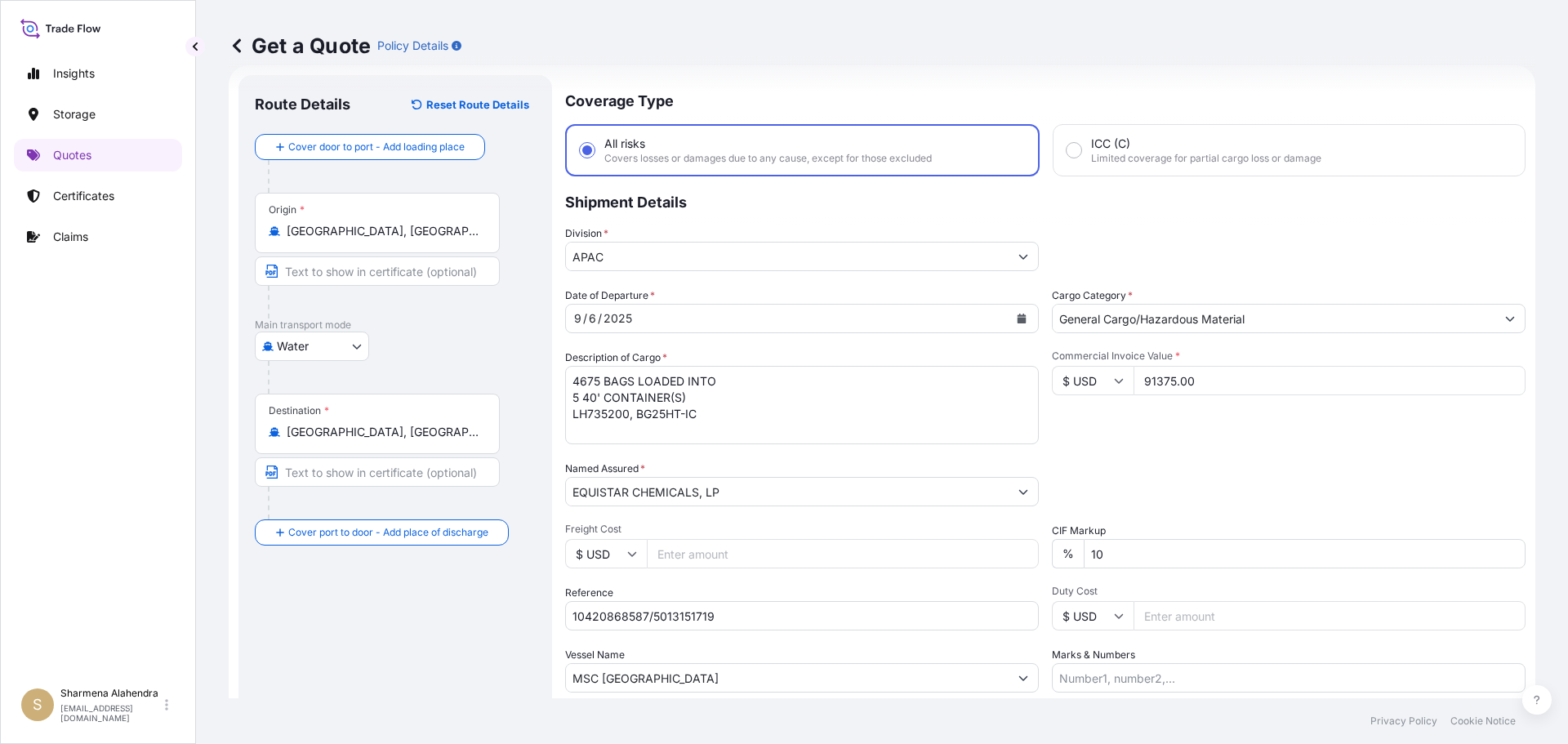
click at [1178, 433] on div "Commercial Invoice Value * $ USD 91375.00" at bounding box center [1289, 397] width 474 height 94
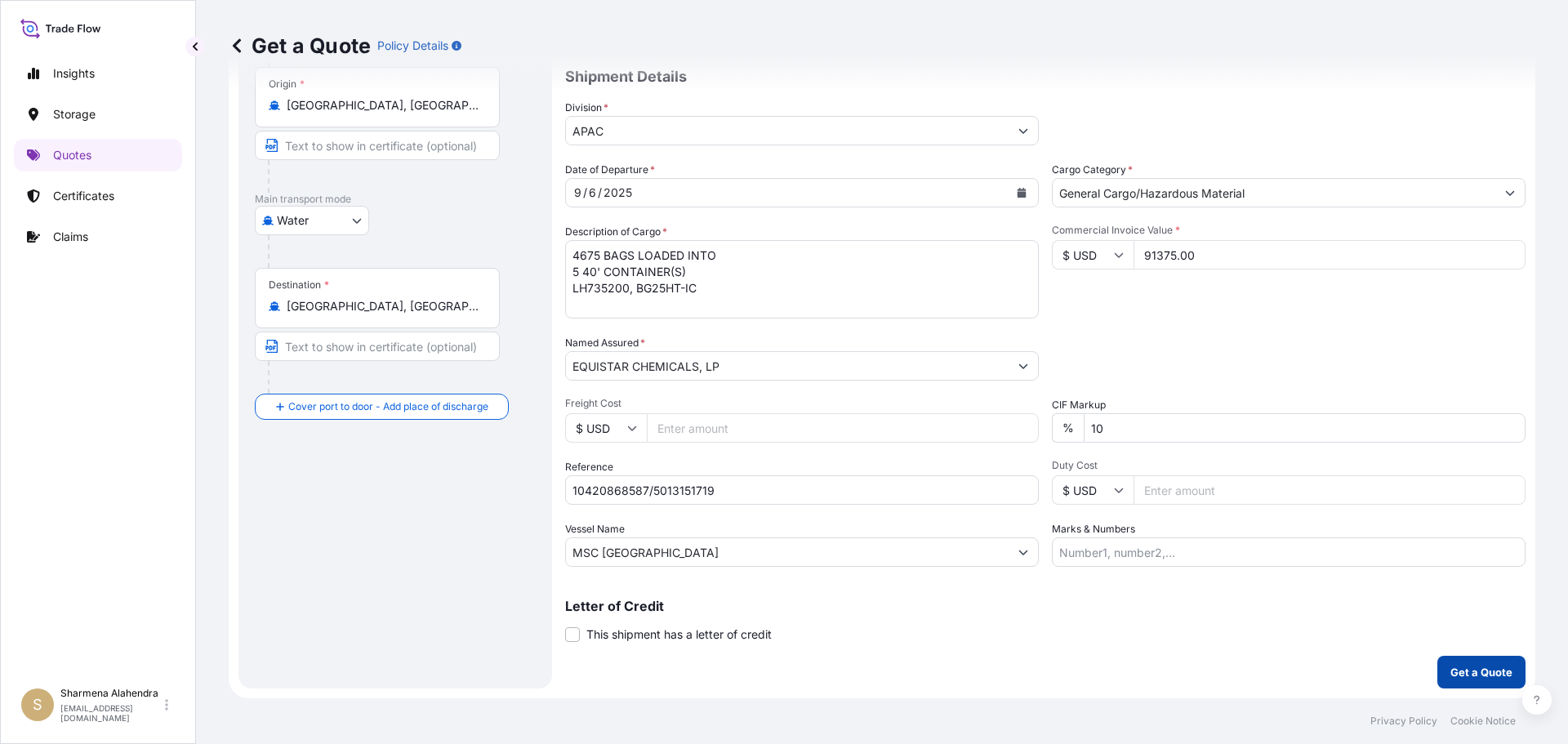
click at [1465, 676] on p "Get a Quote" at bounding box center [1481, 671] width 62 height 16
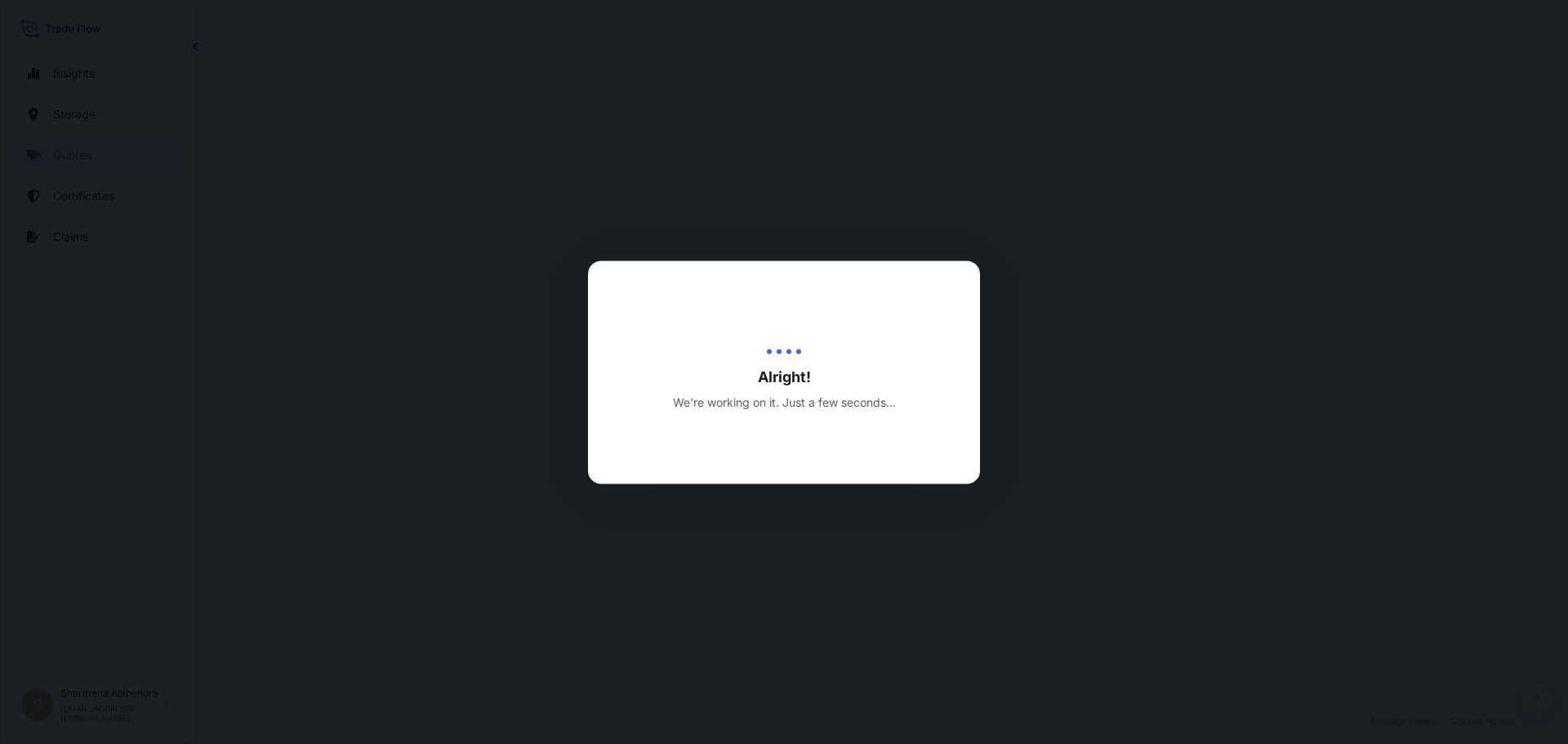
select select "Water"
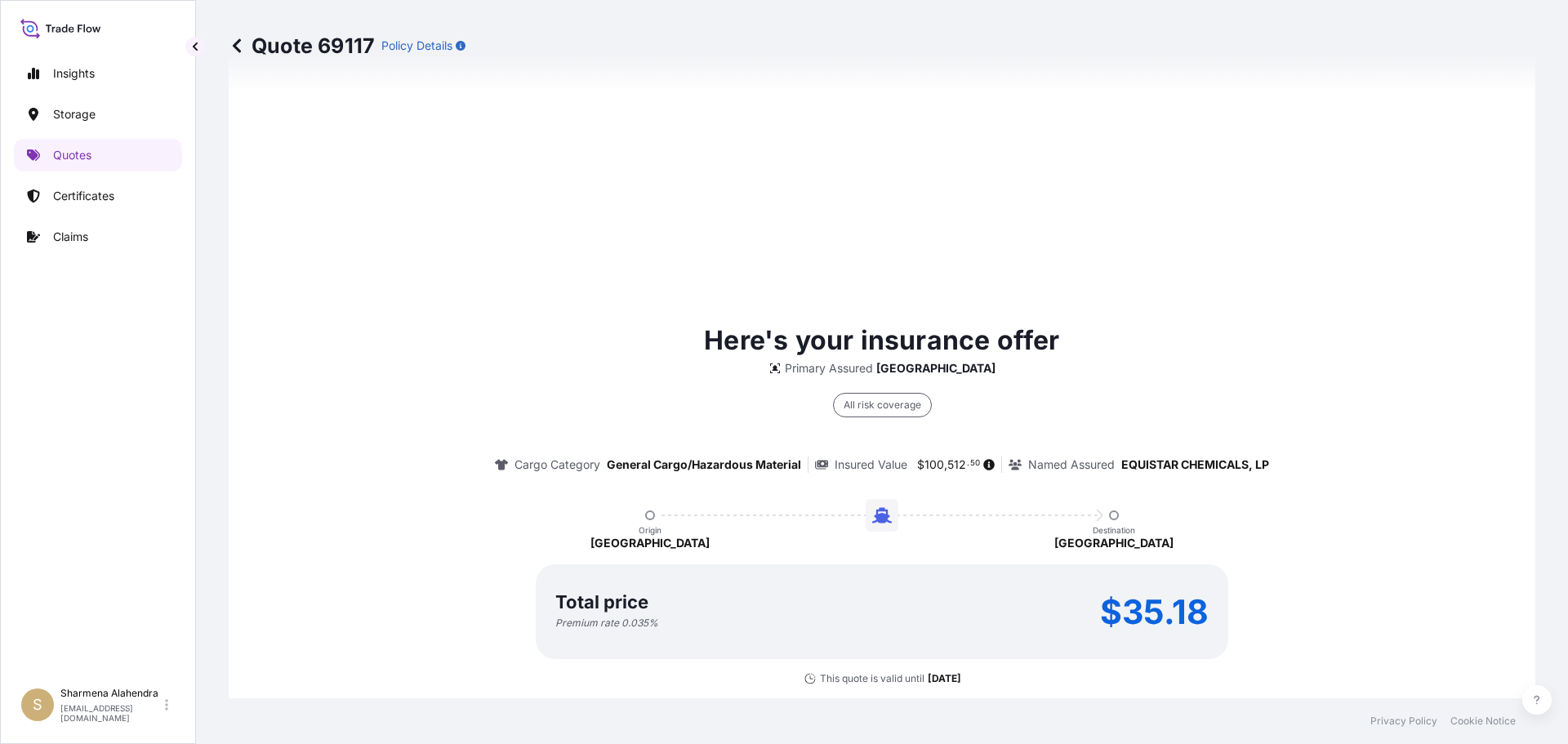
scroll to position [1111, 0]
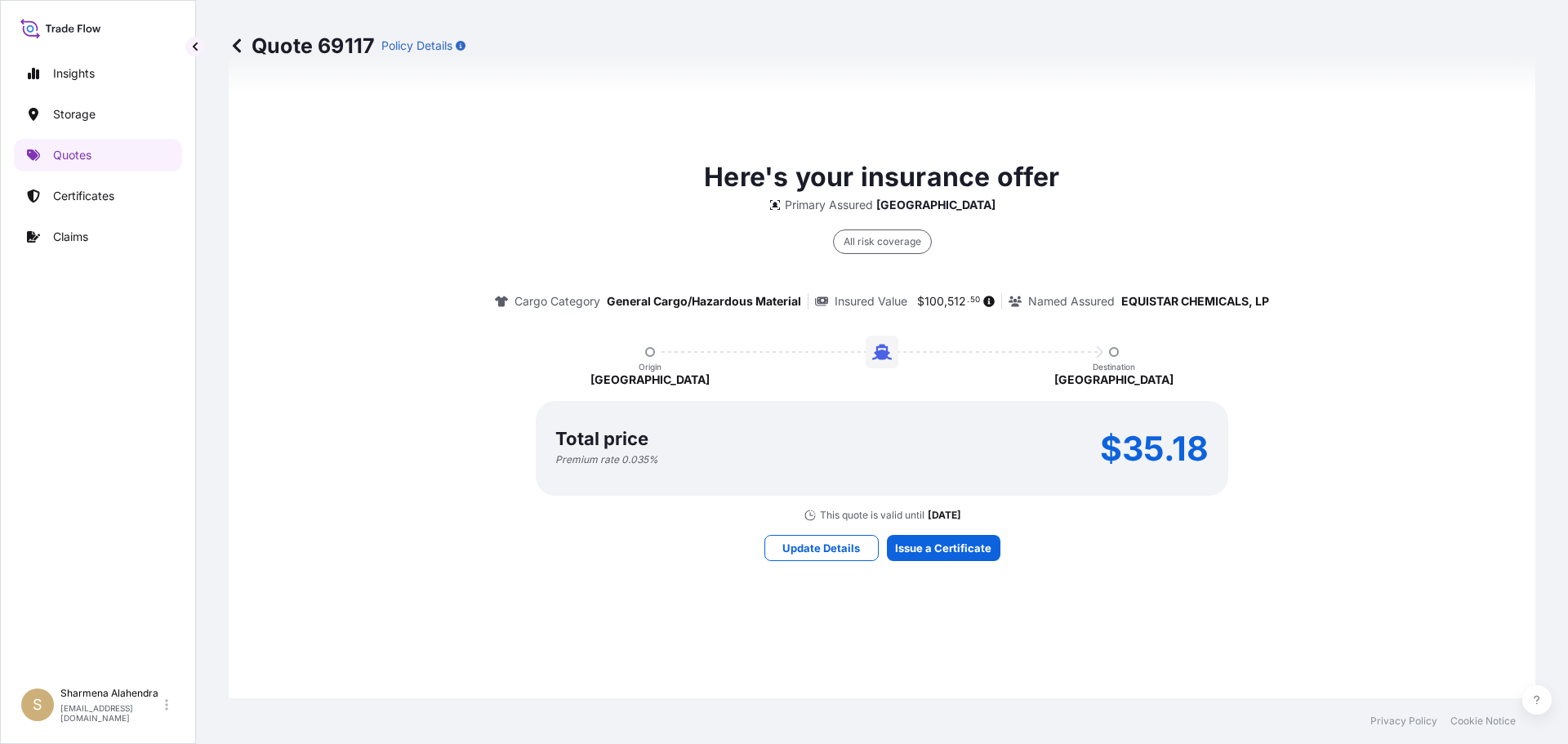
click at [925, 626] on div "Here's your insurance offer Primary Assured Malaysia All risk coverage Cargo Ca…" at bounding box center [882, 359] width 1261 height 1162
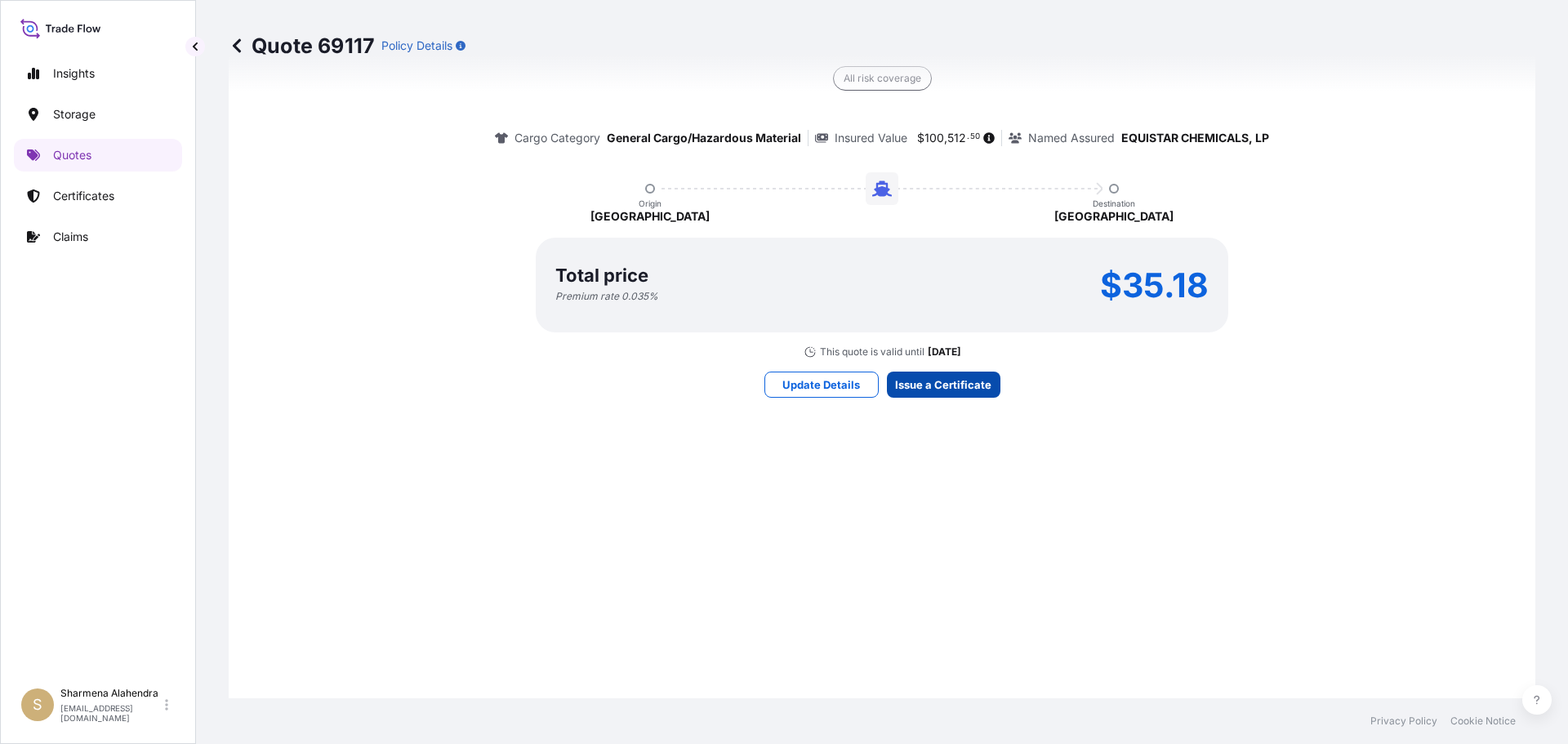
scroll to position [2335, 0]
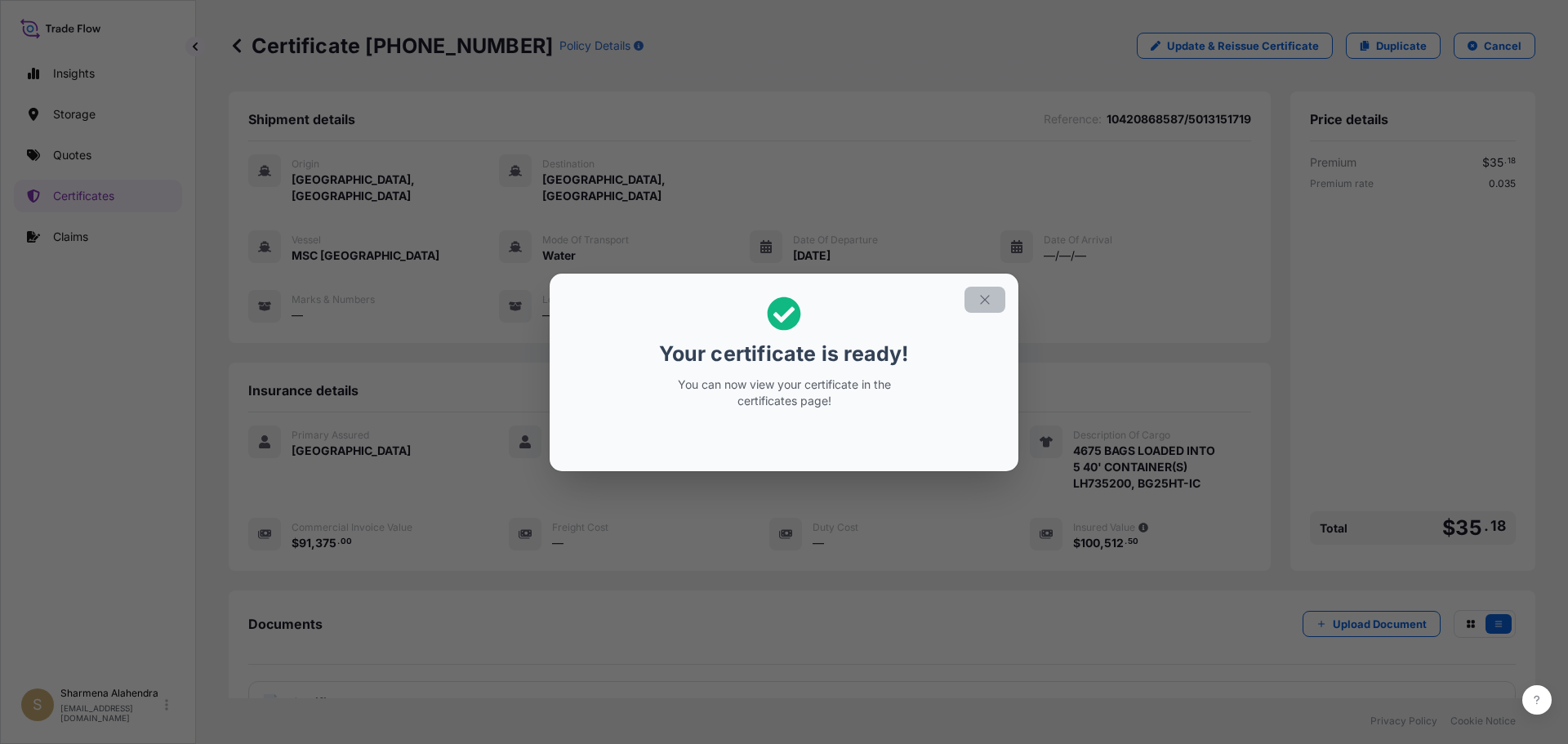
click at [984, 303] on icon "button" at bounding box center [986, 300] width 15 height 15
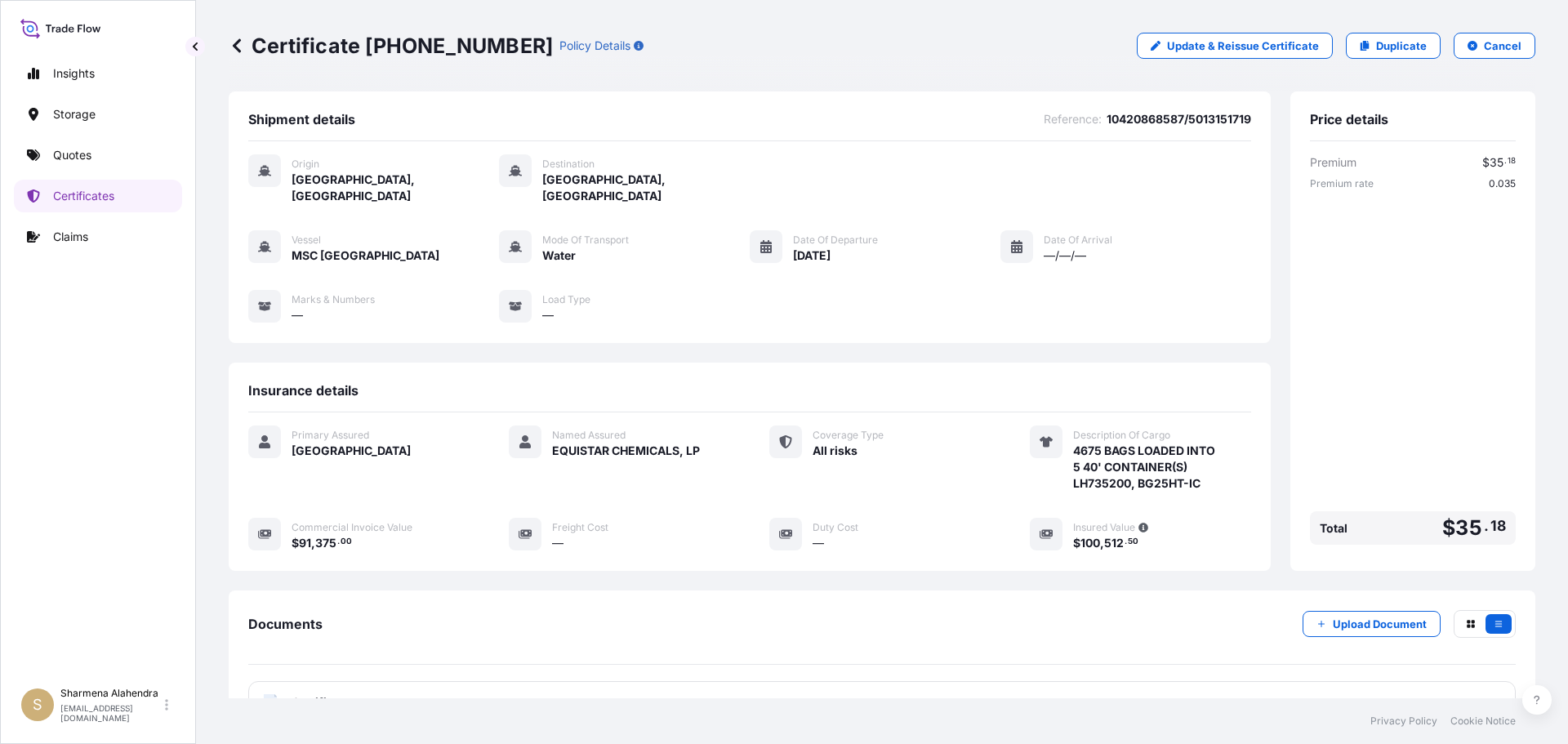
scroll to position [130, 0]
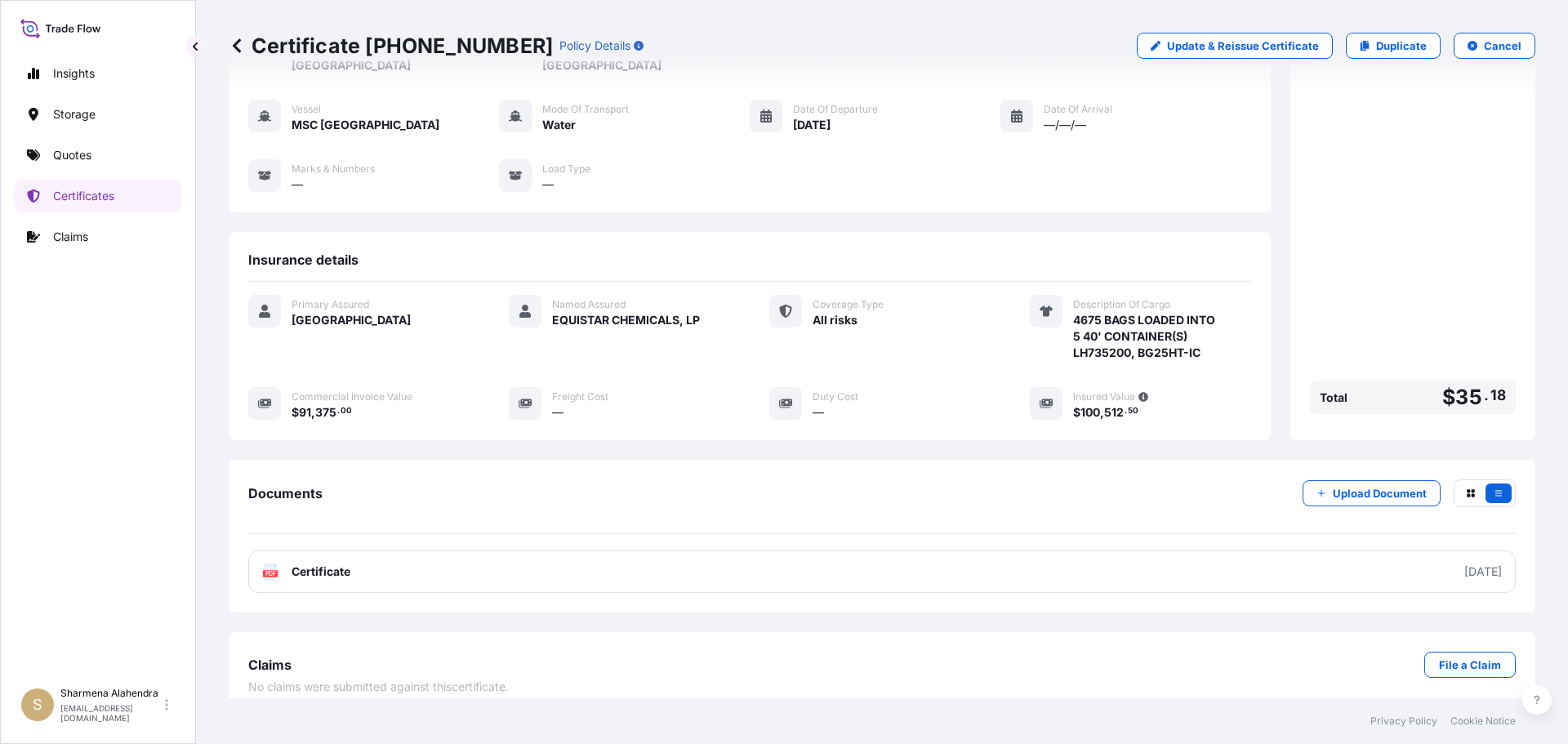
click at [778, 552] on link "PDF Certificate [DATE]" at bounding box center [882, 571] width 1268 height 42
